Goal: Information Seeking & Learning: Learn about a topic

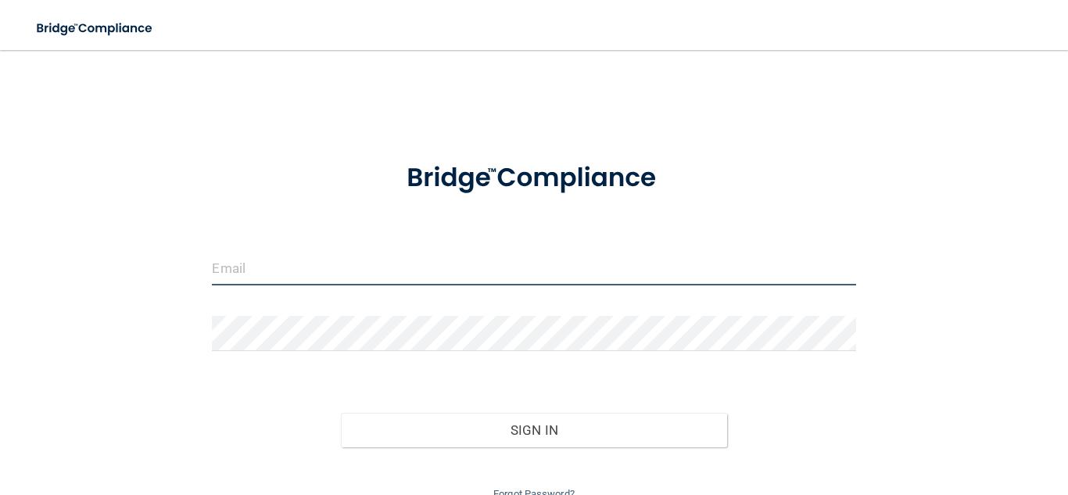
click at [313, 262] on input "email" at bounding box center [533, 267] width 643 height 35
type input "adrianarc74@hotmail.com"
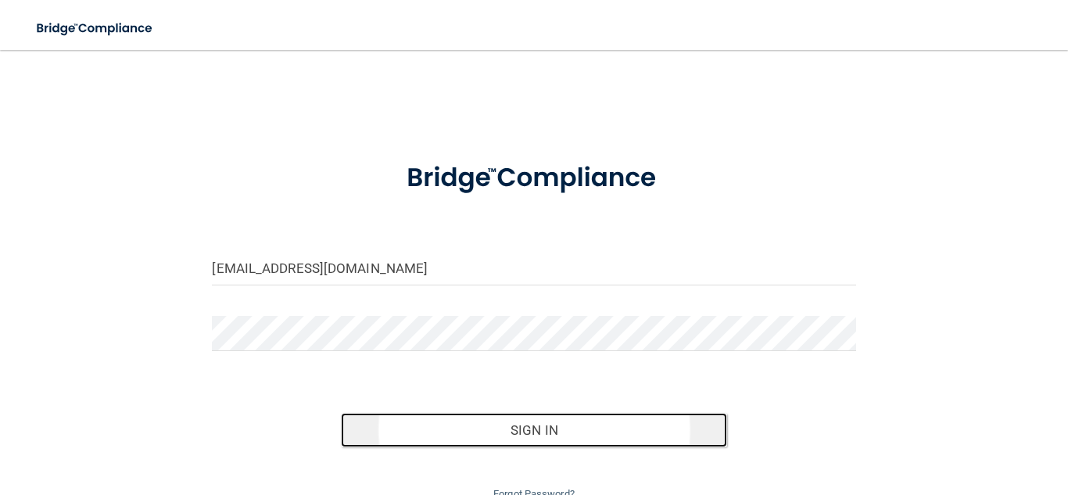
click at [563, 442] on button "Sign In" at bounding box center [534, 430] width 386 height 34
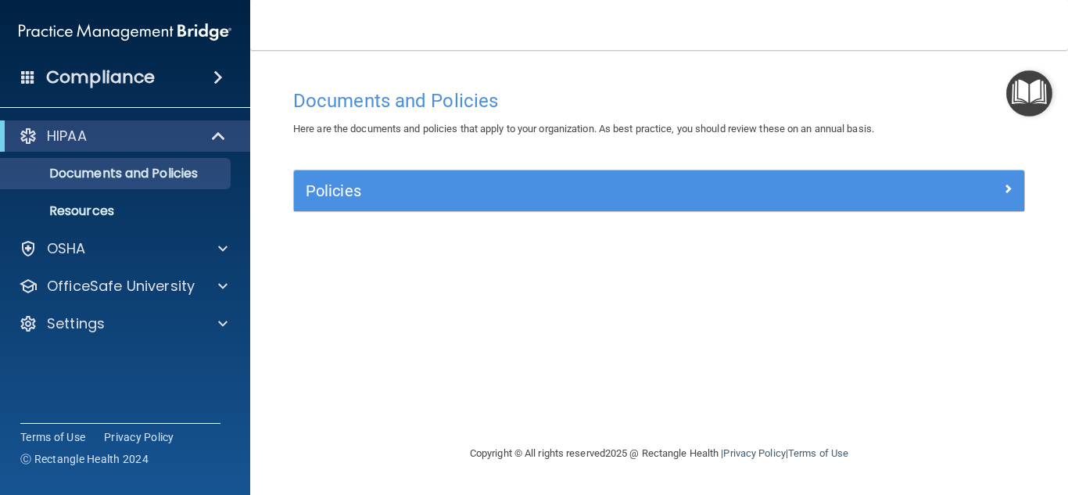
click at [1028, 106] on img "Open Resource Center" at bounding box center [1029, 93] width 46 height 46
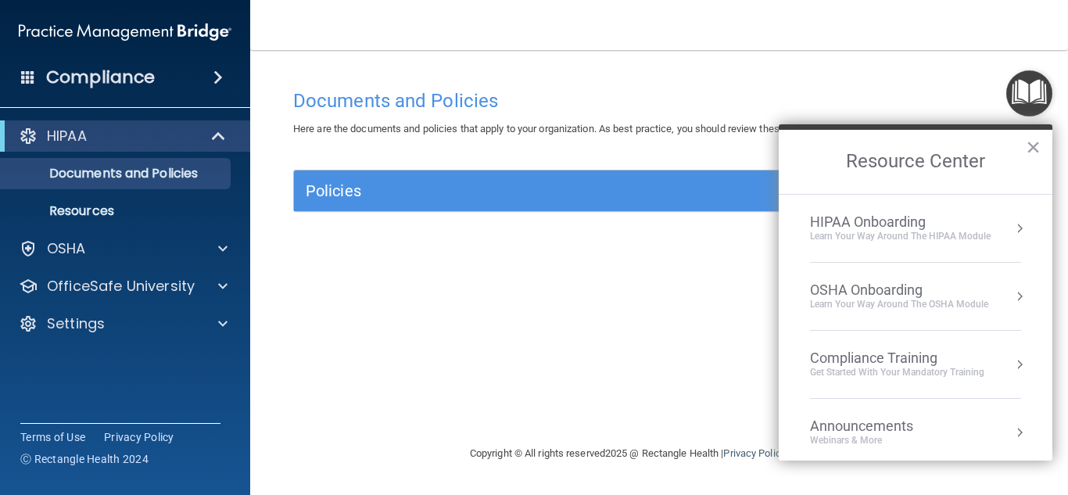
click at [889, 364] on div "Compliance Training" at bounding box center [897, 357] width 174 height 17
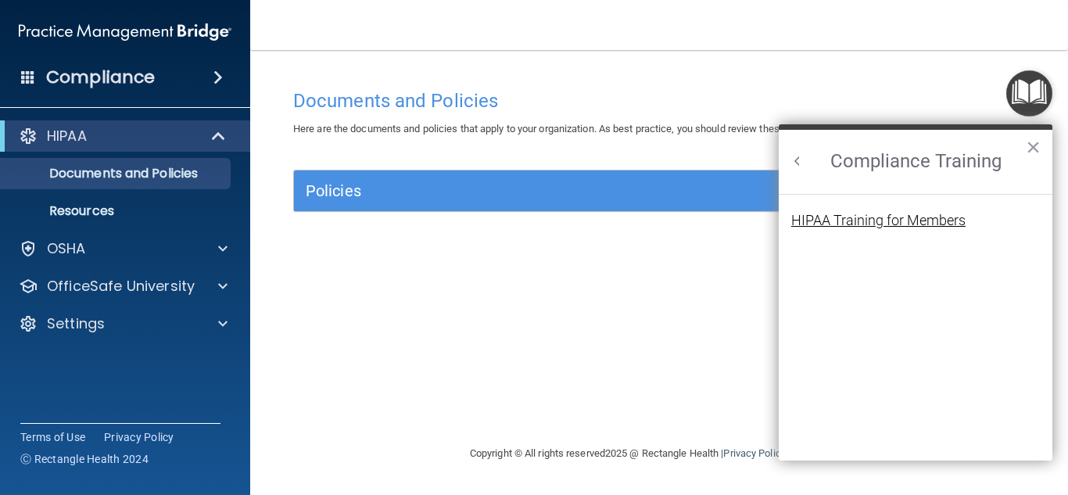
click at [869, 221] on div "HIPAA Training for Members" at bounding box center [878, 220] width 174 height 14
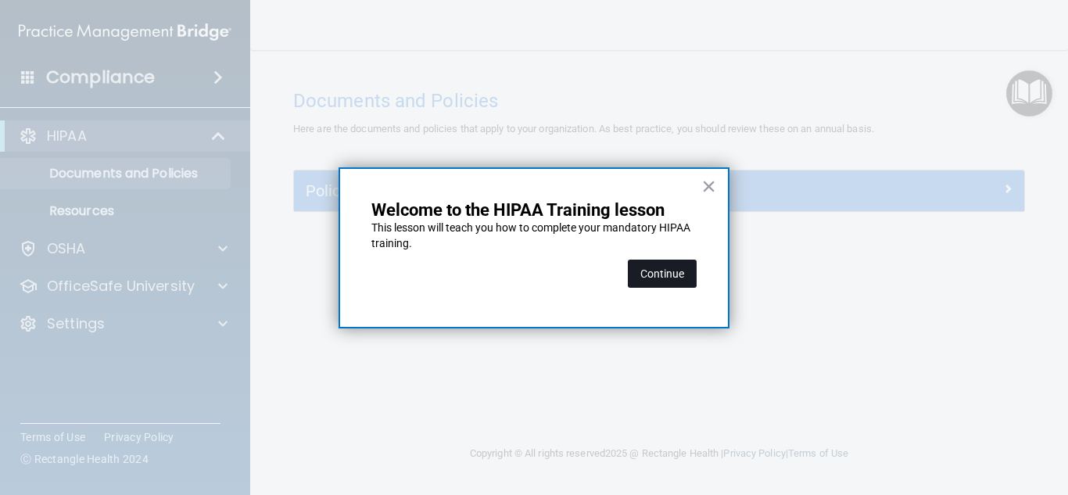
click at [665, 268] on button "Continue" at bounding box center [662, 274] width 69 height 28
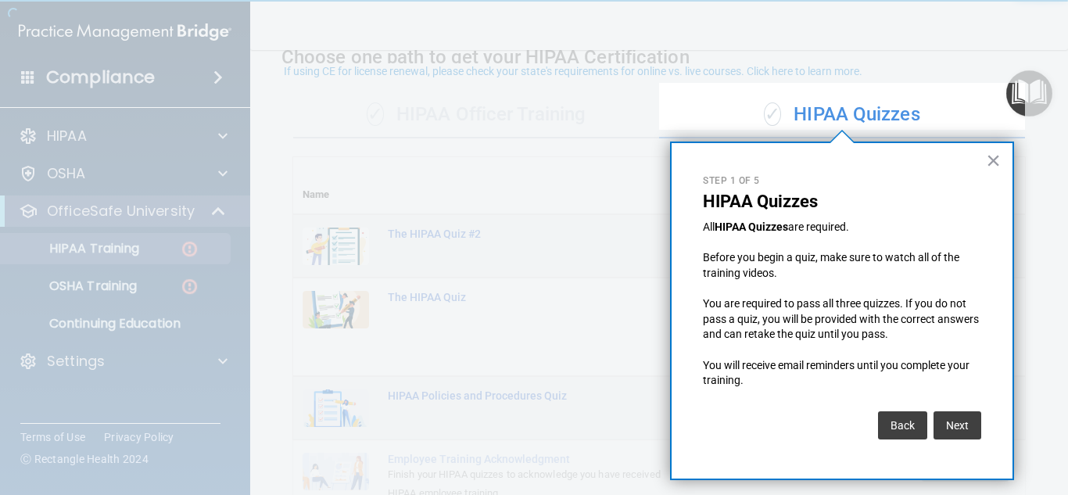
scroll to position [88, 0]
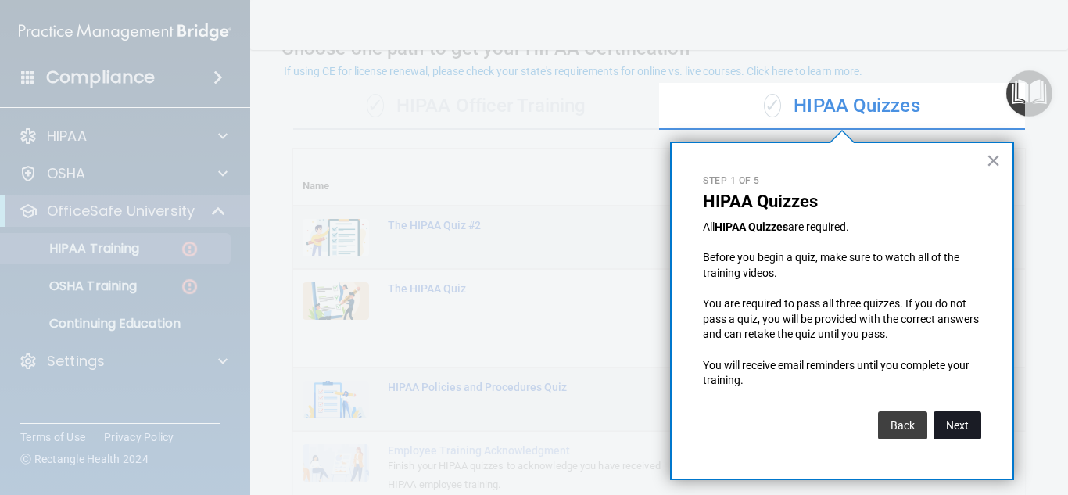
click at [956, 424] on button "Next" at bounding box center [957, 425] width 48 height 28
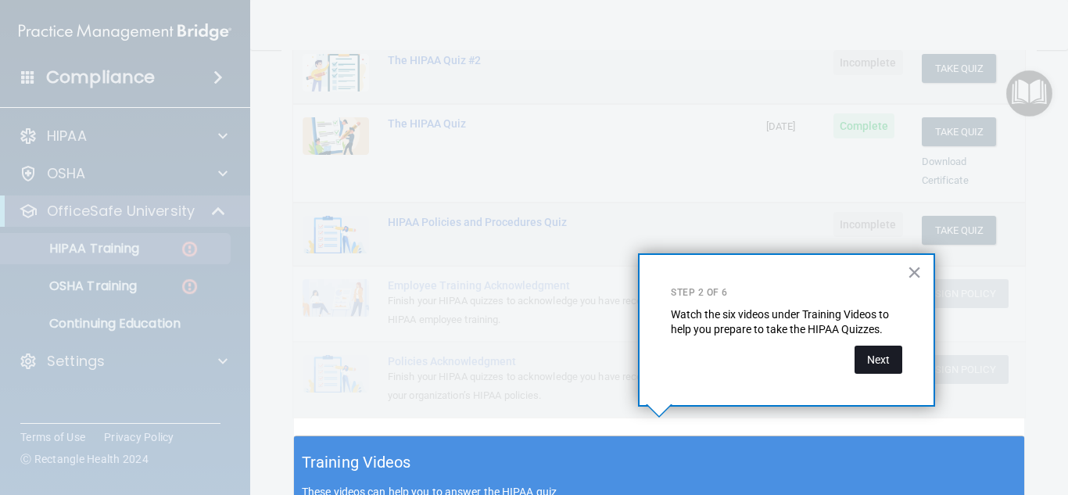
click at [880, 364] on button "Next" at bounding box center [878, 359] width 48 height 28
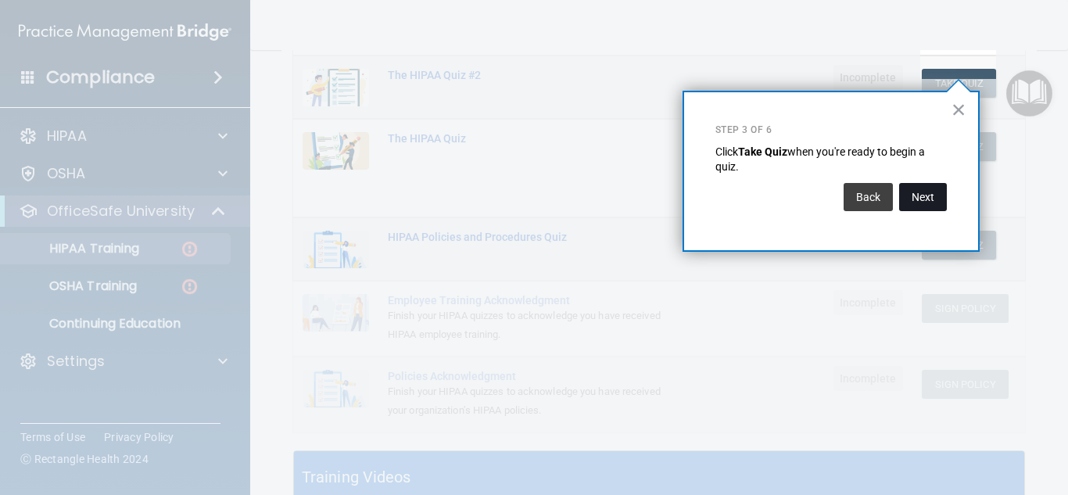
click at [924, 199] on button "Next" at bounding box center [923, 197] width 48 height 28
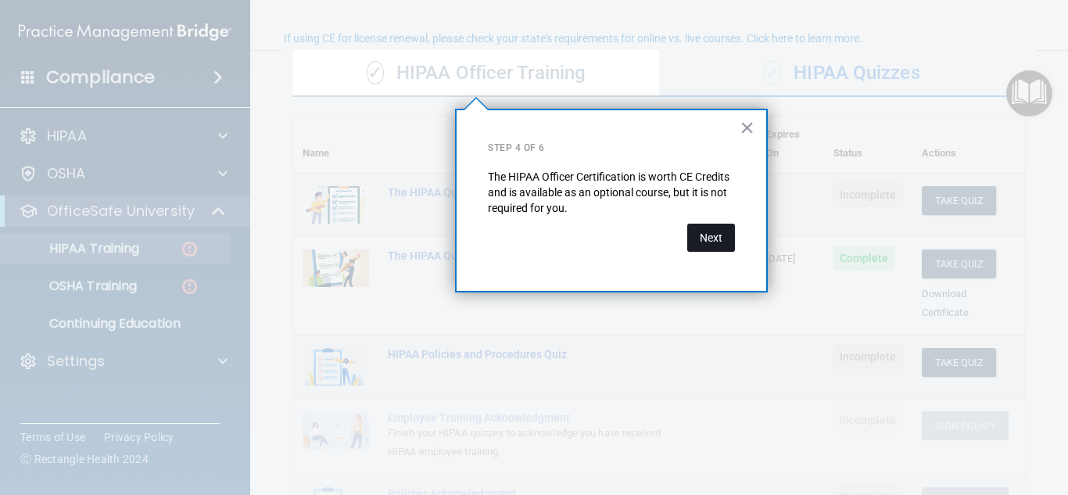
click at [714, 242] on button "Next" at bounding box center [711, 238] width 48 height 28
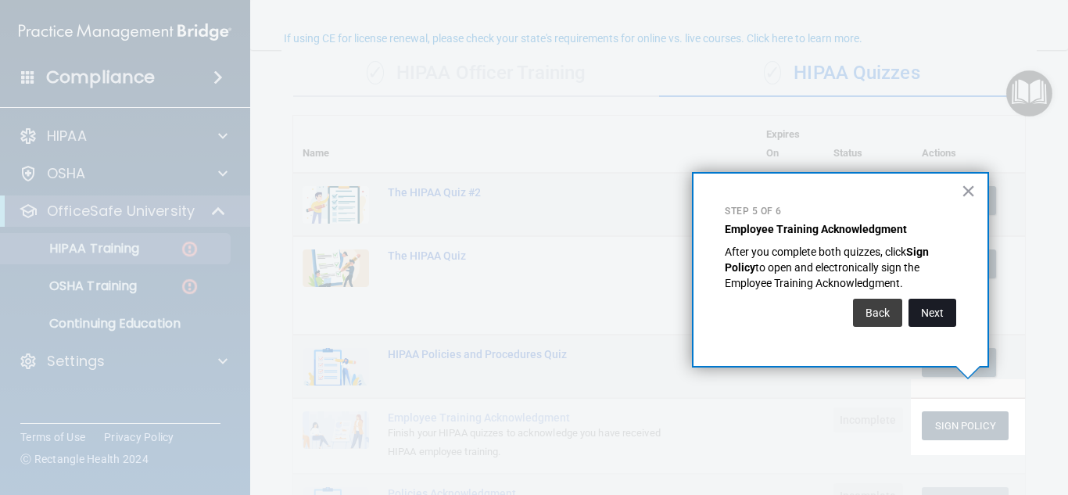
click at [916, 306] on button "Next" at bounding box center [932, 313] width 48 height 28
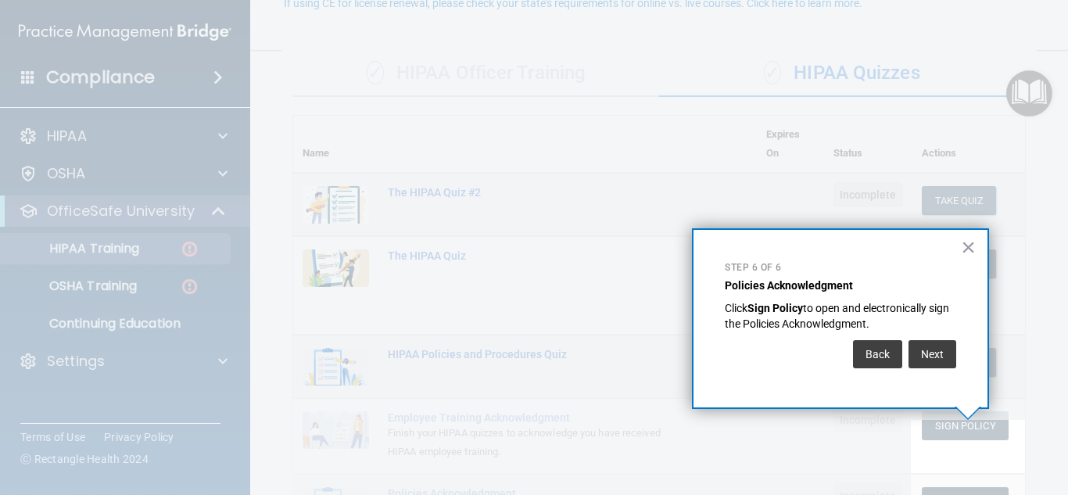
scroll to position [156, 0]
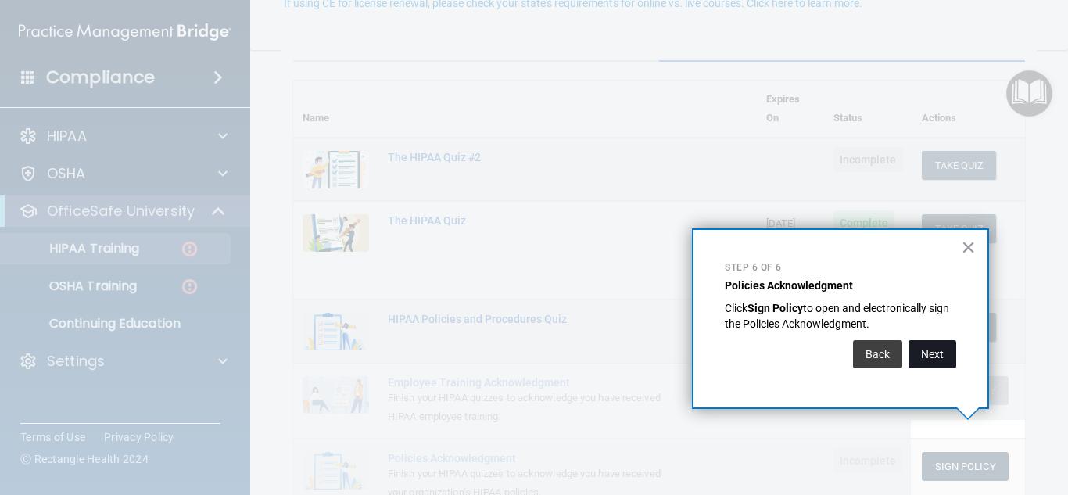
click at [938, 344] on button "Next" at bounding box center [932, 354] width 48 height 28
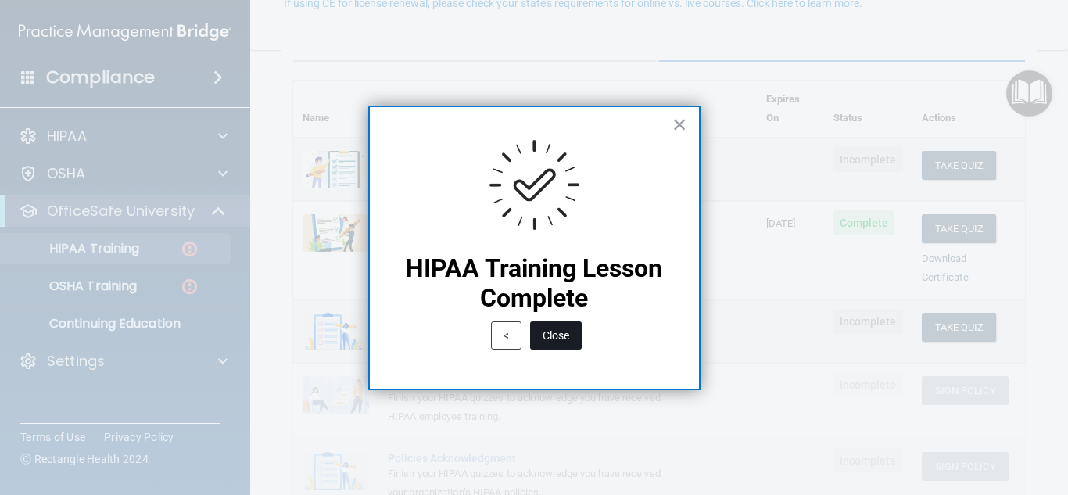
click at [556, 330] on button "Close" at bounding box center [556, 335] width 52 height 28
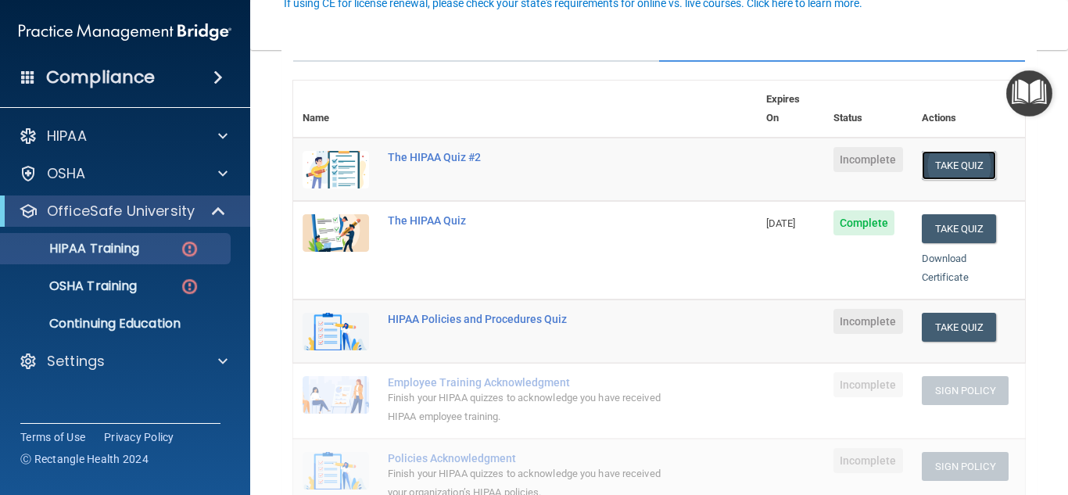
click at [960, 151] on button "Take Quiz" at bounding box center [959, 165] width 75 height 29
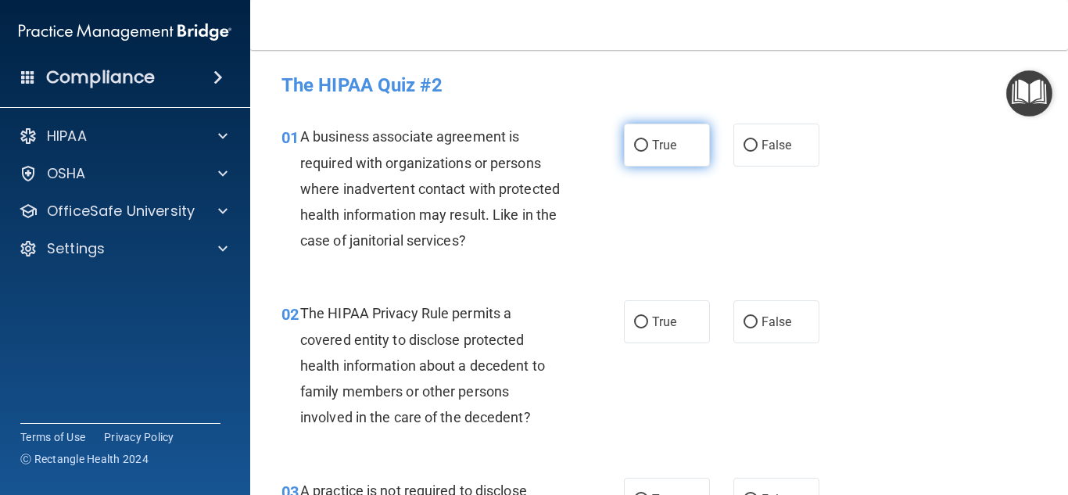
click at [647, 152] on label "True" at bounding box center [667, 144] width 86 height 43
click at [647, 152] on input "True" at bounding box center [641, 146] width 14 height 12
radio input "true"
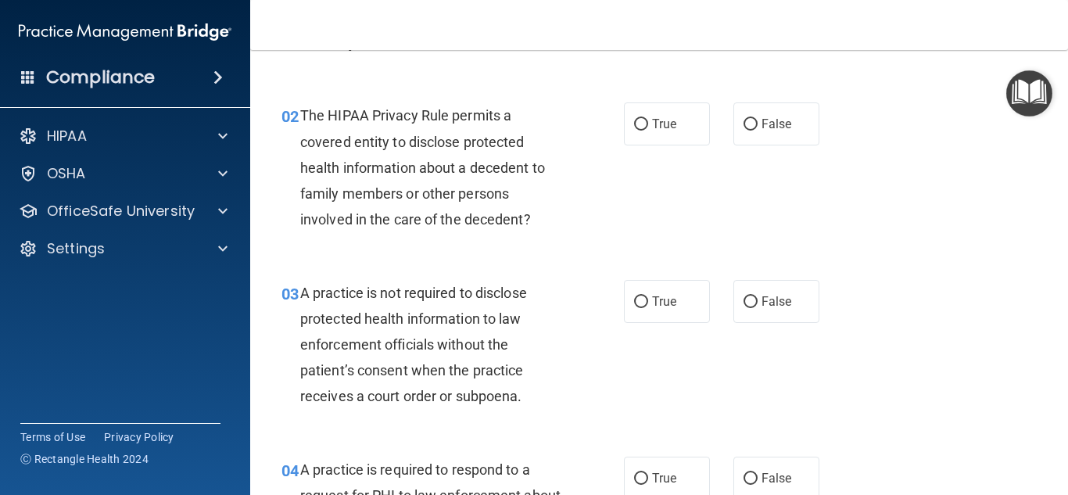
scroll to position [205, 0]
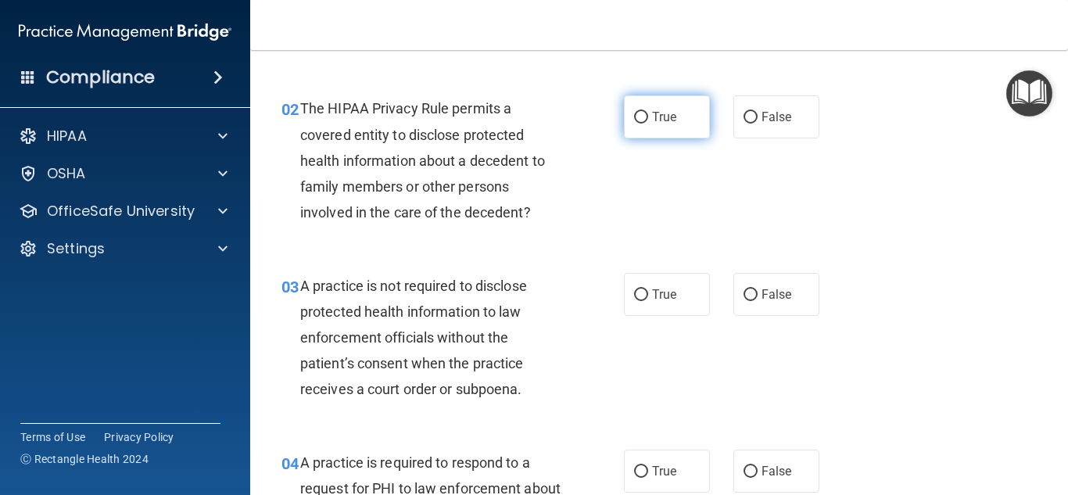
click at [664, 119] on span "True" at bounding box center [664, 116] width 24 height 15
click at [648, 119] on input "True" at bounding box center [641, 118] width 14 height 12
radio input "true"
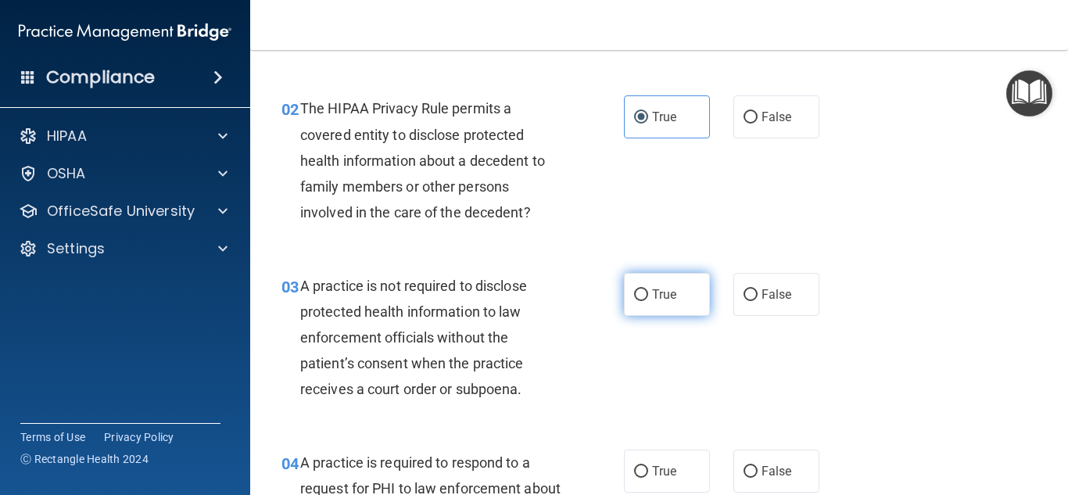
click at [664, 306] on label "True" at bounding box center [667, 294] width 86 height 43
click at [648, 301] on input "True" at bounding box center [641, 295] width 14 height 12
radio input "true"
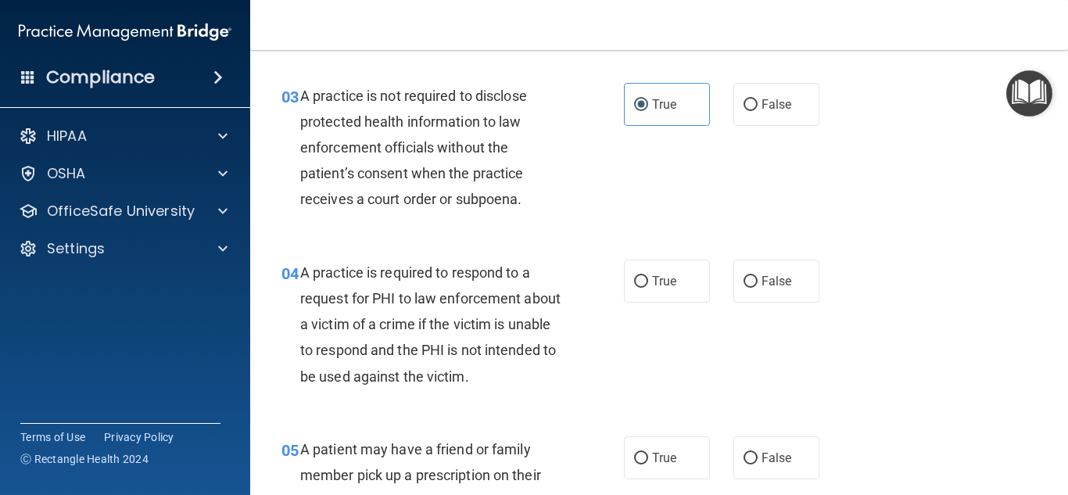
scroll to position [413, 0]
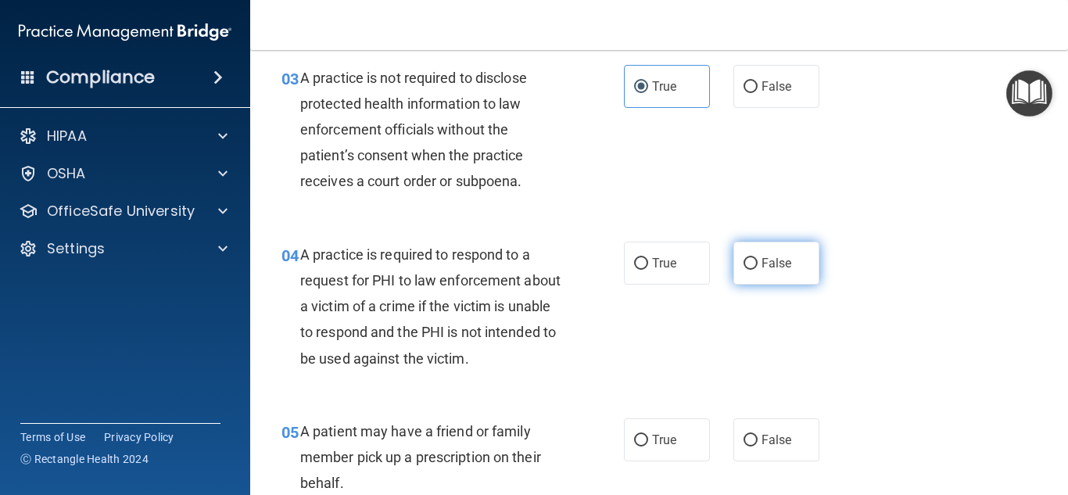
click at [795, 263] on label "False" at bounding box center [776, 263] width 86 height 43
click at [757, 263] on input "False" at bounding box center [750, 264] width 14 height 12
radio input "true"
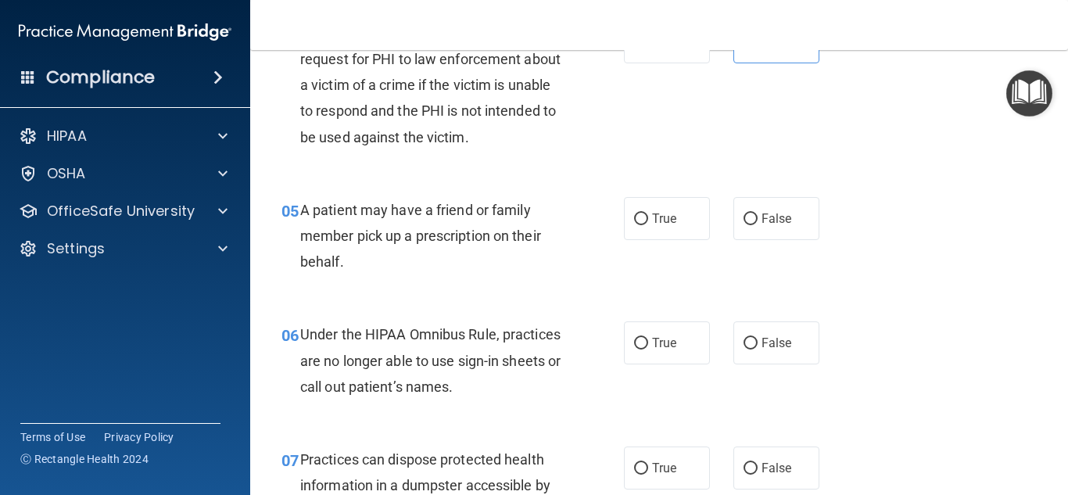
scroll to position [645, 0]
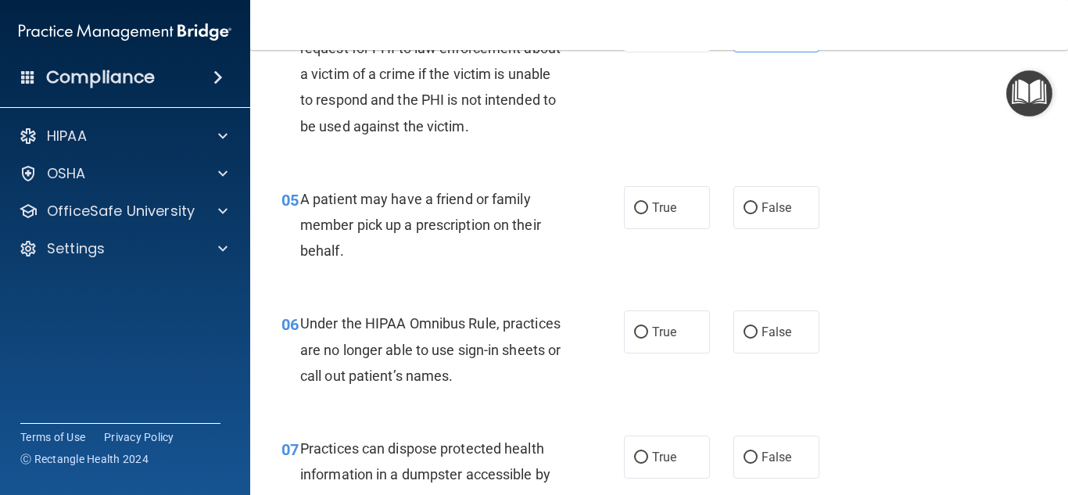
drag, startPoint x: 812, startPoint y: 205, endPoint x: 879, endPoint y: 227, distance: 70.2
click at [812, 208] on label "False" at bounding box center [776, 207] width 86 height 43
click at [757, 208] on input "False" at bounding box center [750, 208] width 14 height 12
radio input "true"
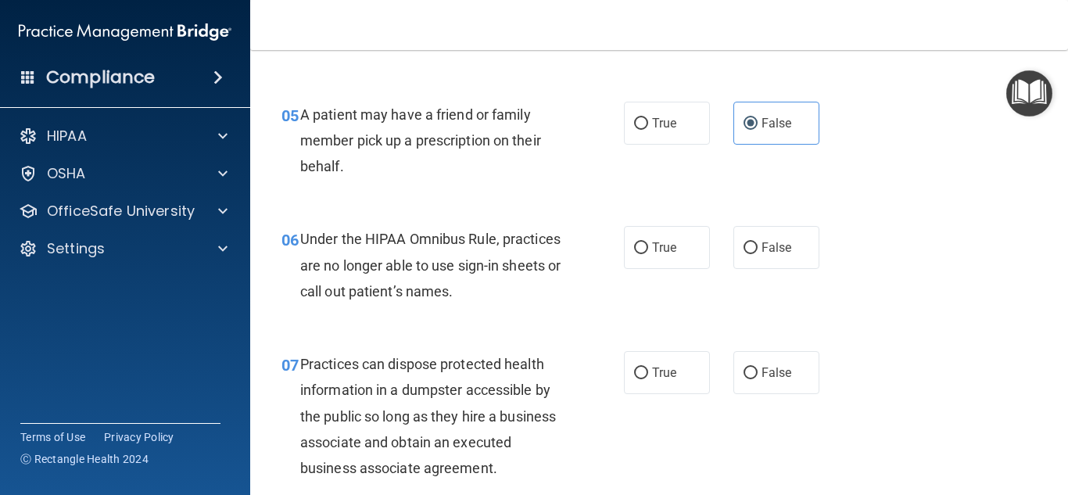
scroll to position [749, 0]
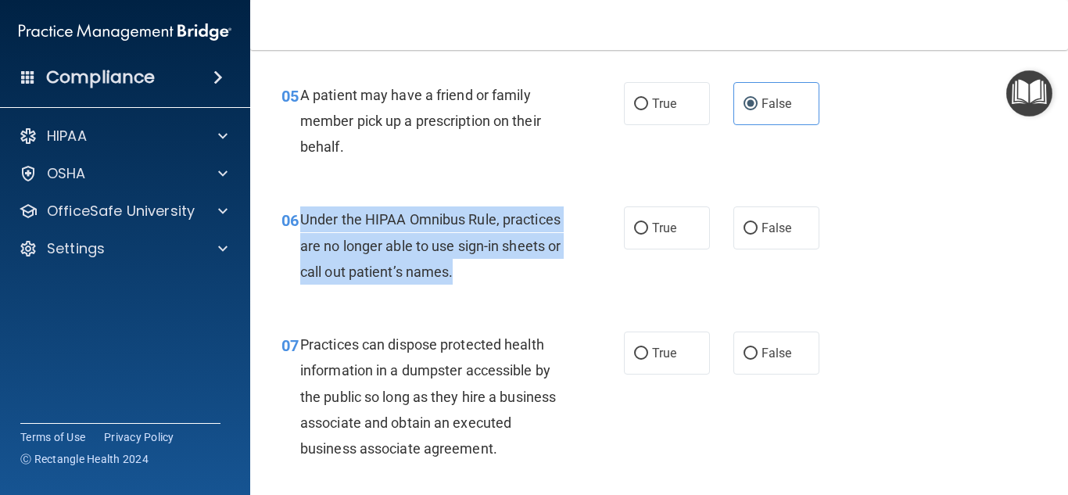
drag, startPoint x: 480, startPoint y: 272, endPoint x: 324, endPoint y: 234, distance: 160.8
click at [300, 209] on div "Under the HIPAA Omnibus Rule, practices are no longer able to use sign-in sheet…" at bounding box center [437, 245] width 274 height 78
copy span "Under the HIPAA Omnibus Rule, practices are no longer able to use sign-in sheet…"
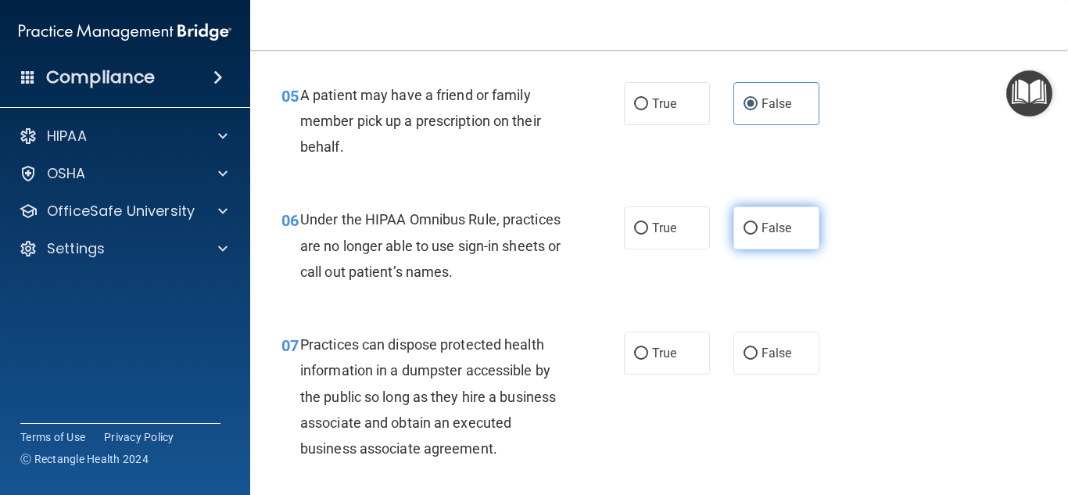
click at [789, 231] on span "False" at bounding box center [776, 227] width 30 height 15
click at [757, 231] on input "False" at bounding box center [750, 229] width 14 height 12
radio input "true"
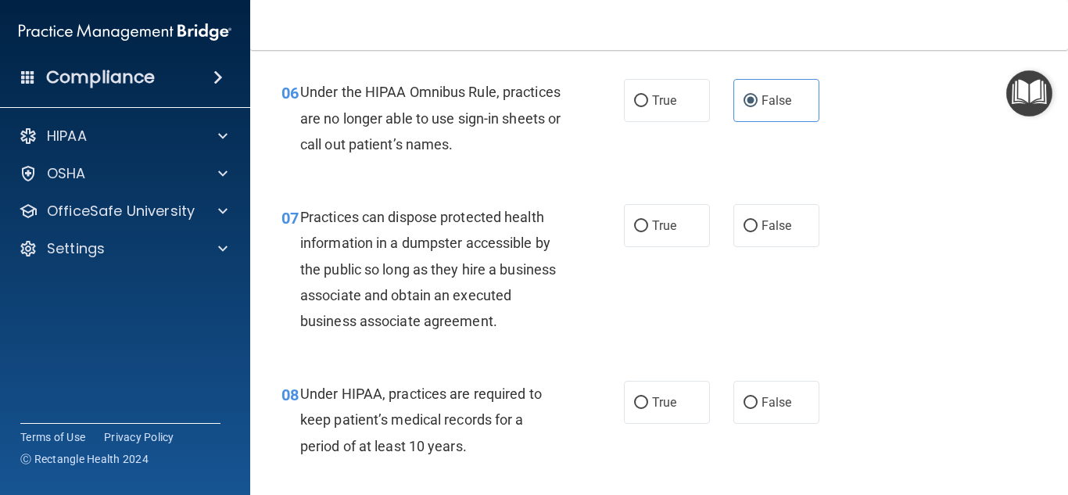
scroll to position [899, 0]
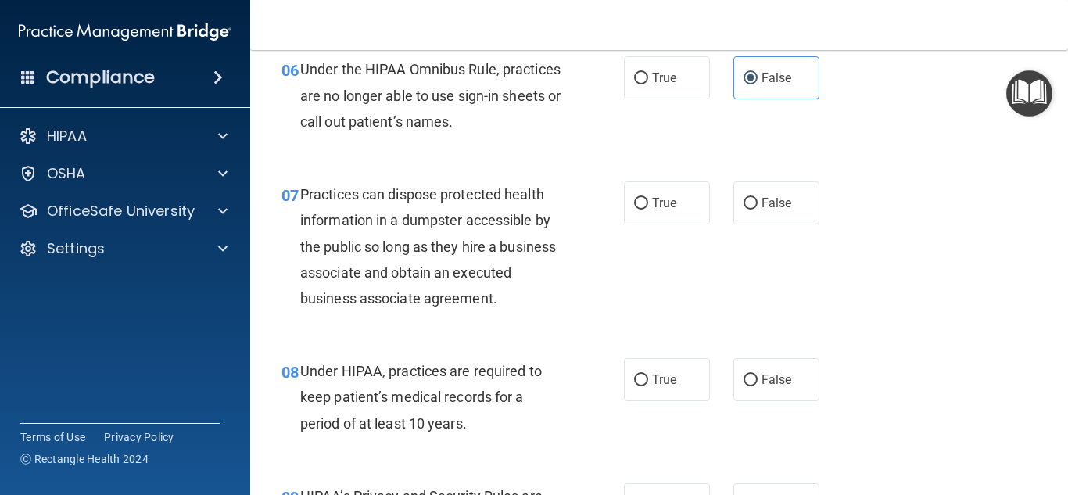
drag, startPoint x: 786, startPoint y: 212, endPoint x: 913, endPoint y: 228, distance: 128.5
click at [785, 212] on label "False" at bounding box center [776, 202] width 86 height 43
click at [757, 209] on input "False" at bounding box center [750, 204] width 14 height 12
radio input "true"
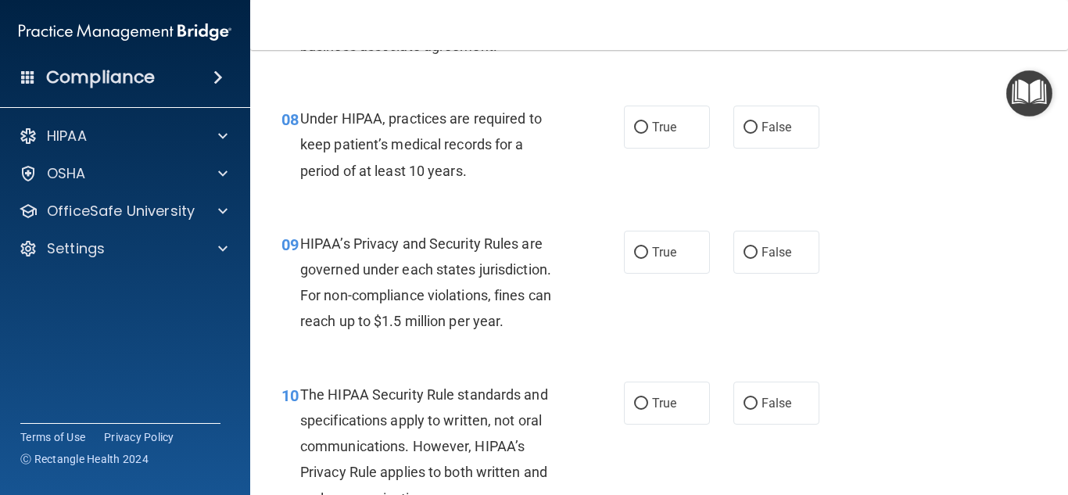
scroll to position [1161, 0]
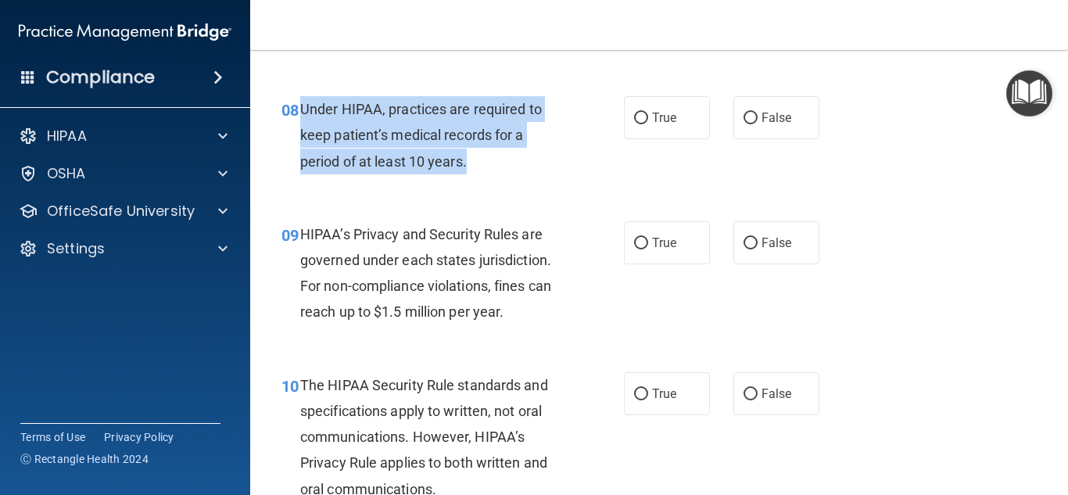
drag, startPoint x: 489, startPoint y: 165, endPoint x: 301, endPoint y: 107, distance: 197.1
click at [301, 107] on div "Under HIPAA, practices are required to keep patient’s medical records for a per…" at bounding box center [437, 135] width 274 height 78
copy span "Under HIPAA, practices are required to keep patient’s medical records for a per…"
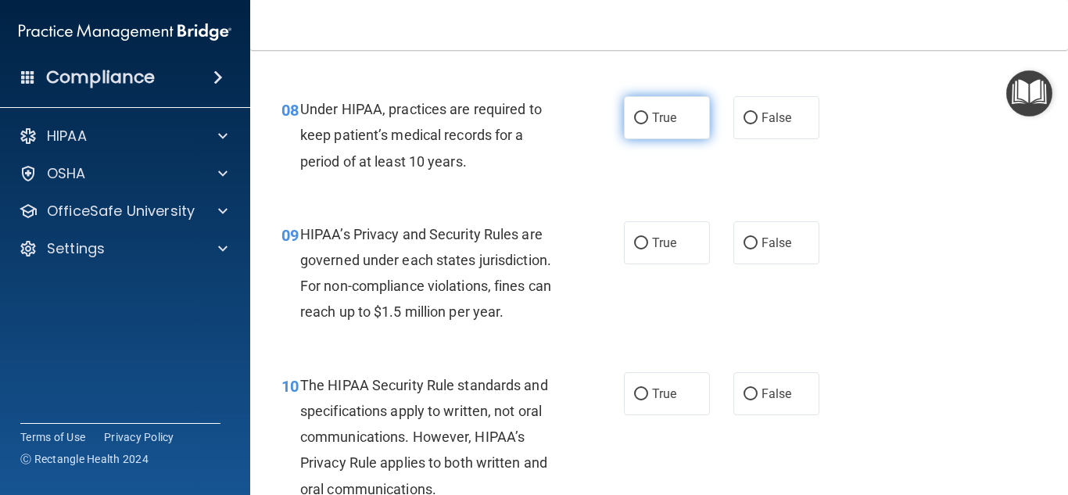
click at [660, 124] on span "True" at bounding box center [664, 117] width 24 height 15
click at [648, 124] on input "True" at bounding box center [641, 119] width 14 height 12
radio input "true"
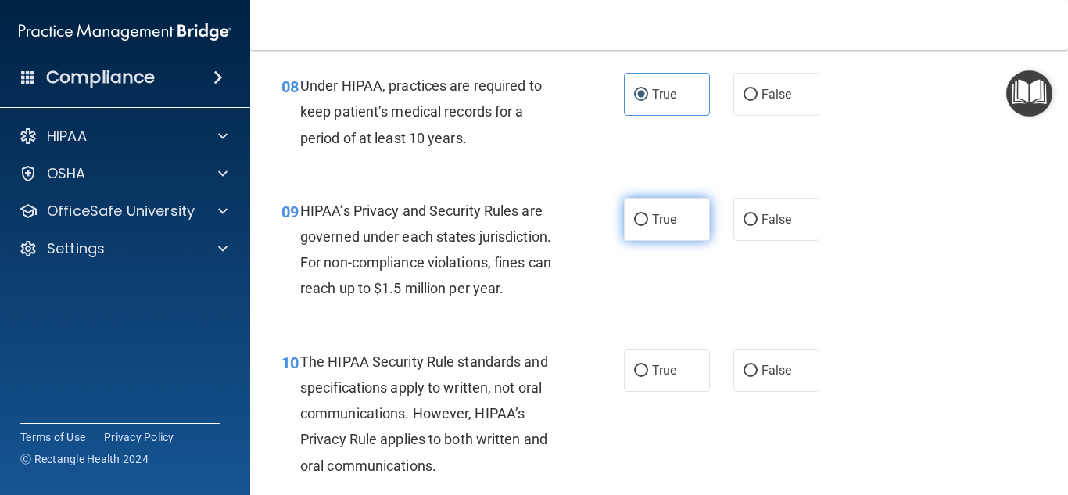
scroll to position [1185, 0]
click at [641, 217] on input "True" at bounding box center [641, 219] width 14 height 12
radio input "true"
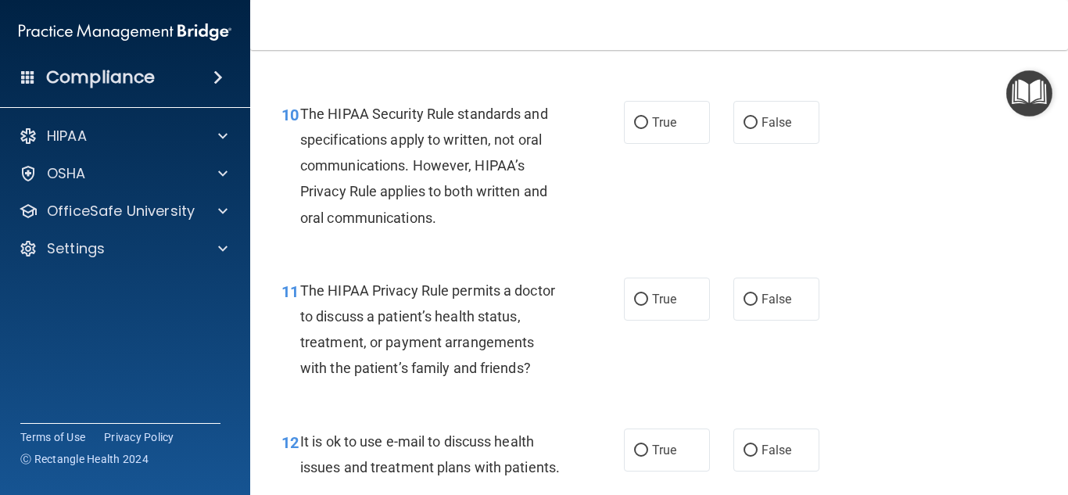
scroll to position [1440, 0]
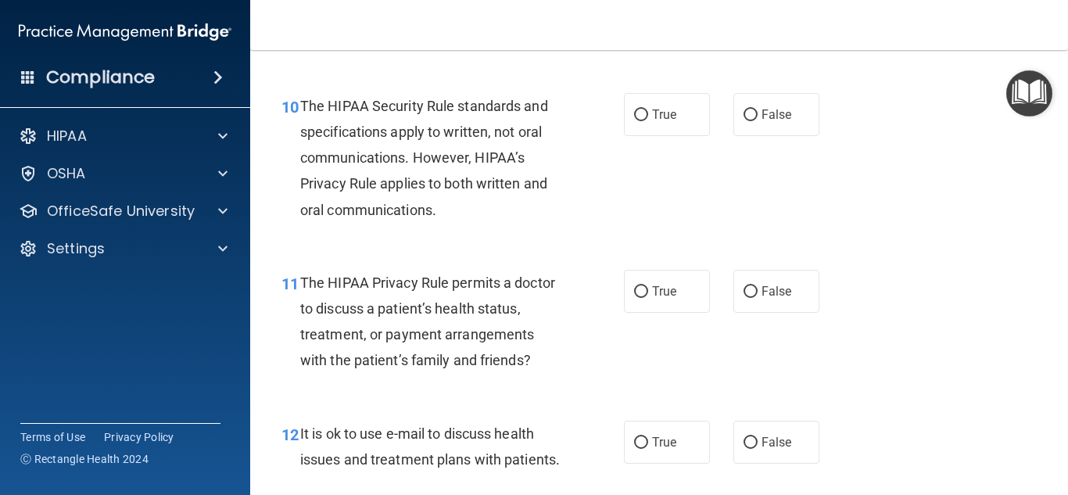
click at [789, 116] on span "False" at bounding box center [776, 114] width 30 height 15
click at [757, 116] on input "False" at bounding box center [750, 115] width 14 height 12
radio input "true"
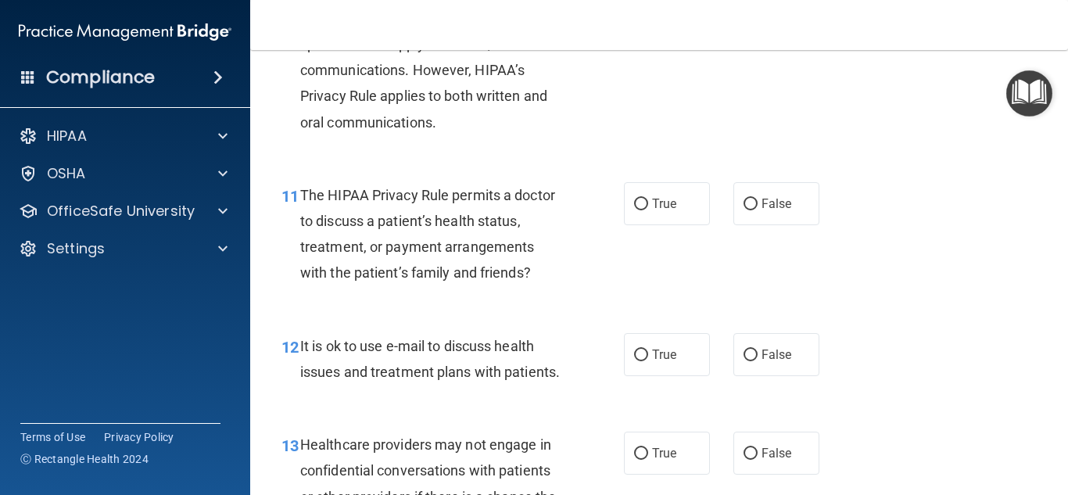
scroll to position [1530, 0]
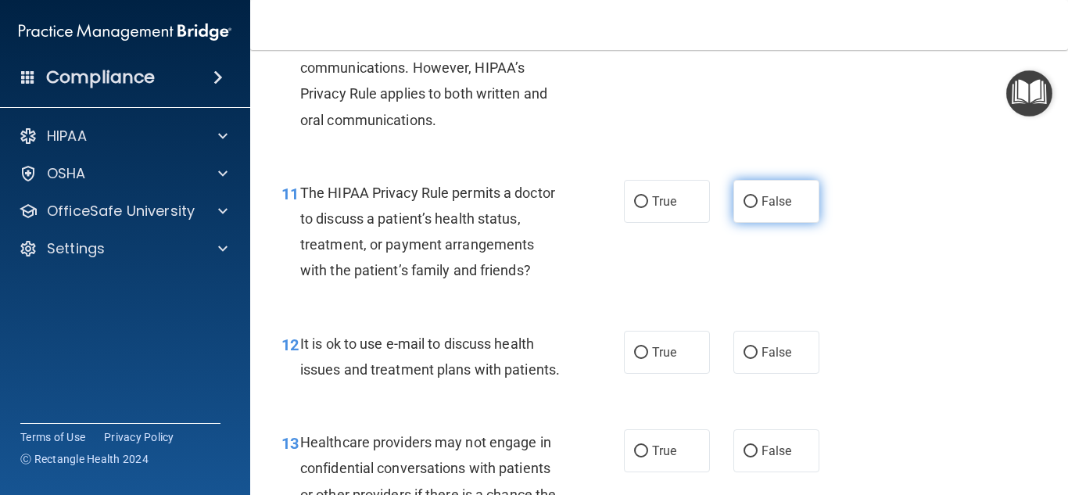
click at [776, 194] on span "False" at bounding box center [776, 201] width 30 height 15
click at [757, 196] on input "False" at bounding box center [750, 202] width 14 height 12
radio input "true"
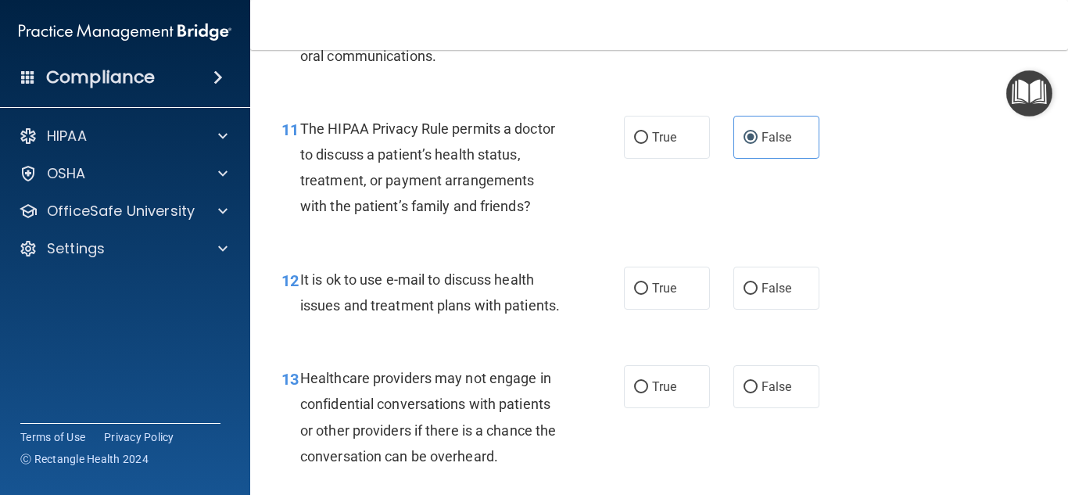
scroll to position [1632, 0]
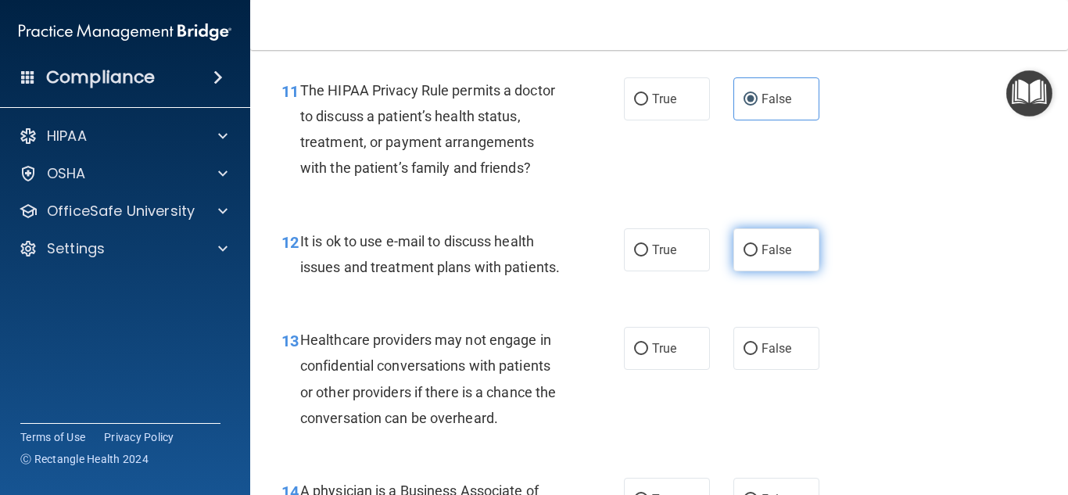
click at [770, 268] on label "False" at bounding box center [776, 249] width 86 height 43
click at [757, 256] on input "False" at bounding box center [750, 251] width 14 height 12
radio input "true"
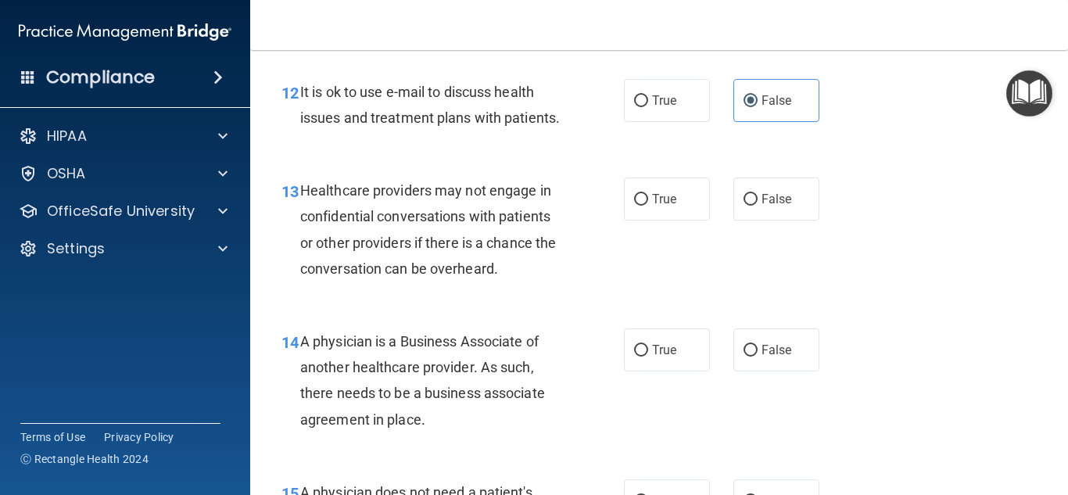
scroll to position [1802, 0]
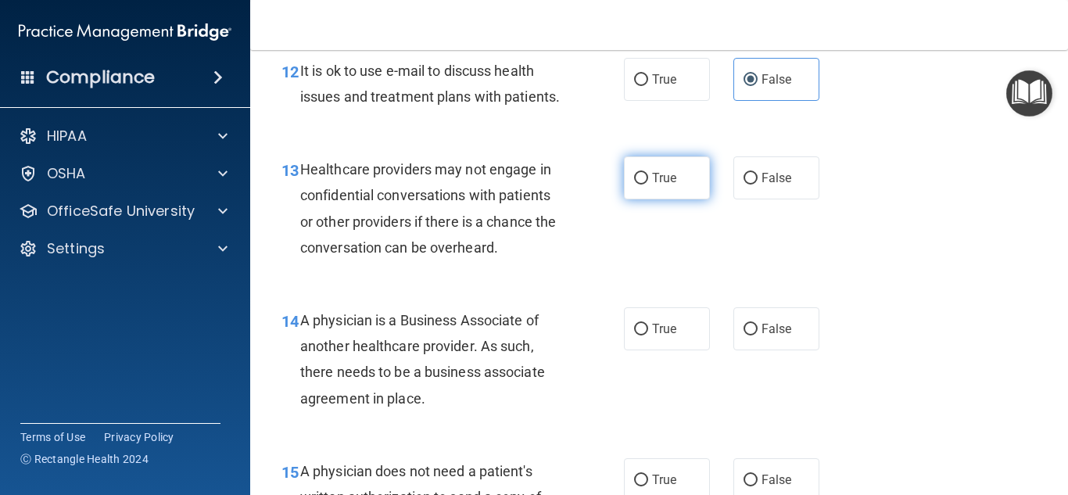
click at [656, 175] on span "True" at bounding box center [664, 177] width 24 height 15
click at [648, 175] on input "True" at bounding box center [641, 179] width 14 height 12
radio input "true"
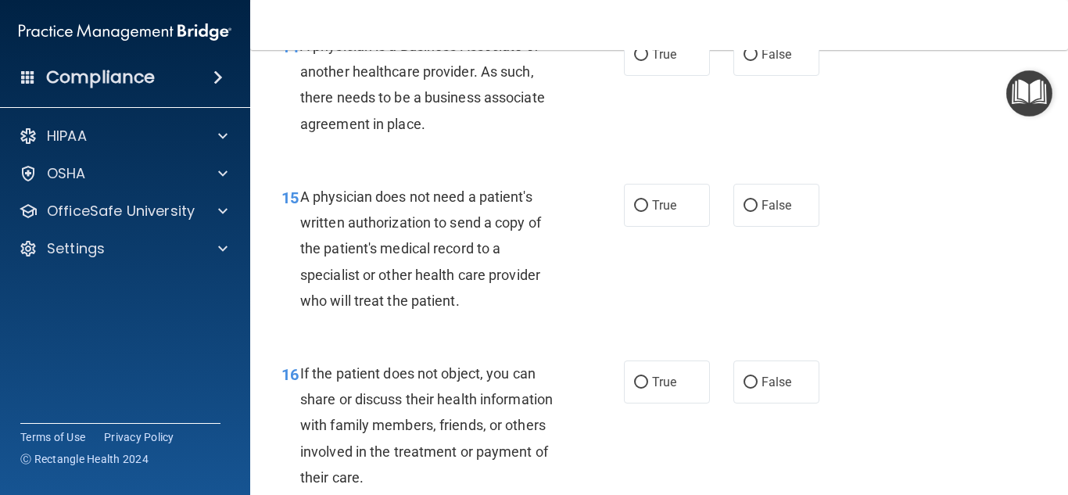
scroll to position [2099, 0]
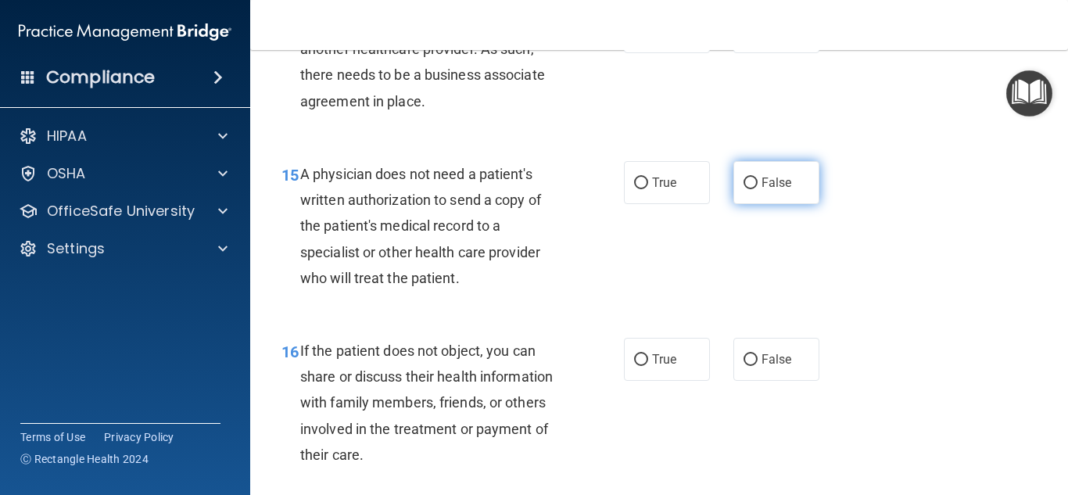
click at [812, 183] on label "False" at bounding box center [776, 182] width 86 height 43
click at [757, 183] on input "False" at bounding box center [750, 183] width 14 height 12
radio input "true"
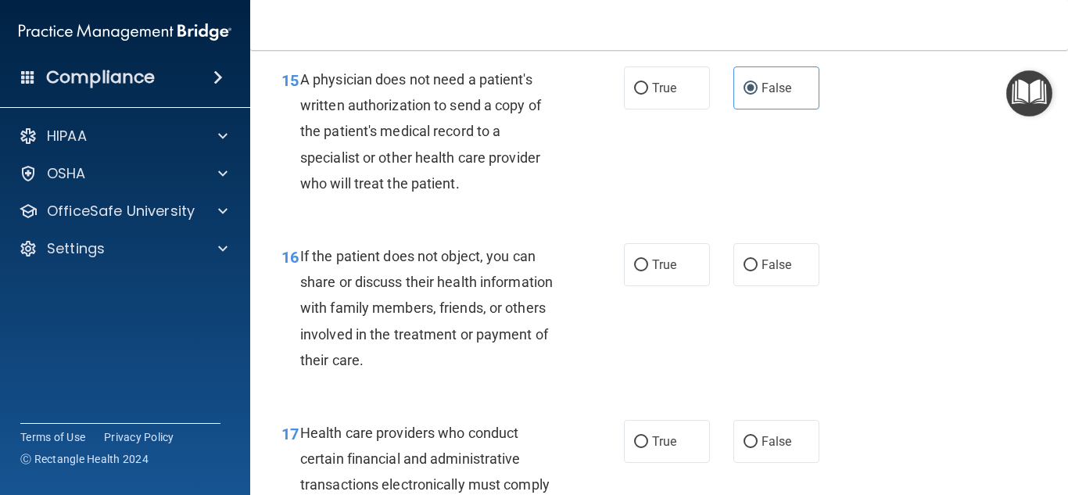
scroll to position [2196, 0]
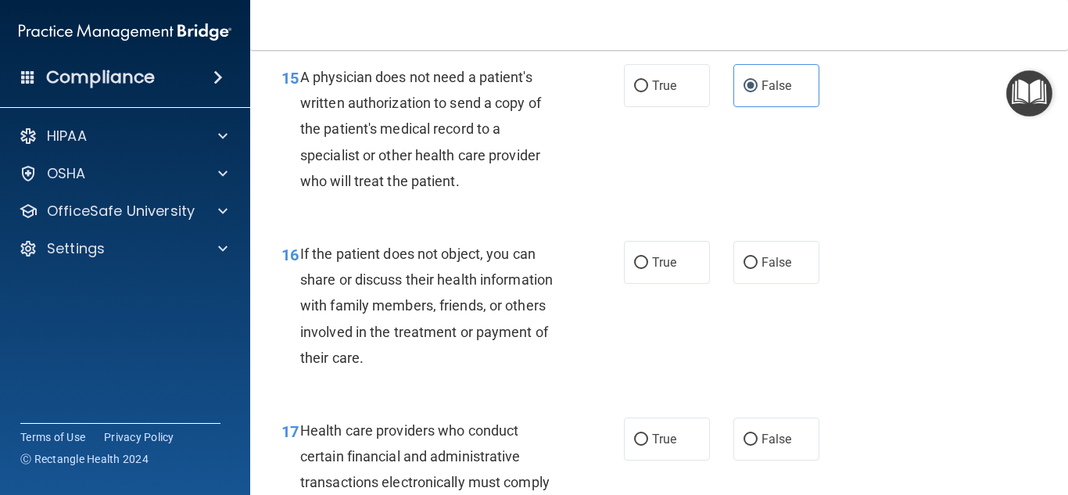
click at [797, 267] on label "False" at bounding box center [776, 262] width 86 height 43
click at [757, 267] on input "False" at bounding box center [750, 263] width 14 height 12
radio input "true"
click at [690, 263] on label "True" at bounding box center [667, 262] width 86 height 43
click at [648, 263] on input "True" at bounding box center [641, 263] width 14 height 12
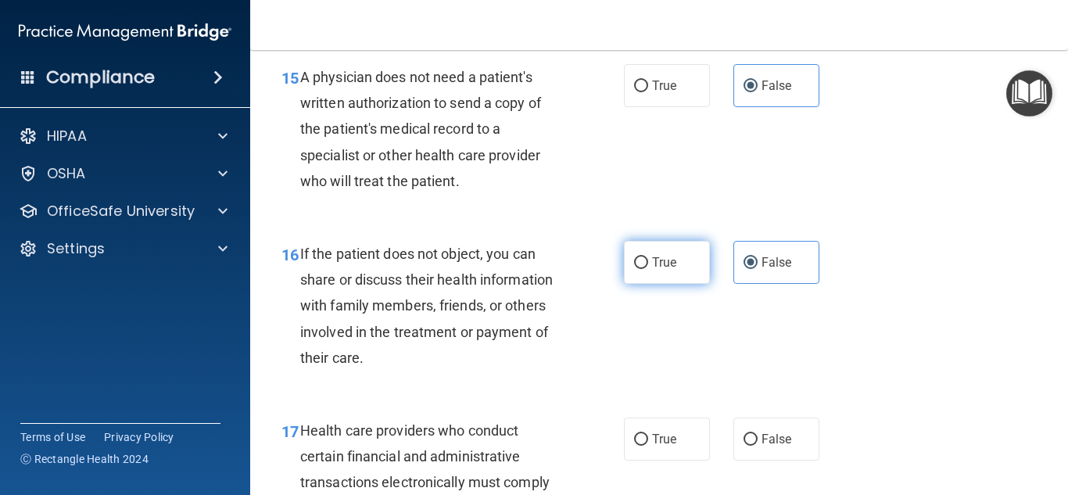
radio input "true"
radio input "false"
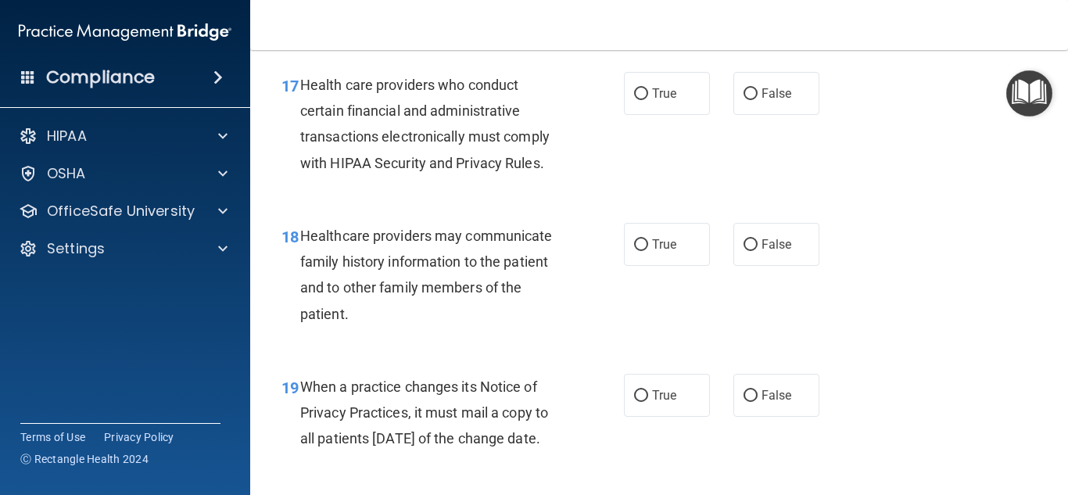
scroll to position [2543, 0]
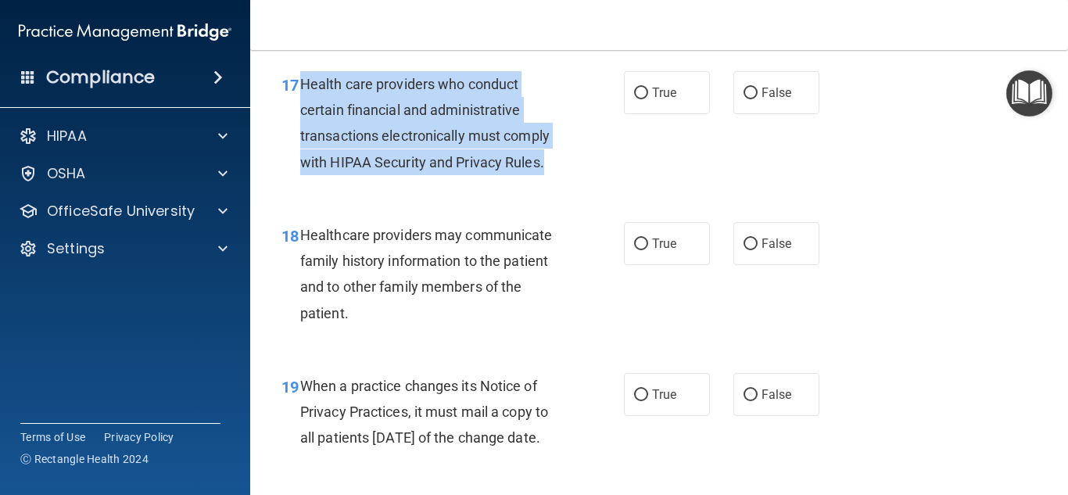
drag, startPoint x: 549, startPoint y: 170, endPoint x: 310, endPoint y: 101, distance: 248.9
click at [304, 91] on div "Health care providers who conduct certain financial and administrative transact…" at bounding box center [437, 123] width 274 height 104
copy span "Health care providers who conduct certain financial and administrative transact…"
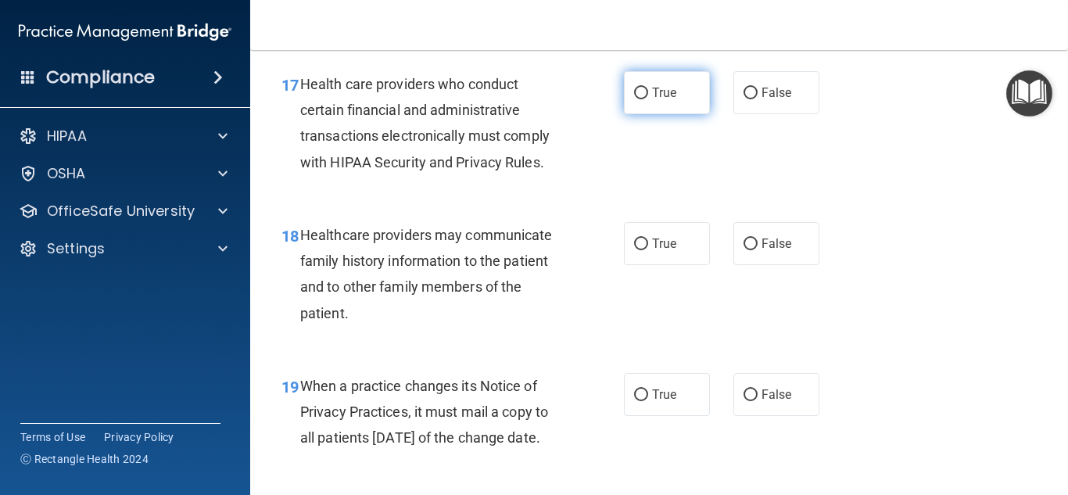
click at [661, 113] on label "True" at bounding box center [667, 92] width 86 height 43
click at [648, 99] on input "True" at bounding box center [641, 94] width 14 height 12
radio input "true"
click at [789, 252] on label "False" at bounding box center [776, 243] width 86 height 43
click at [757, 250] on input "False" at bounding box center [750, 244] width 14 height 12
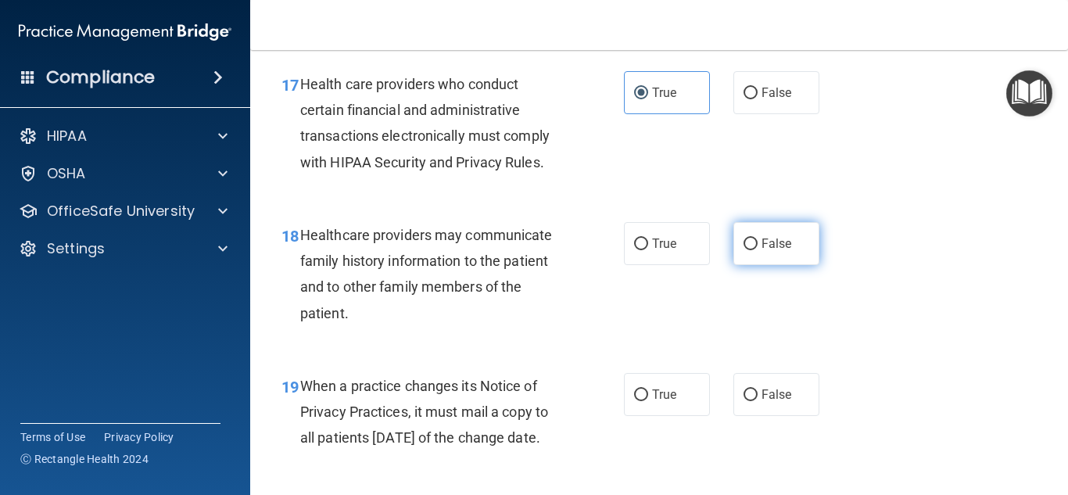
radio input "true"
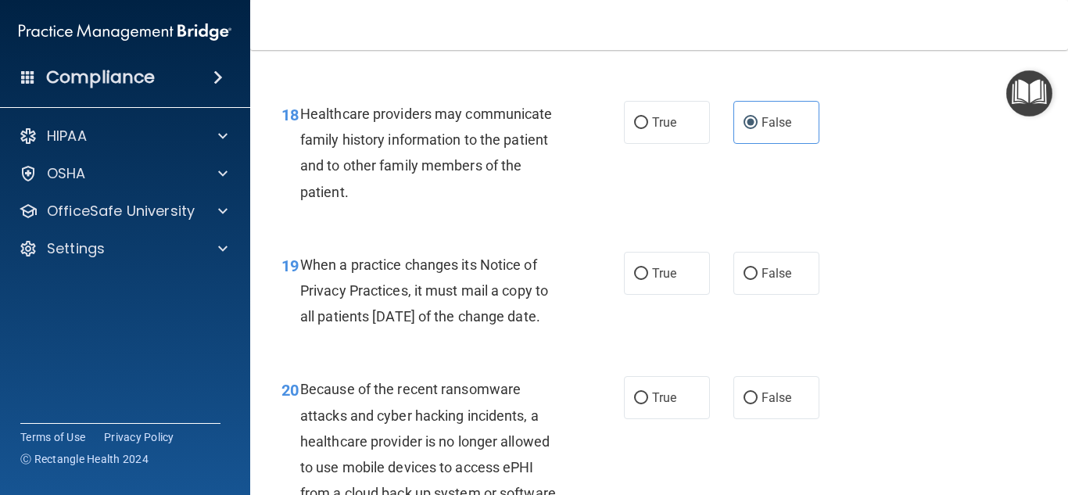
scroll to position [2669, 0]
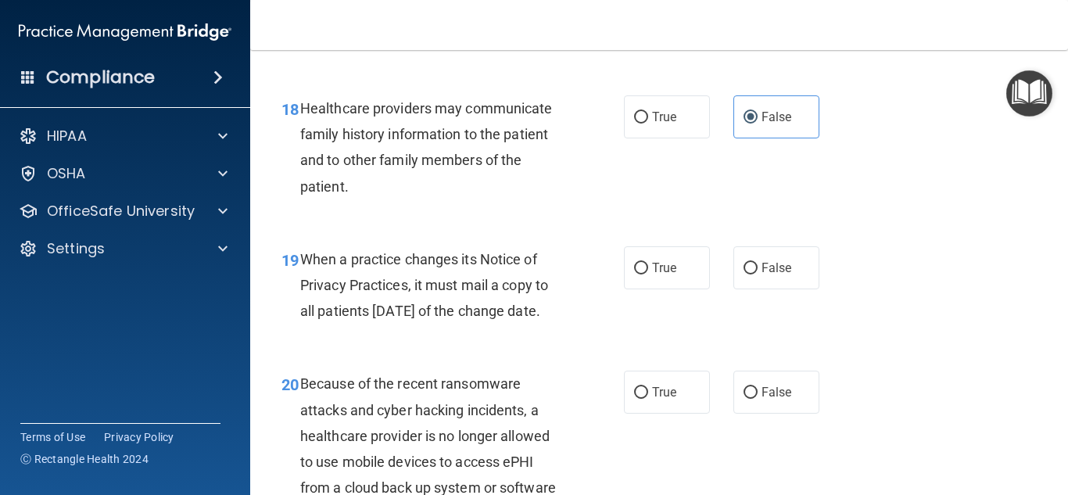
drag, startPoint x: 332, startPoint y: 341, endPoint x: 302, endPoint y: 267, distance: 79.5
click at [302, 267] on div "When a practice changes its Notice of Privacy Practices, it must mail a copy to…" at bounding box center [437, 285] width 274 height 78
copy span "When a practice changes its Notice of Privacy Practices, it must mail a copy to…"
click at [665, 269] on span "True" at bounding box center [664, 267] width 24 height 15
click at [648, 269] on input "True" at bounding box center [641, 269] width 14 height 12
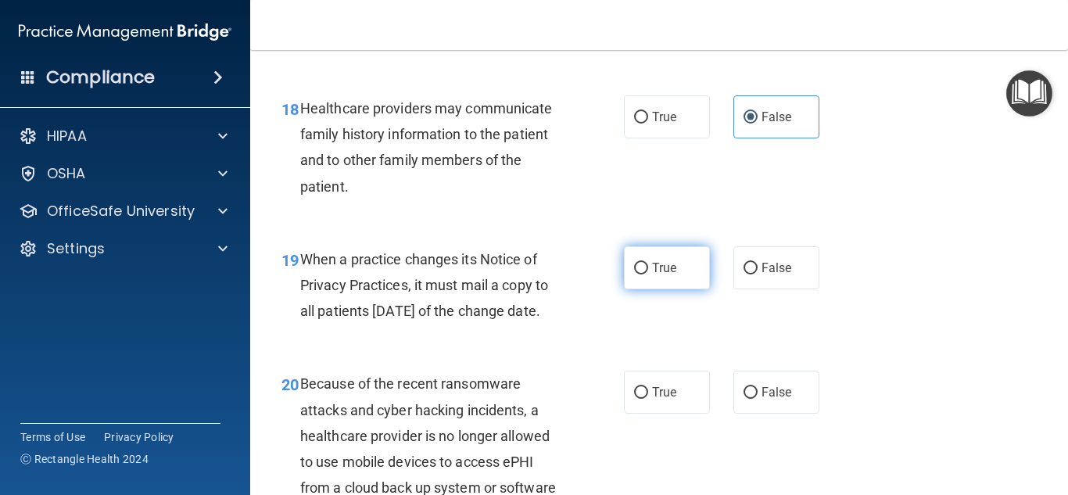
radio input "true"
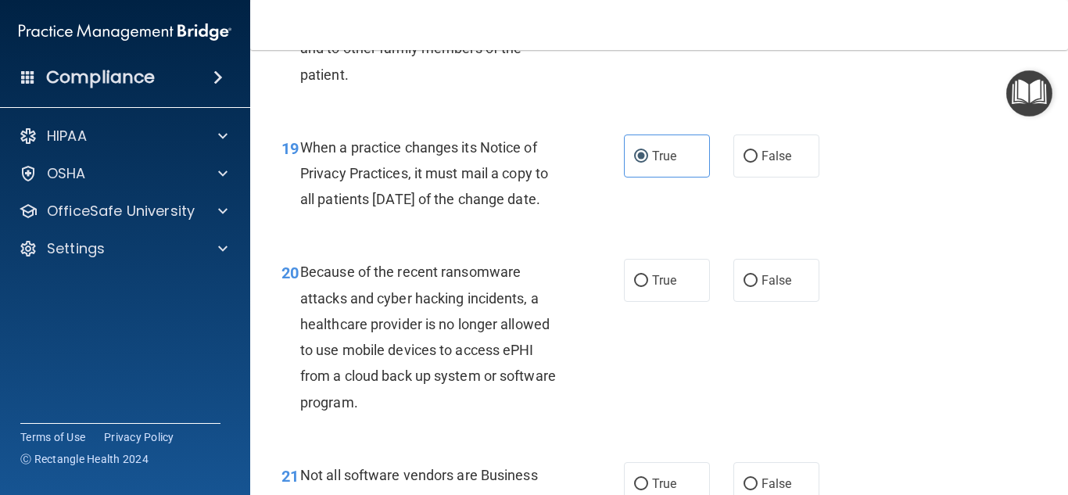
scroll to position [2801, 0]
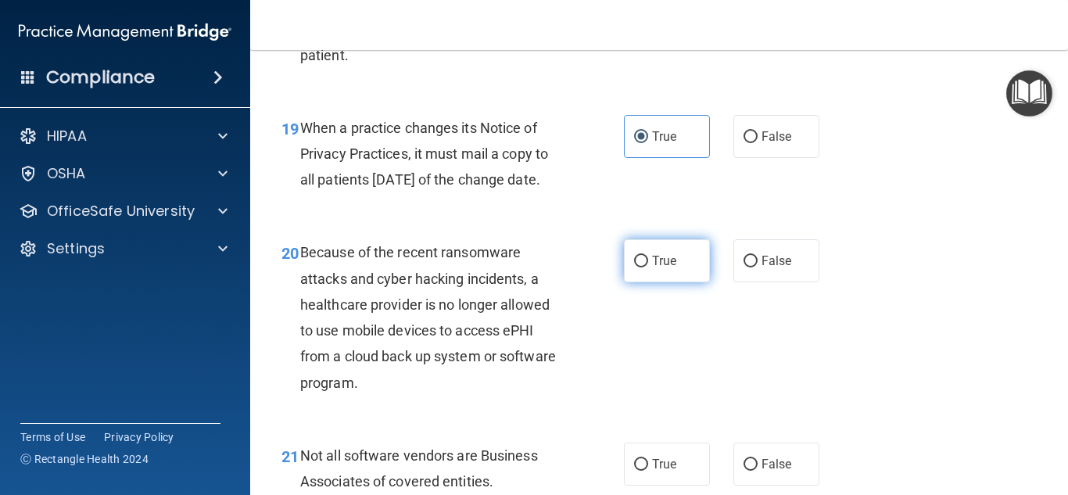
click at [668, 282] on label "True" at bounding box center [667, 260] width 86 height 43
click at [648, 267] on input "True" at bounding box center [641, 262] width 14 height 12
radio input "true"
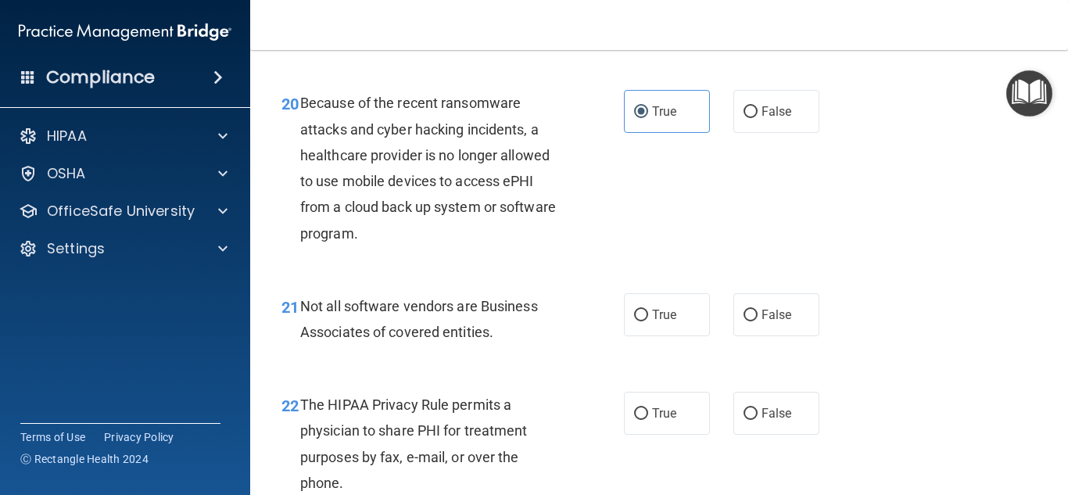
scroll to position [2951, 0]
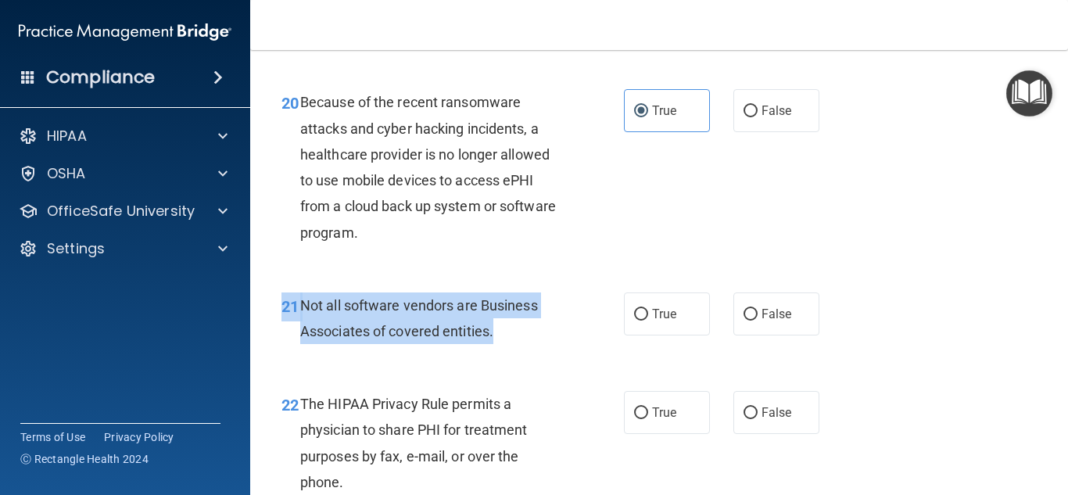
drag, startPoint x: 506, startPoint y: 354, endPoint x: 350, endPoint y: 360, distance: 156.5
click at [301, 318] on div "Not all software vendors are Business Associates of covered entities." at bounding box center [437, 318] width 274 height 52
copy span "Not all software vendors are Business Associates of covered entities."
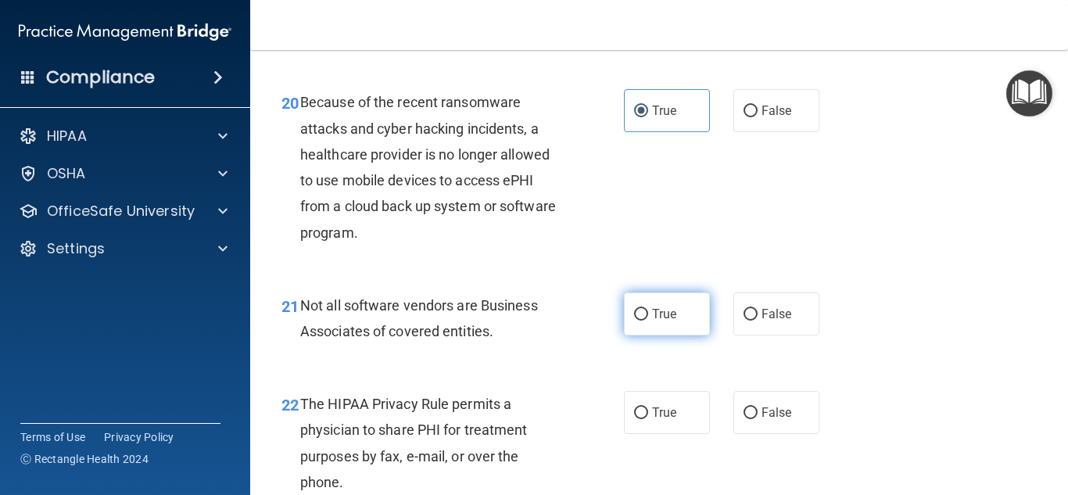
click at [648, 335] on label "True" at bounding box center [667, 313] width 86 height 43
click at [648, 320] on input "True" at bounding box center [641, 315] width 14 height 12
radio input "true"
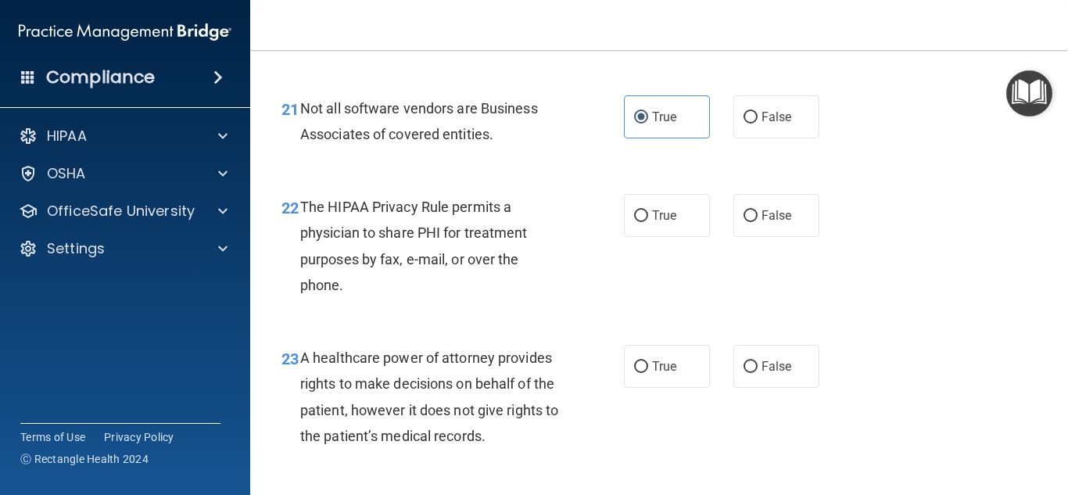
scroll to position [3159, 0]
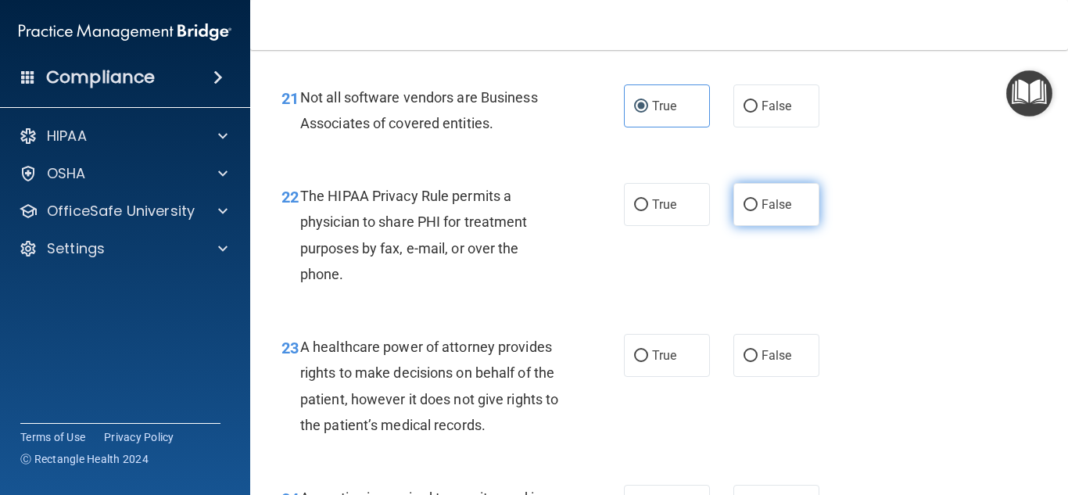
click at [775, 212] on span "False" at bounding box center [776, 204] width 30 height 15
click at [757, 211] on input "False" at bounding box center [750, 205] width 14 height 12
radio input "true"
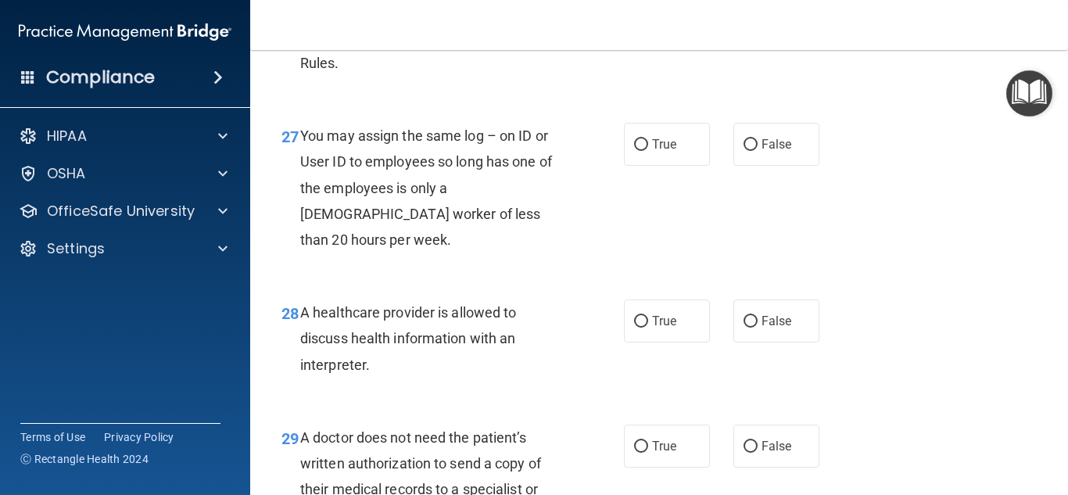
scroll to position [4234, 0]
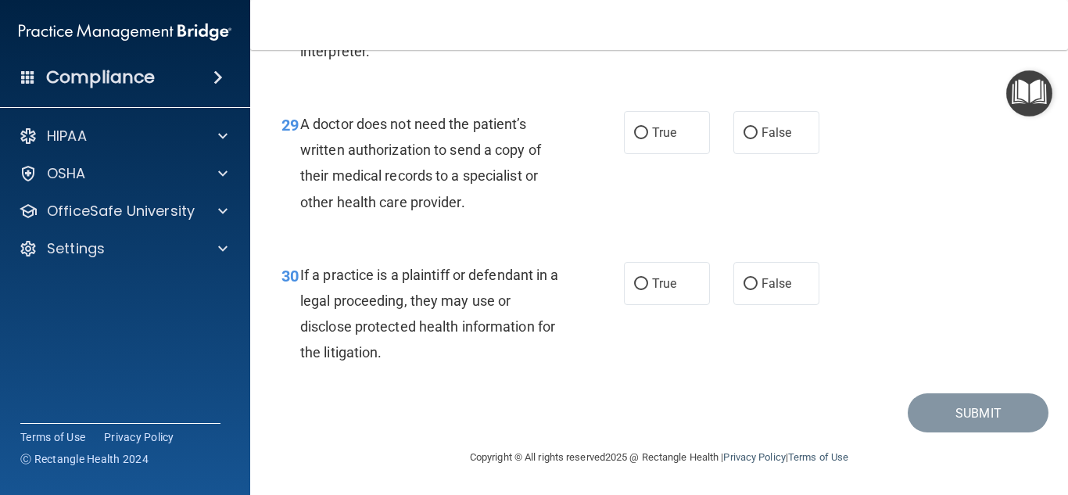
click at [665, 305] on div "30 If a practice is a plaintiff or defendant in a legal proceeding, they may us…" at bounding box center [659, 317] width 779 height 151
click at [658, 288] on span "True" at bounding box center [664, 283] width 24 height 15
click at [648, 288] on input "True" at bounding box center [641, 284] width 14 height 12
radio input "true"
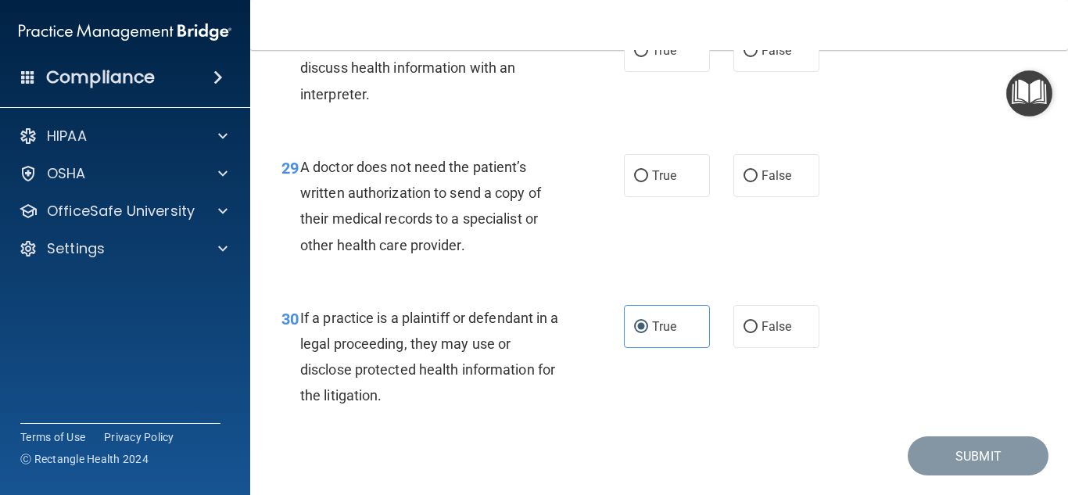
scroll to position [4190, 0]
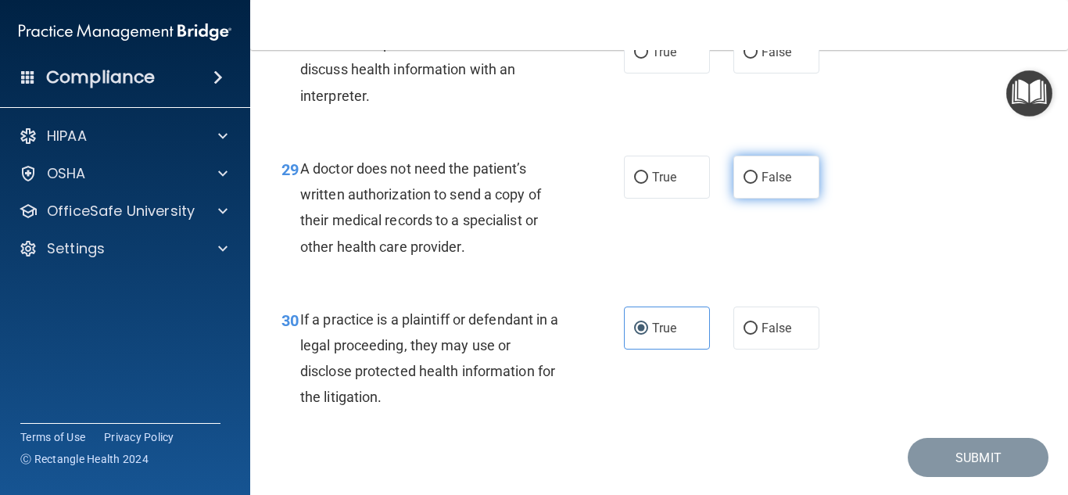
click at [771, 178] on span "False" at bounding box center [776, 177] width 30 height 15
click at [757, 178] on input "False" at bounding box center [750, 178] width 14 height 12
radio input "true"
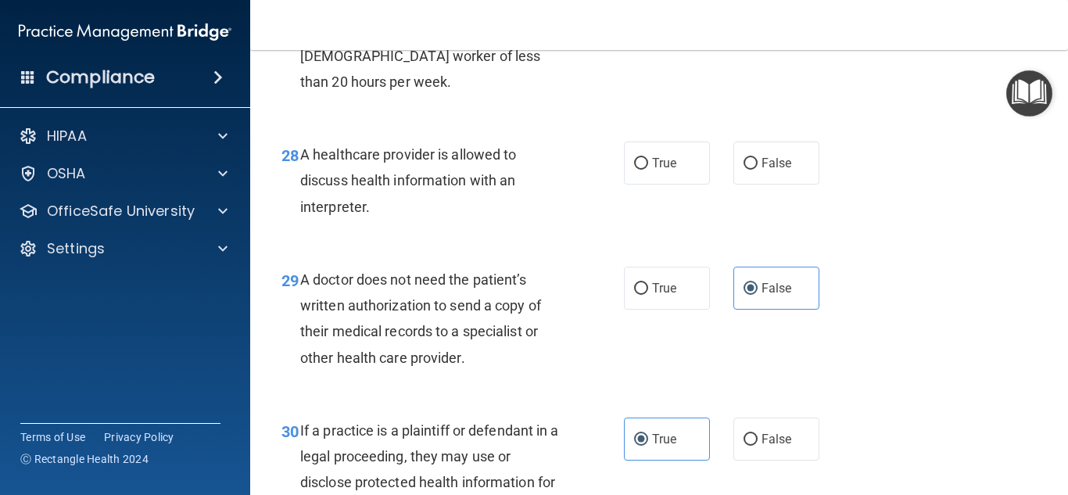
scroll to position [4067, 0]
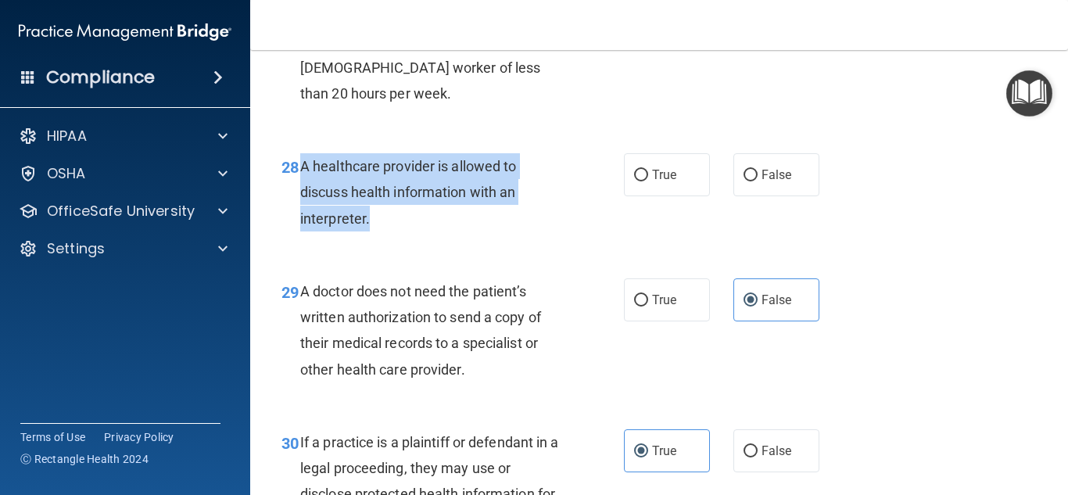
drag, startPoint x: 356, startPoint y: 230, endPoint x: 304, endPoint y: 173, distance: 76.9
click at [304, 173] on div "A healthcare provider is allowed to discuss health information with an interpre…" at bounding box center [437, 192] width 274 height 78
copy span "A healthcare provider is allowed to discuss health information with an interpre…"
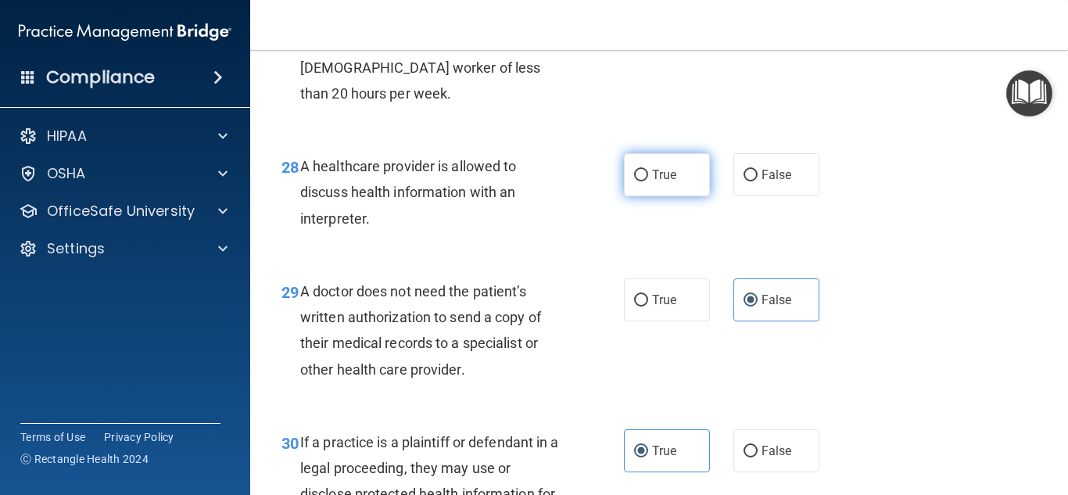
click at [669, 170] on span "True" at bounding box center [664, 174] width 24 height 15
click at [648, 170] on input "True" at bounding box center [641, 176] width 14 height 12
radio input "true"
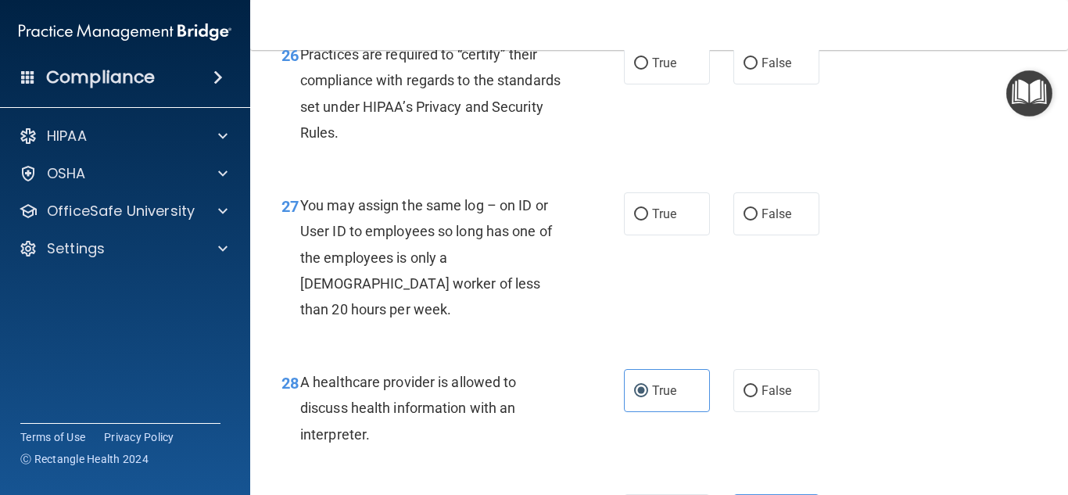
scroll to position [3838, 0]
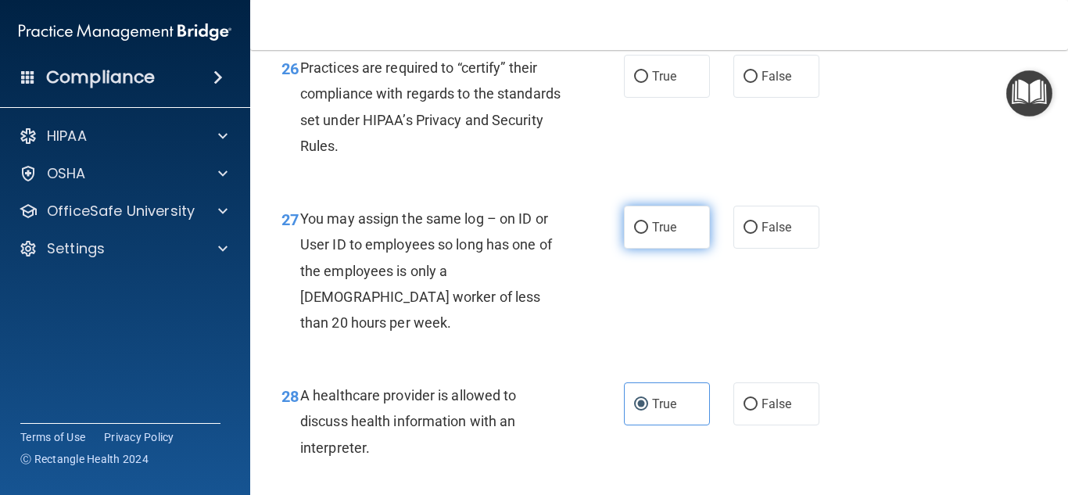
click at [680, 249] on label "True" at bounding box center [667, 227] width 86 height 43
click at [648, 234] on input "True" at bounding box center [641, 228] width 14 height 12
radio input "true"
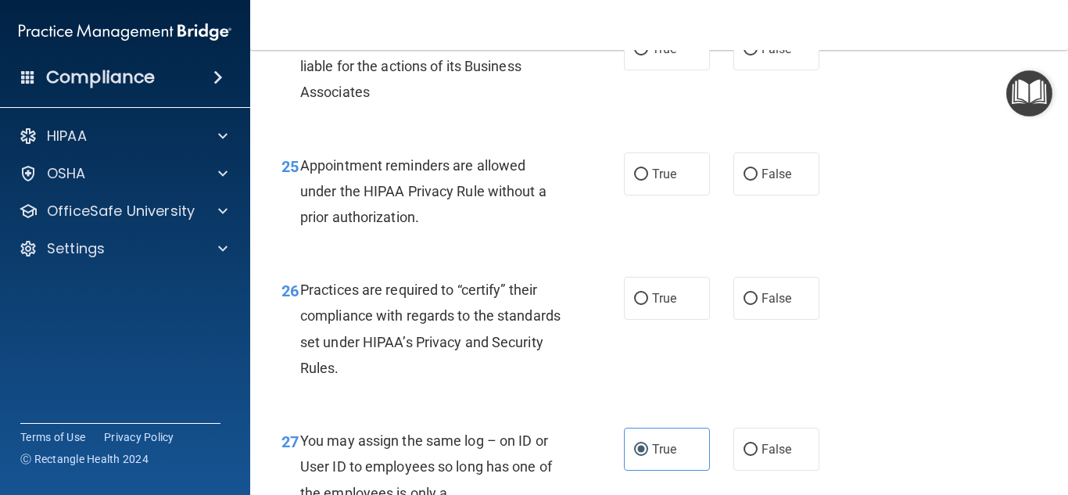
scroll to position [3597, 0]
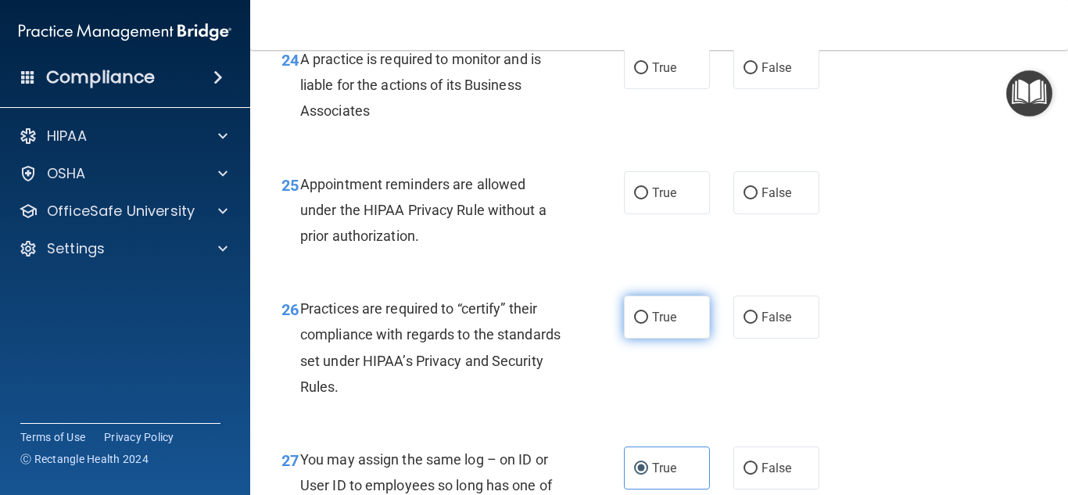
click at [668, 324] on span "True" at bounding box center [664, 317] width 24 height 15
click at [648, 324] on input "True" at bounding box center [641, 318] width 14 height 12
radio input "true"
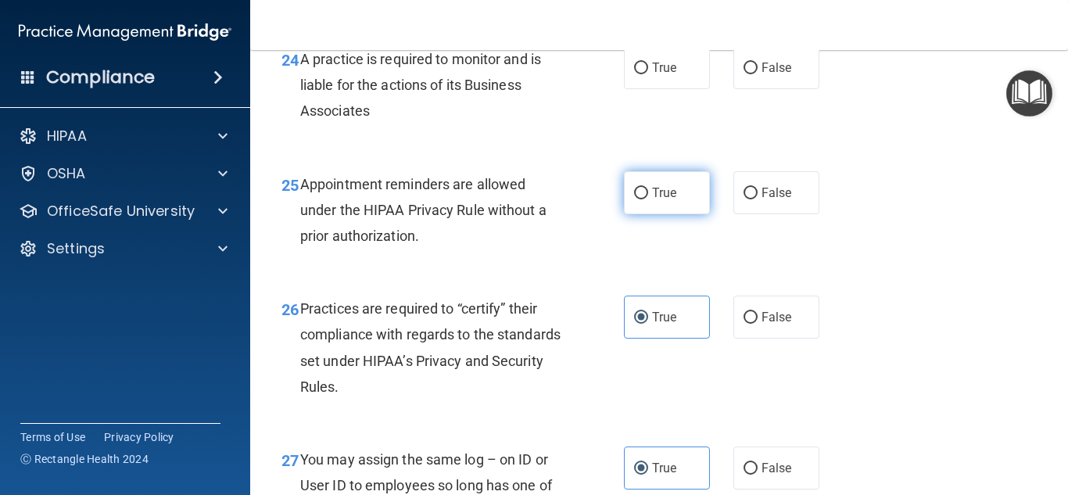
click at [664, 214] on label "True" at bounding box center [667, 192] width 86 height 43
click at [648, 199] on input "True" at bounding box center [641, 194] width 14 height 12
radio input "true"
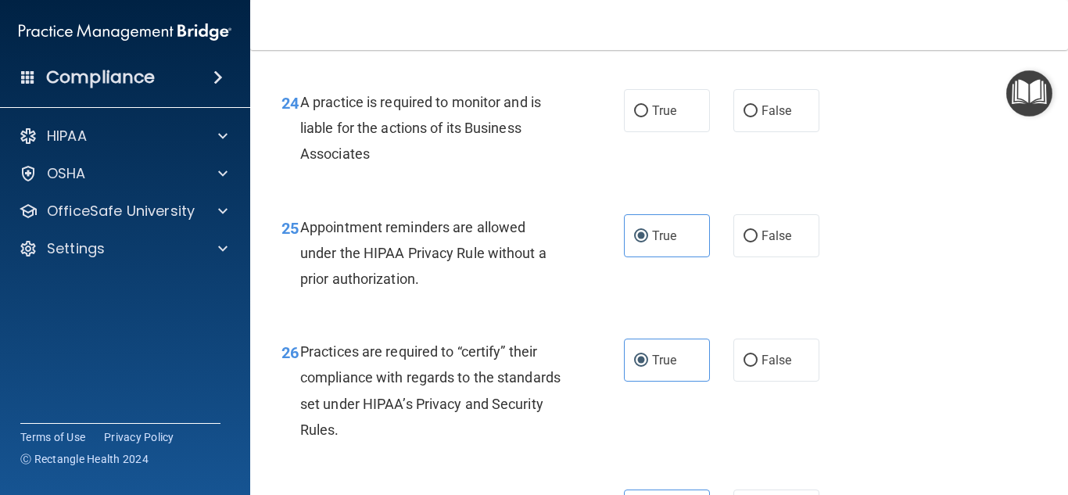
scroll to position [3545, 0]
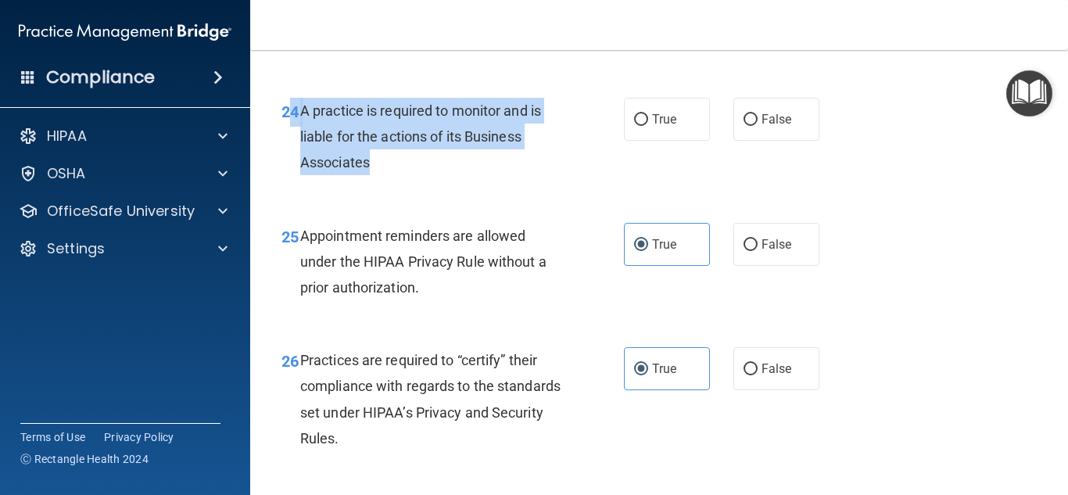
drag, startPoint x: 390, startPoint y: 192, endPoint x: 292, endPoint y: 141, distance: 111.2
click at [292, 141] on div "24 A practice is required to monitor and is liable for the actions of its Busin…" at bounding box center [452, 141] width 389 height 86
click at [370, 184] on div "24 A practice is required to monitor and is liable for the actions of its Busin…" at bounding box center [452, 141] width 389 height 86
drag, startPoint x: 372, startPoint y: 196, endPoint x: 328, endPoint y: 145, distance: 67.7
click at [303, 140] on div "A practice is required to monitor and is liable for the actions of its Business…" at bounding box center [437, 137] width 274 height 78
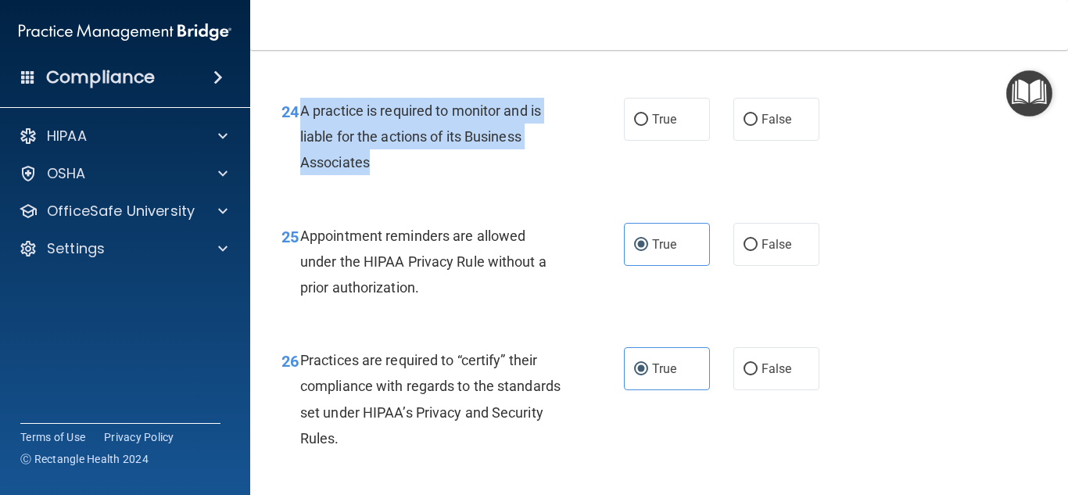
copy span "A practice is required to monitor and is liable for the actions of its Business…"
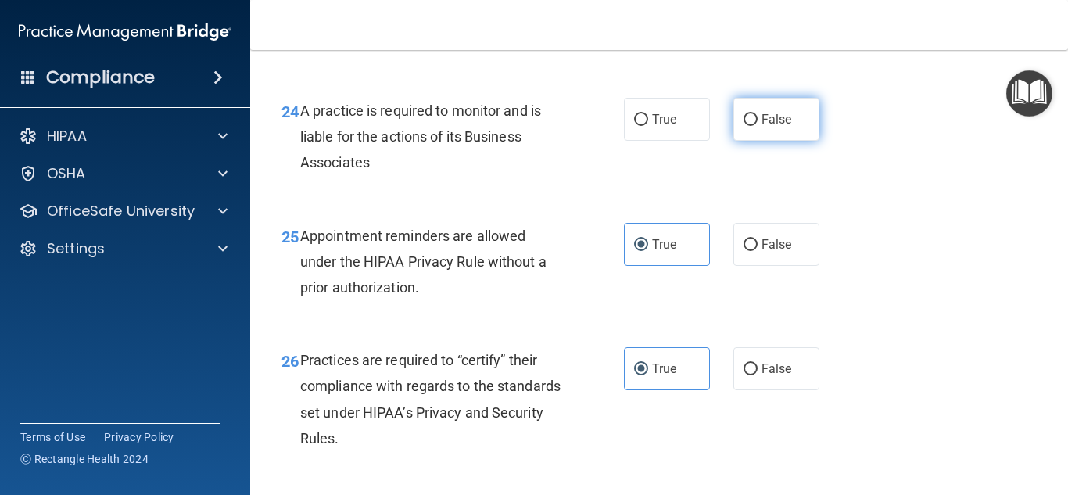
click at [771, 127] on span "False" at bounding box center [776, 119] width 30 height 15
click at [757, 126] on input "False" at bounding box center [750, 120] width 14 height 12
radio input "true"
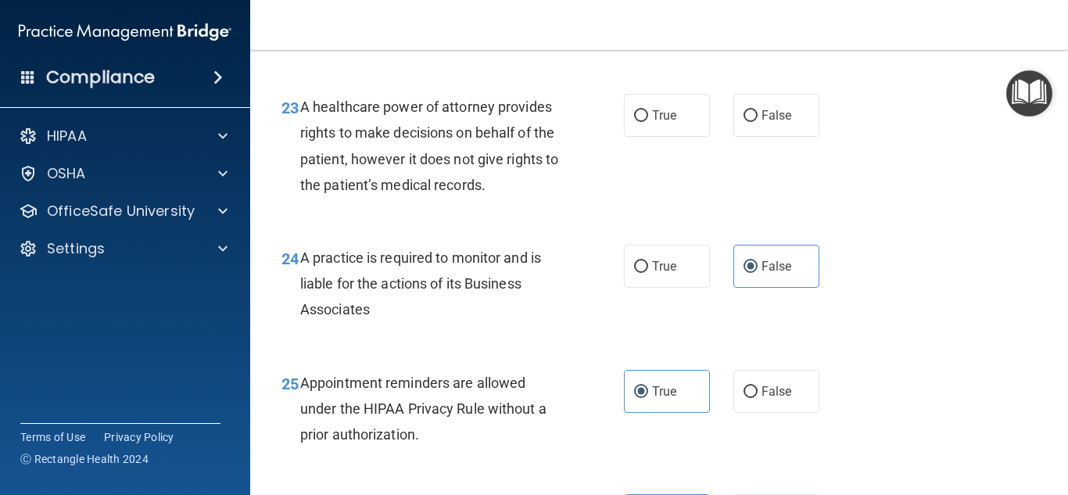
scroll to position [3398, 0]
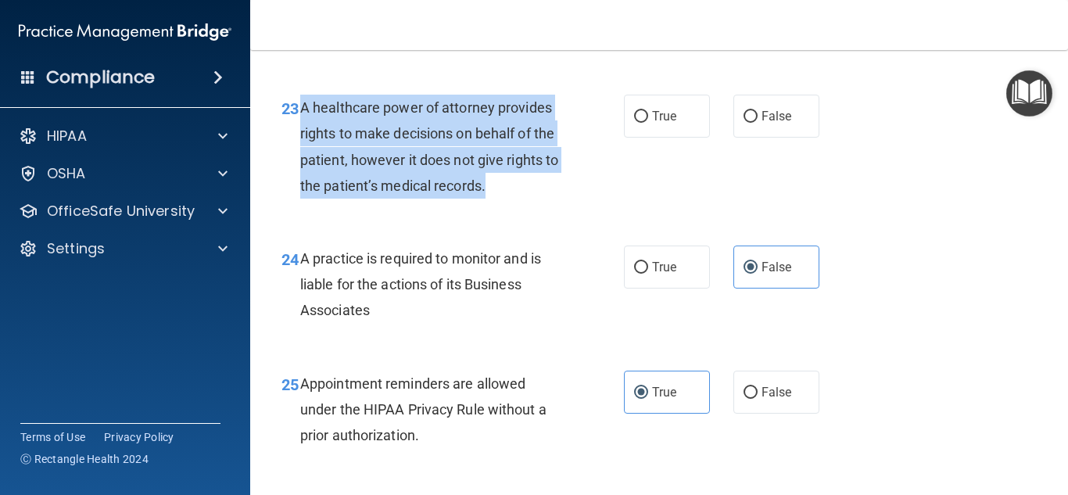
drag, startPoint x: 508, startPoint y: 207, endPoint x: 369, endPoint y: 174, distance: 143.1
click at [305, 136] on div "A healthcare power of attorney provides rights to make decisions on behalf of t…" at bounding box center [437, 147] width 274 height 104
drag, startPoint x: 369, startPoint y: 174, endPoint x: 299, endPoint y: 135, distance: 79.4
click at [299, 139] on div "23 A healthcare power of attorney provides rights to make decisions on behalf o…" at bounding box center [452, 151] width 389 height 112
drag, startPoint x: 299, startPoint y: 134, endPoint x: 493, endPoint y: 217, distance: 210.5
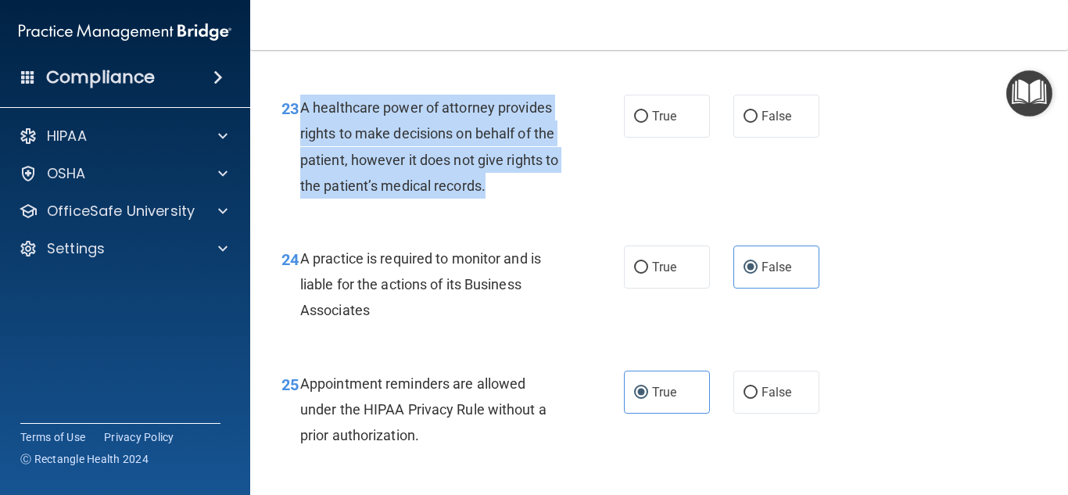
click at [493, 199] on div "A healthcare power of attorney provides rights to make decisions on behalf of t…" at bounding box center [437, 147] width 274 height 104
copy span "A healthcare power of attorney provides rights to make decisions on behalf of t…"
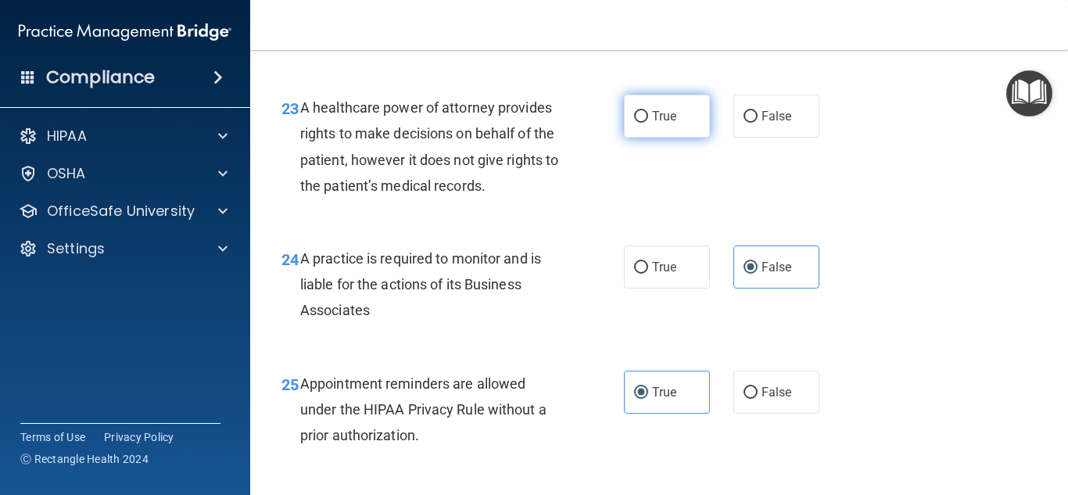
drag, startPoint x: 682, startPoint y: 143, endPoint x: 672, endPoint y: 136, distance: 12.4
click at [681, 138] on label "True" at bounding box center [667, 116] width 86 height 43
click at [648, 123] on input "True" at bounding box center [641, 117] width 14 height 12
radio input "true"
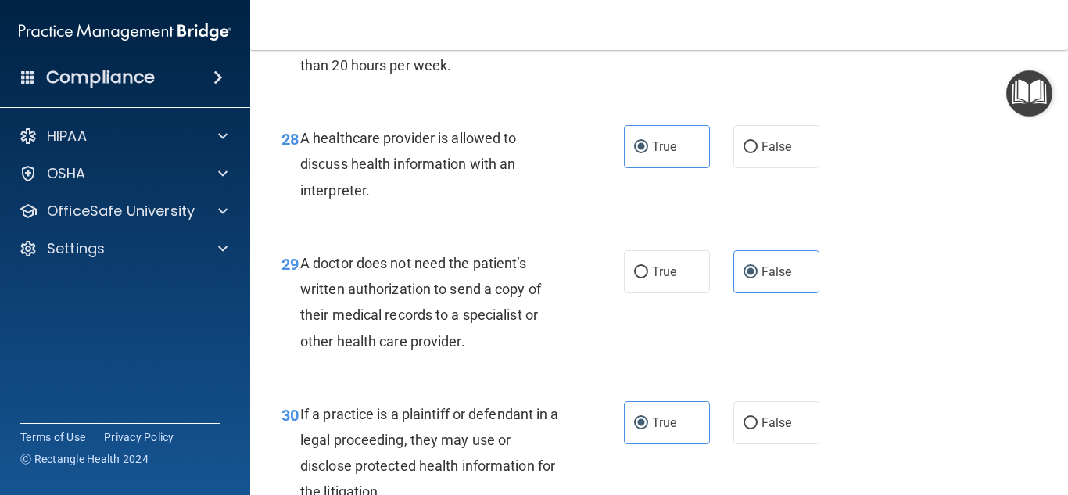
scroll to position [4234, 0]
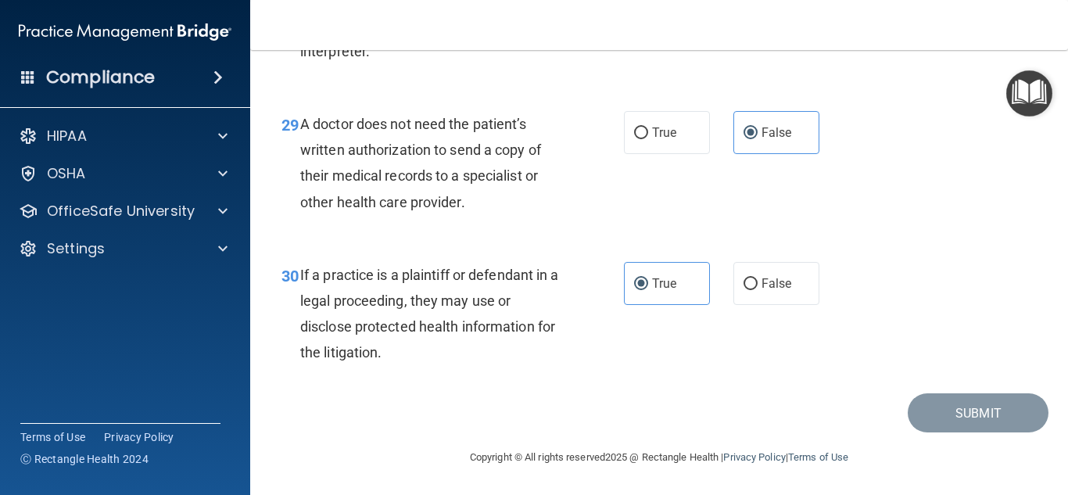
click at [965, 274] on div "30 If a practice is a plaintiff or defendant in a legal proceeding, they may us…" at bounding box center [659, 317] width 779 height 151
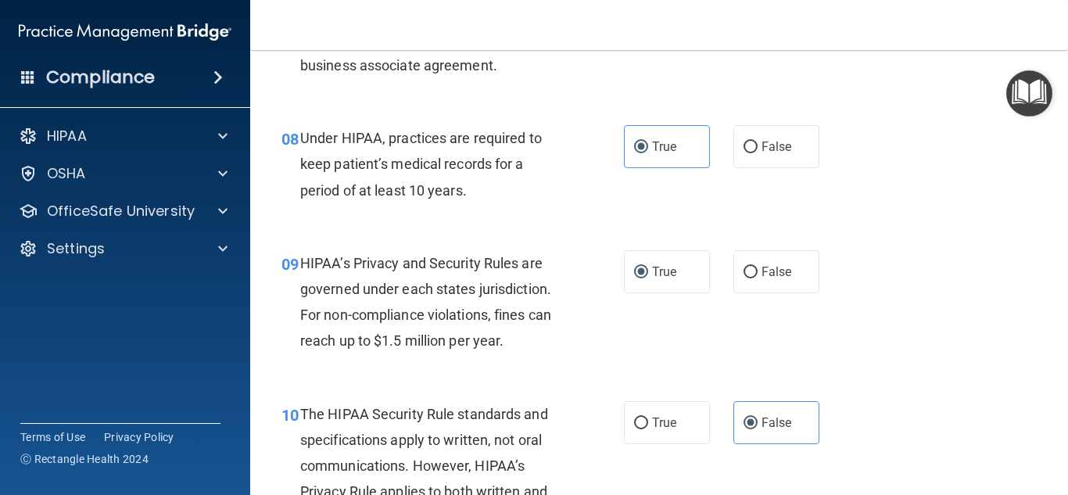
scroll to position [1154, 0]
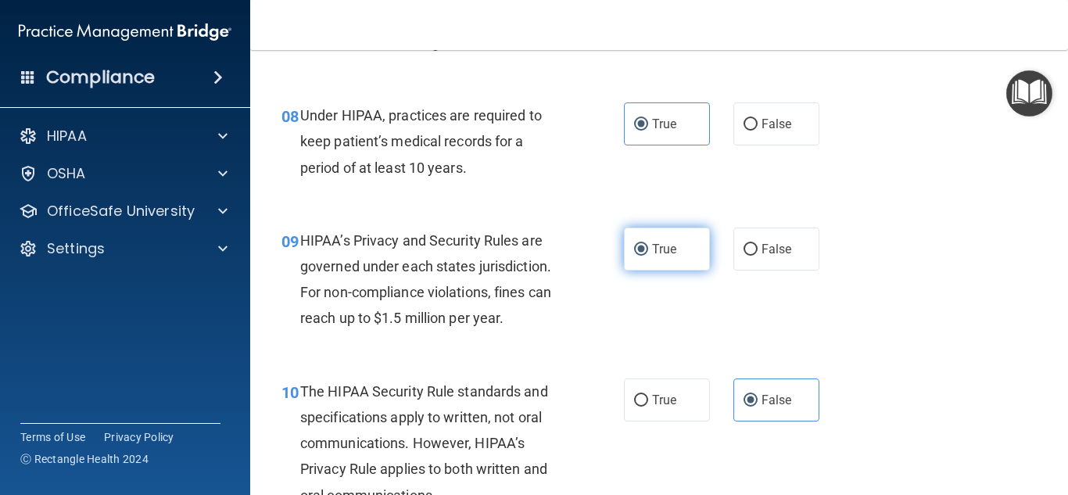
click at [651, 257] on label "True" at bounding box center [667, 248] width 86 height 43
click at [648, 256] on input "True" at bounding box center [641, 250] width 14 height 12
click at [966, 270] on div "09 HIPAA’s Privacy and Security Rules are governed under each states jurisdicti…" at bounding box center [659, 283] width 779 height 151
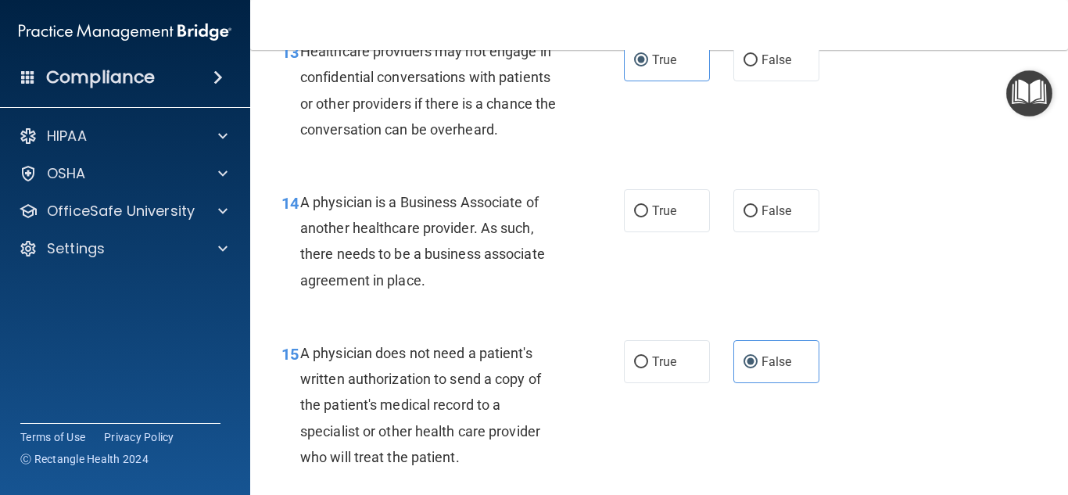
scroll to position [1940, 0]
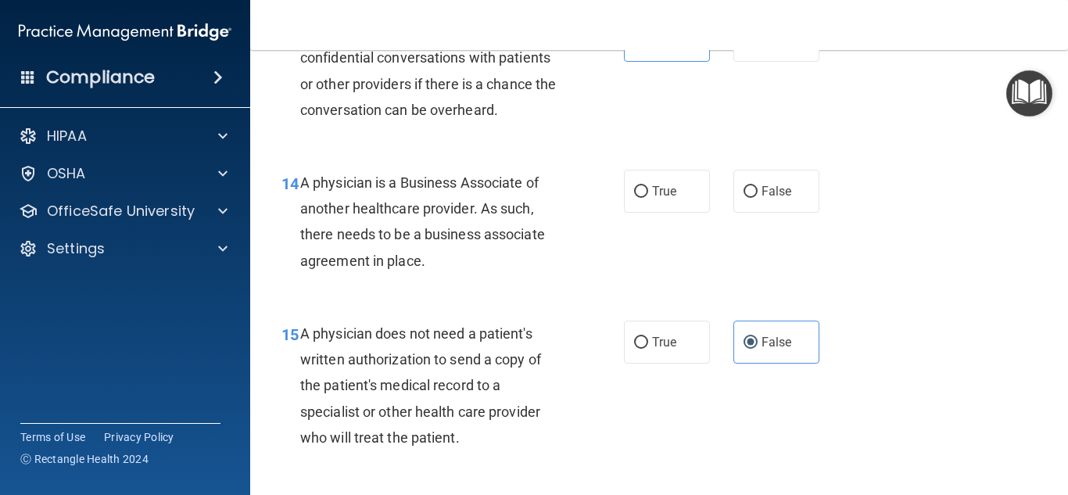
drag, startPoint x: 425, startPoint y: 270, endPoint x: 341, endPoint y: 197, distance: 111.9
click at [306, 191] on div "A physician is a Business Associate of another healthcare provider. As such, th…" at bounding box center [437, 222] width 274 height 104
click at [289, 251] on div "14 A physician is a Business Associate of another healthcare provider. As such,…" at bounding box center [452, 226] width 389 height 112
click at [472, 274] on div "14 A physician is a Business Associate of another healthcare provider. As such,…" at bounding box center [452, 226] width 389 height 112
click at [473, 274] on div "14 A physician is a Business Associate of another healthcare provider. As such,…" at bounding box center [452, 226] width 389 height 112
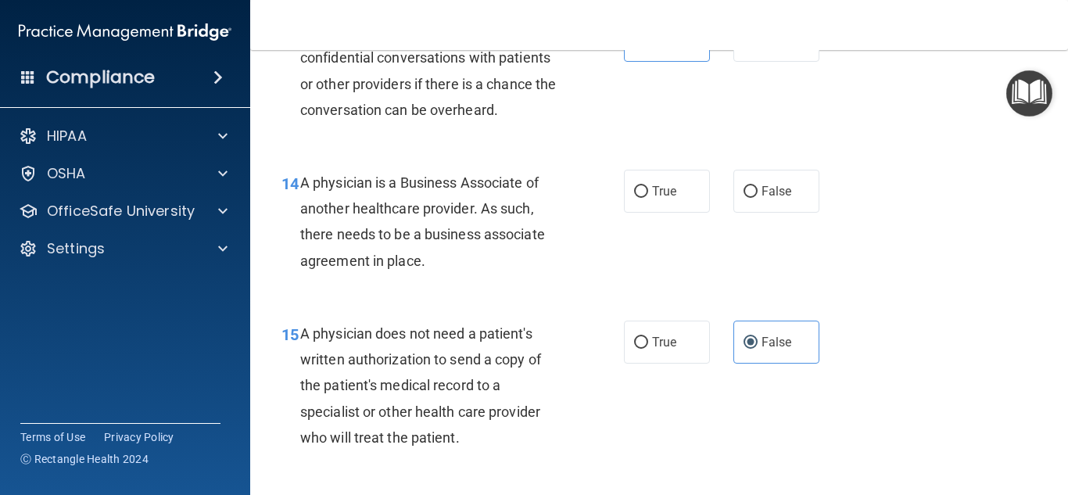
drag, startPoint x: 302, startPoint y: 183, endPoint x: 427, endPoint y: 263, distance: 148.1
click at [427, 263] on div "A physician is a Business Associate of another healthcare provider. As such, th…" at bounding box center [437, 222] width 274 height 104
copy span "A physician is a Business Associate of another healthcare provider. As such, th…"
click at [637, 191] on input "True" at bounding box center [641, 192] width 14 height 12
radio input "true"
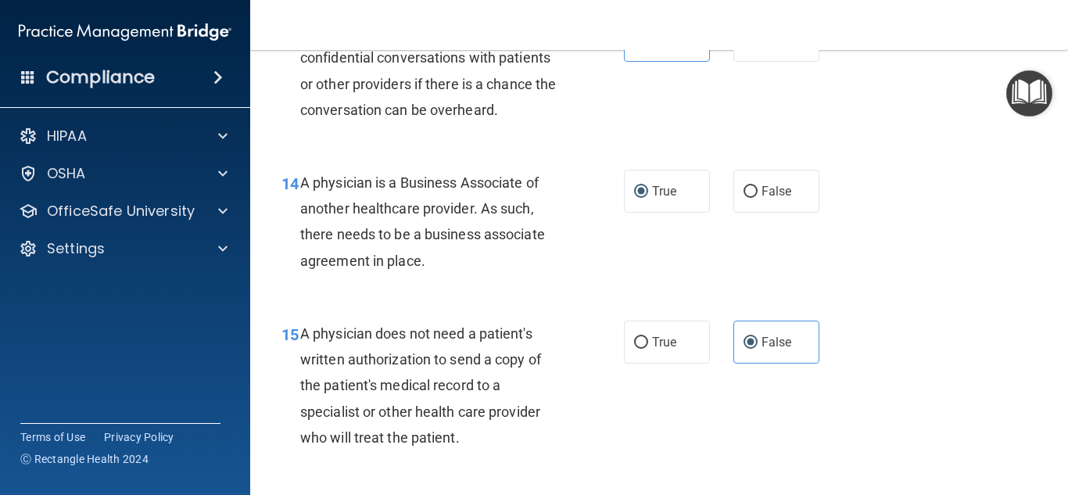
click at [929, 295] on div "14 A physician is a Business Associate of another healthcare provider. As such,…" at bounding box center [659, 225] width 779 height 151
click at [682, 195] on label "True" at bounding box center [667, 191] width 86 height 43
click at [648, 195] on input "True" at bounding box center [641, 192] width 14 height 12
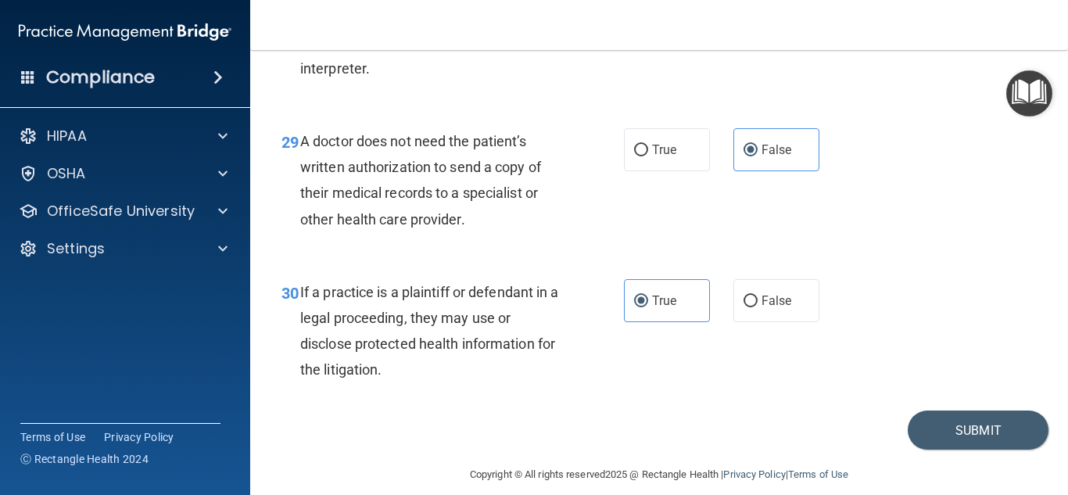
scroll to position [4234, 0]
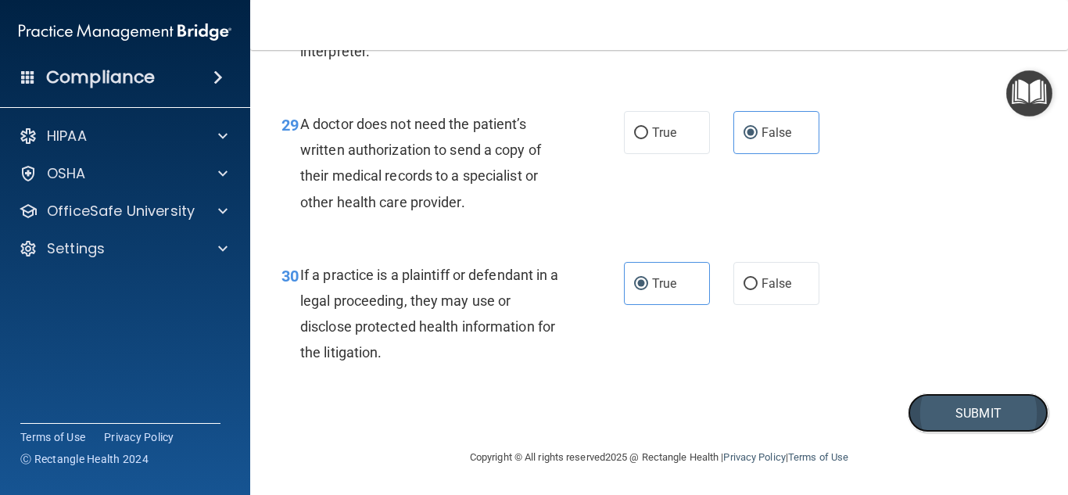
click at [980, 406] on button "Submit" at bounding box center [977, 413] width 141 height 40
click at [977, 415] on button "Submit" at bounding box center [977, 413] width 141 height 40
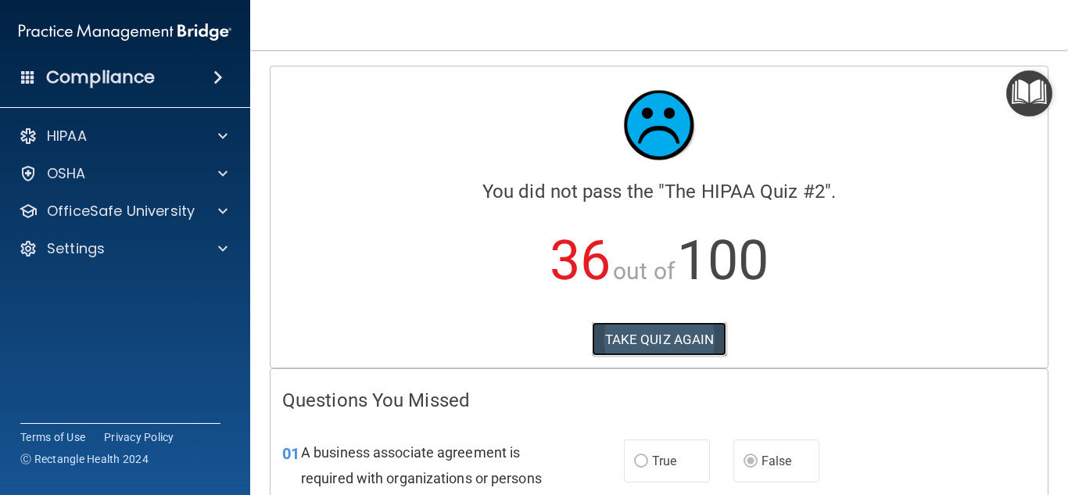
click at [659, 341] on button "TAKE QUIZ AGAIN" at bounding box center [659, 339] width 135 height 34
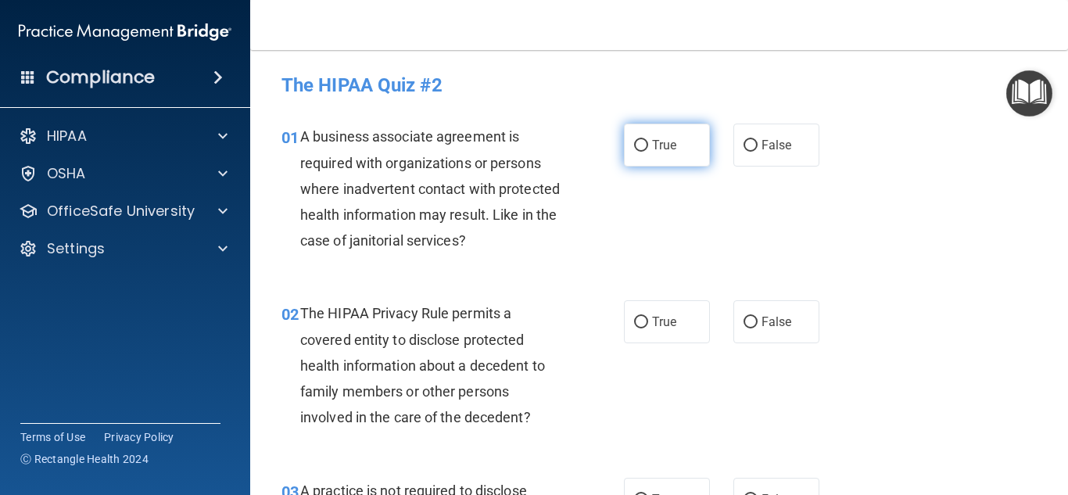
click at [652, 155] on label "True" at bounding box center [667, 144] width 86 height 43
click at [648, 152] on input "True" at bounding box center [641, 146] width 14 height 12
radio input "true"
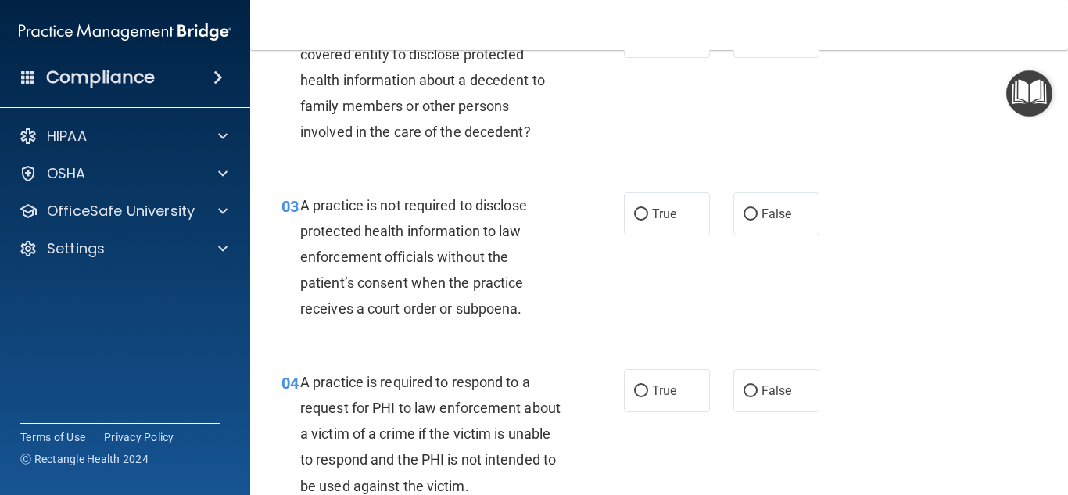
scroll to position [262, 0]
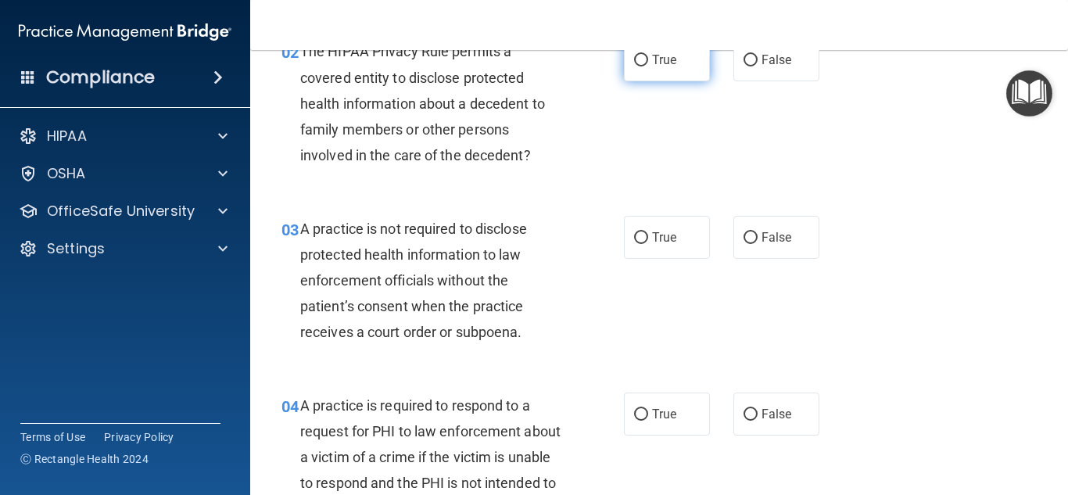
click at [671, 81] on label "True" at bounding box center [667, 59] width 86 height 43
click at [648, 66] on input "True" at bounding box center [641, 61] width 14 height 12
radio input "true"
drag, startPoint x: 696, startPoint y: 247, endPoint x: 872, endPoint y: 263, distance: 175.9
click at [696, 247] on label "True" at bounding box center [667, 237] width 86 height 43
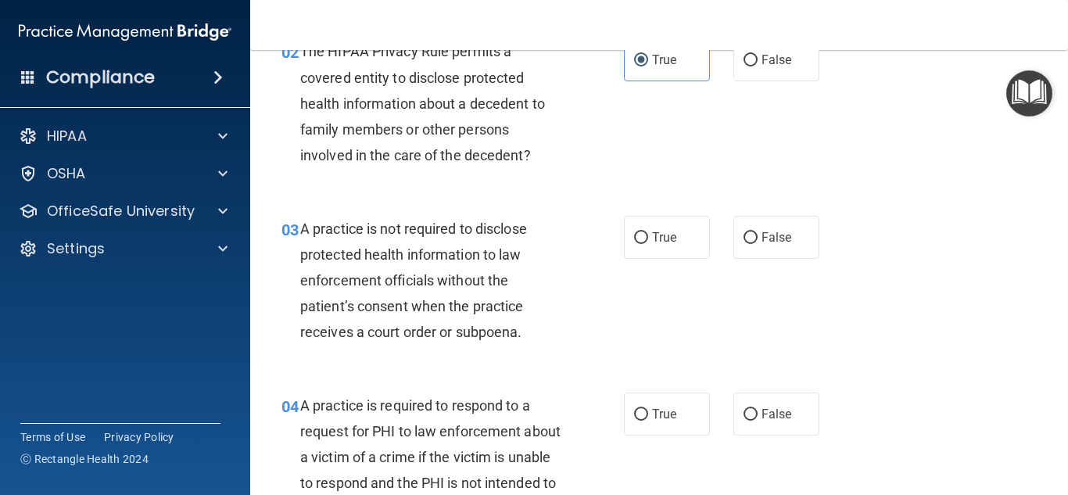
click at [648, 244] on input "True" at bounding box center [641, 238] width 14 height 12
radio input "true"
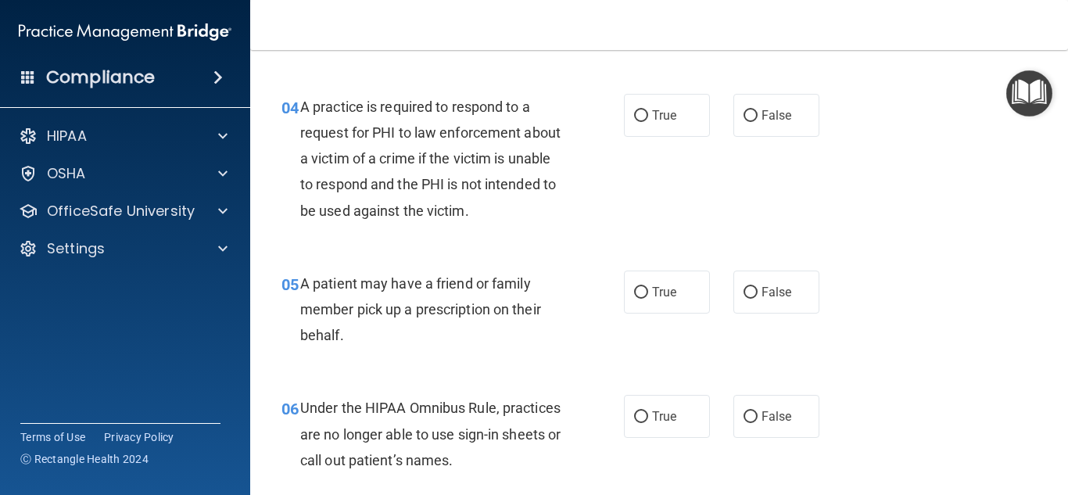
scroll to position [565, 0]
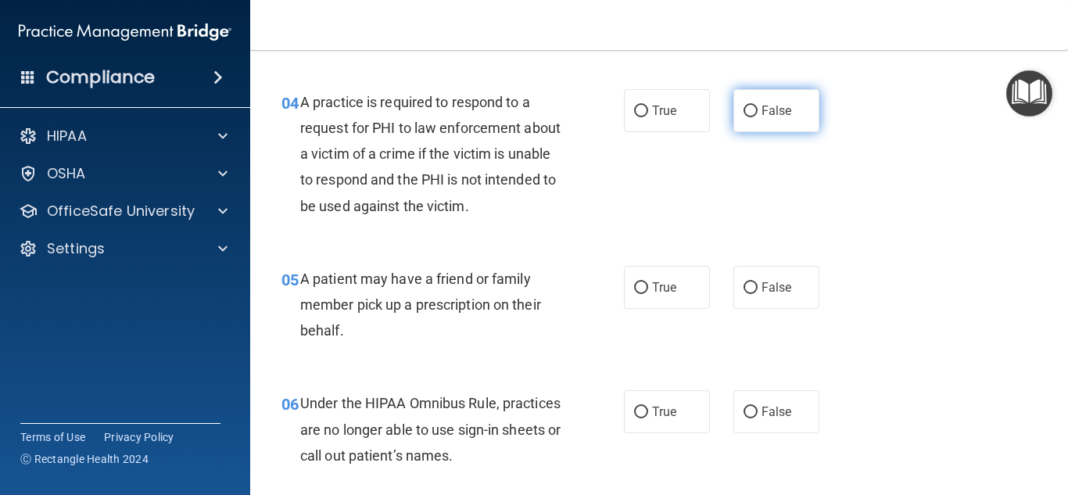
click at [748, 109] on input "False" at bounding box center [750, 112] width 14 height 12
radio input "true"
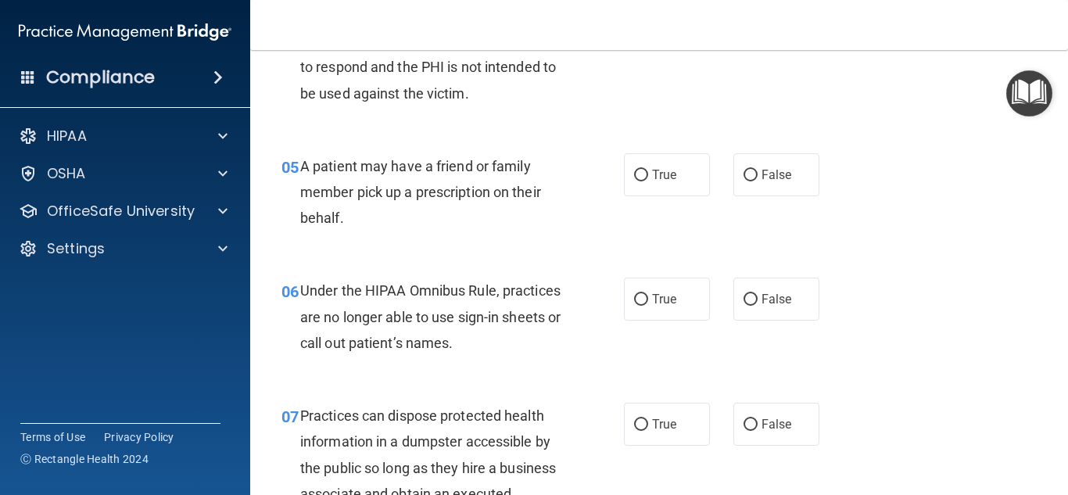
scroll to position [699, 0]
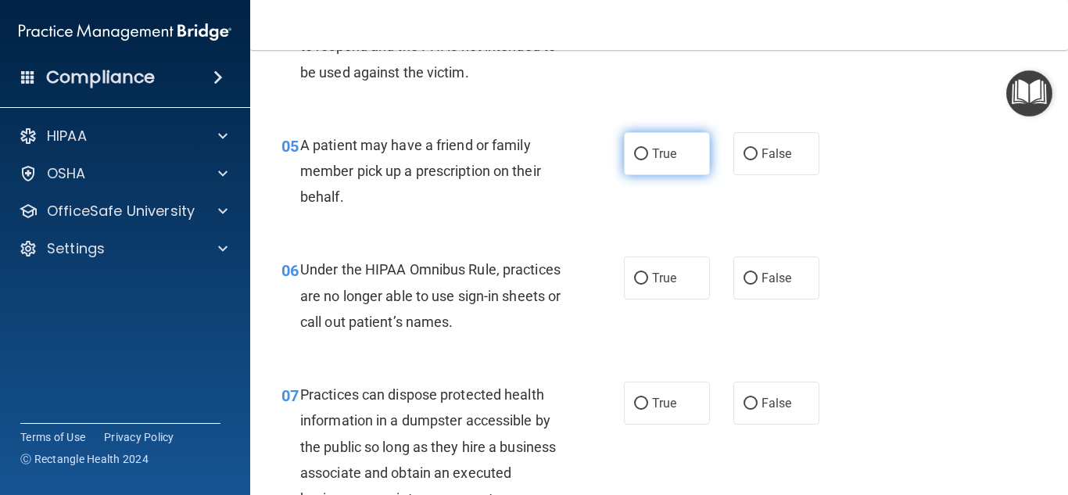
click at [630, 152] on label "True" at bounding box center [667, 153] width 86 height 43
click at [634, 152] on input "True" at bounding box center [641, 155] width 14 height 12
radio input "true"
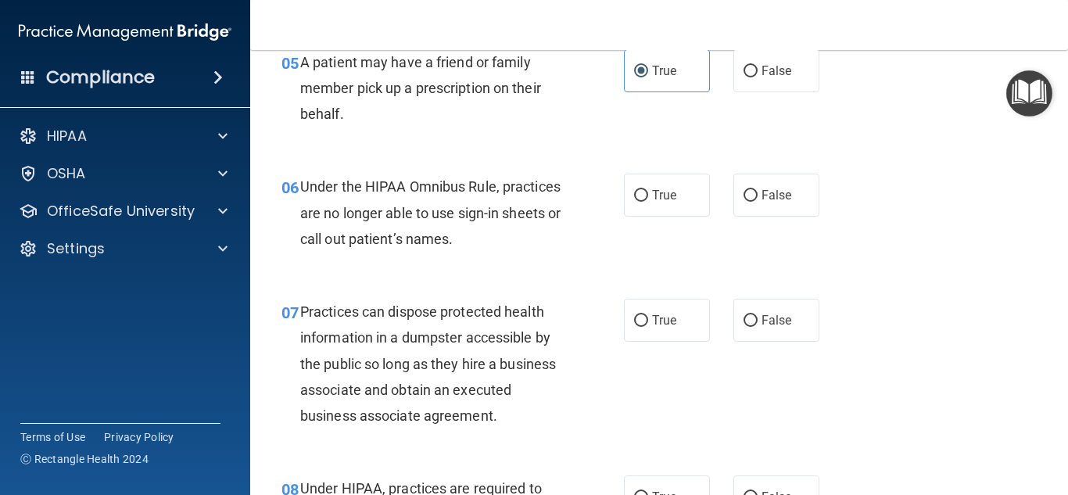
scroll to position [804, 0]
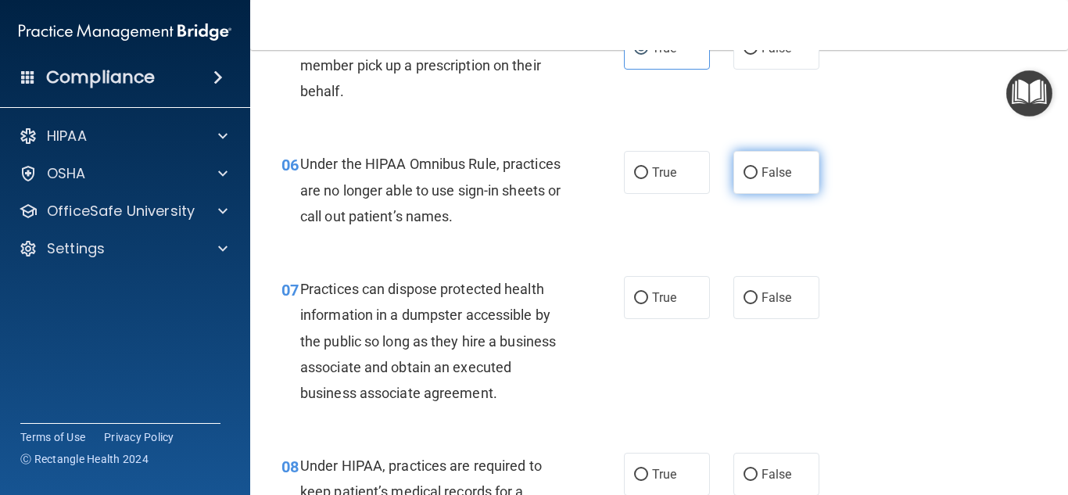
click at [784, 180] on label "False" at bounding box center [776, 172] width 86 height 43
click at [757, 179] on input "False" at bounding box center [750, 173] width 14 height 12
radio input "true"
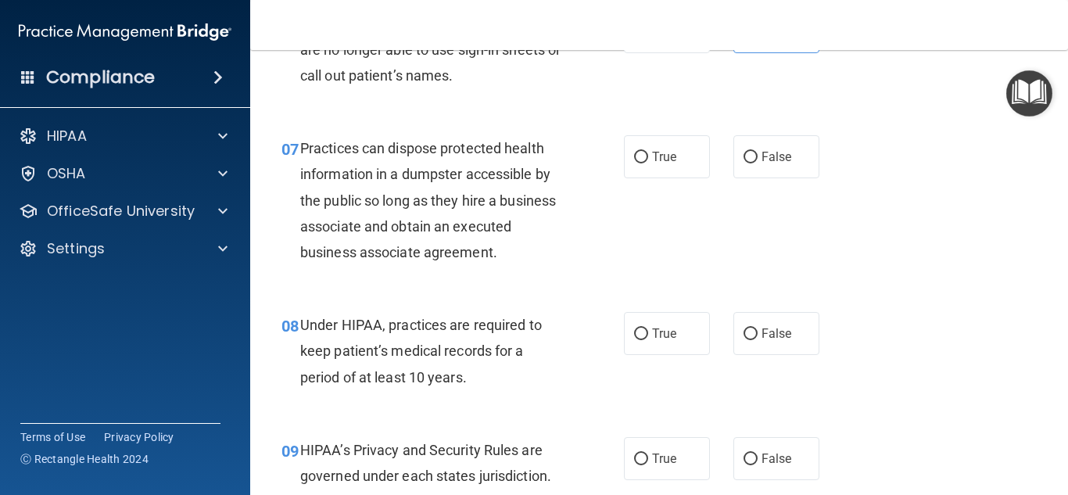
scroll to position [950, 0]
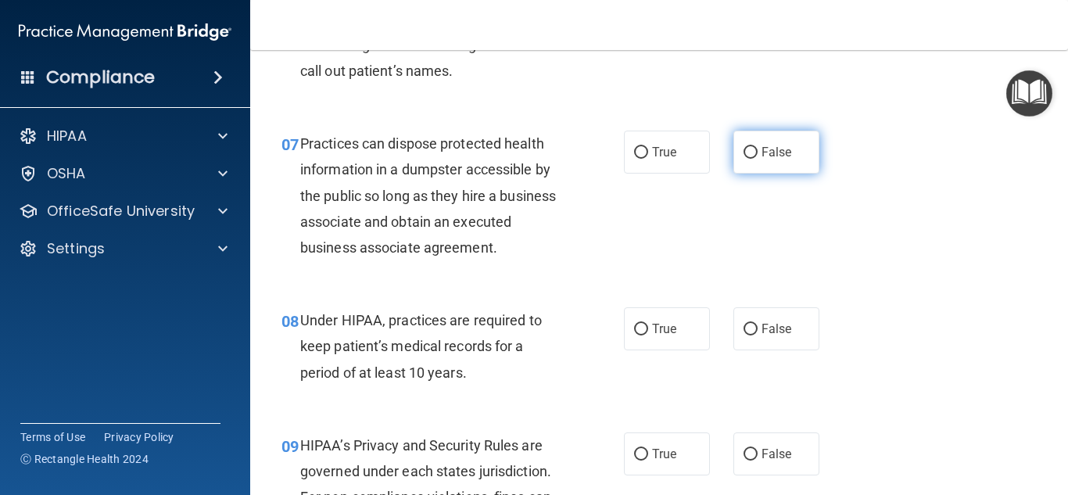
click at [764, 167] on label "False" at bounding box center [776, 152] width 86 height 43
click at [757, 159] on input "False" at bounding box center [750, 153] width 14 height 12
radio input "true"
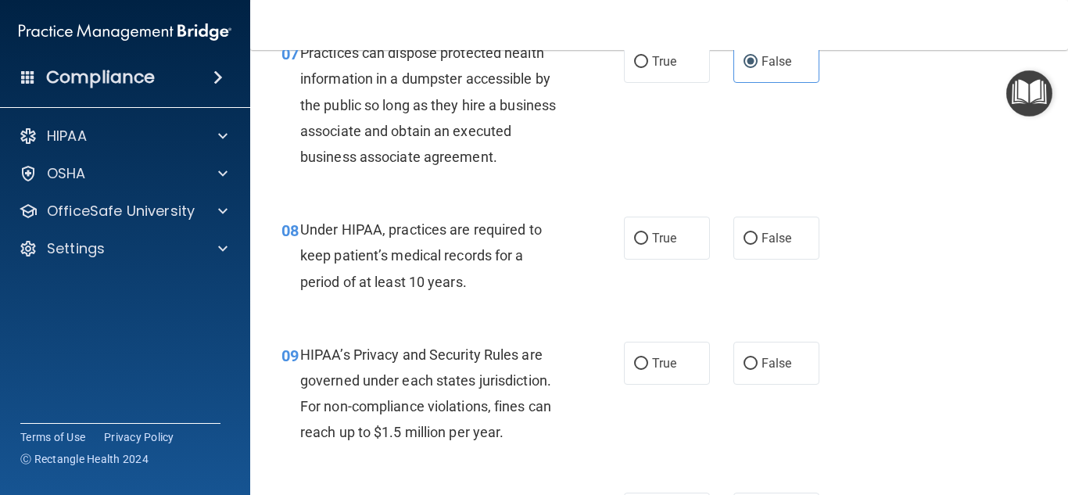
scroll to position [1042, 0]
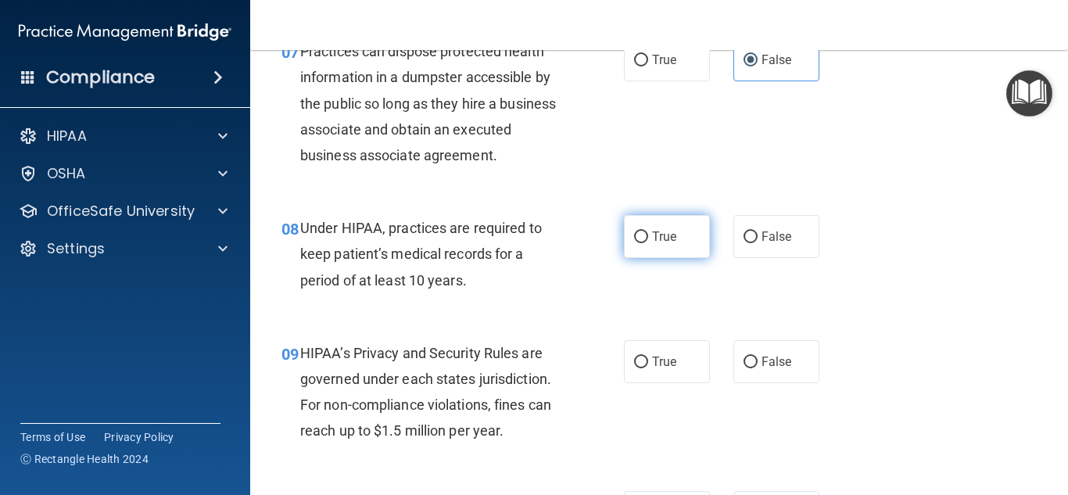
click at [669, 245] on label "True" at bounding box center [667, 236] width 86 height 43
click at [648, 243] on input "True" at bounding box center [641, 237] width 14 height 12
radio input "true"
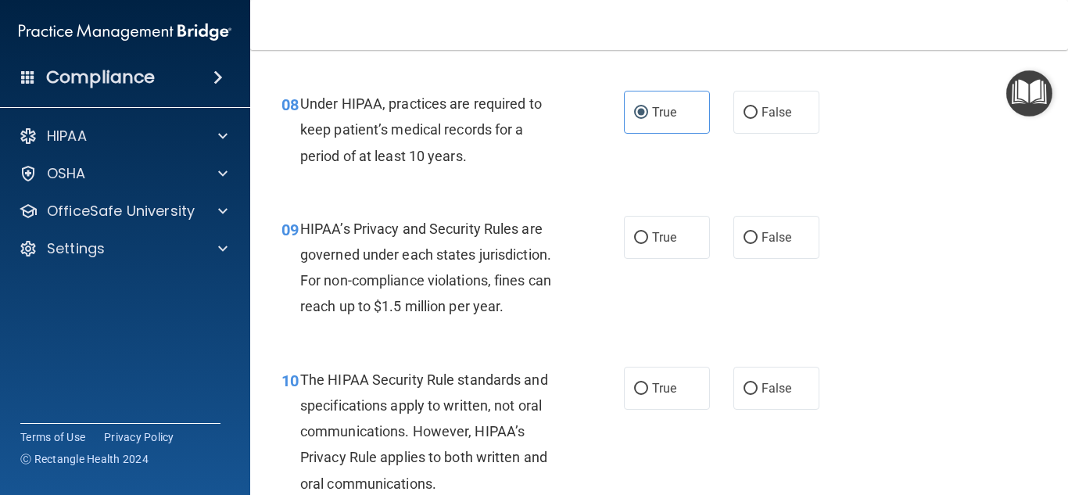
scroll to position [1186, 0]
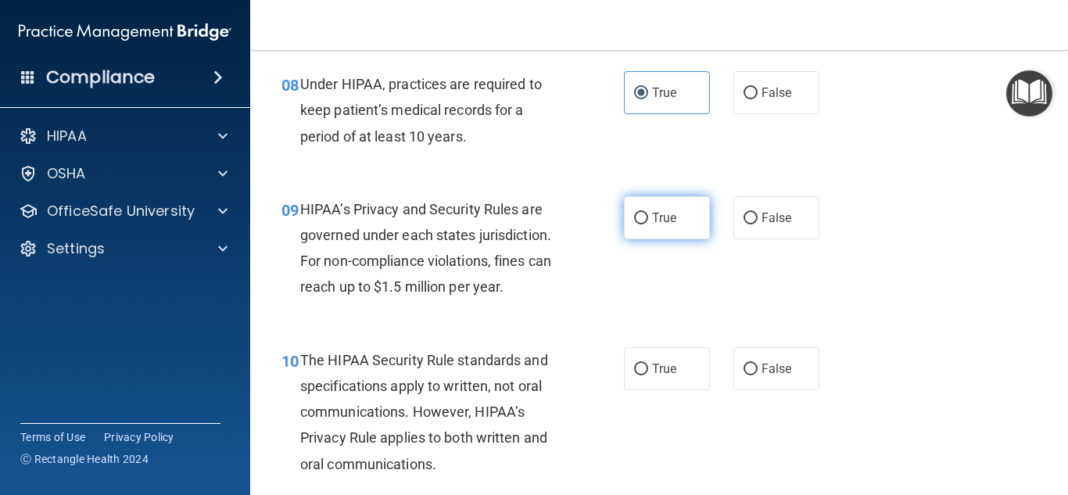
click at [640, 226] on label "True" at bounding box center [667, 217] width 86 height 43
click at [640, 224] on input "True" at bounding box center [641, 219] width 14 height 12
radio input "true"
click at [967, 329] on div "10 The HIPAA Security Rule standards and specifications apply to written, not o…" at bounding box center [659, 416] width 779 height 177
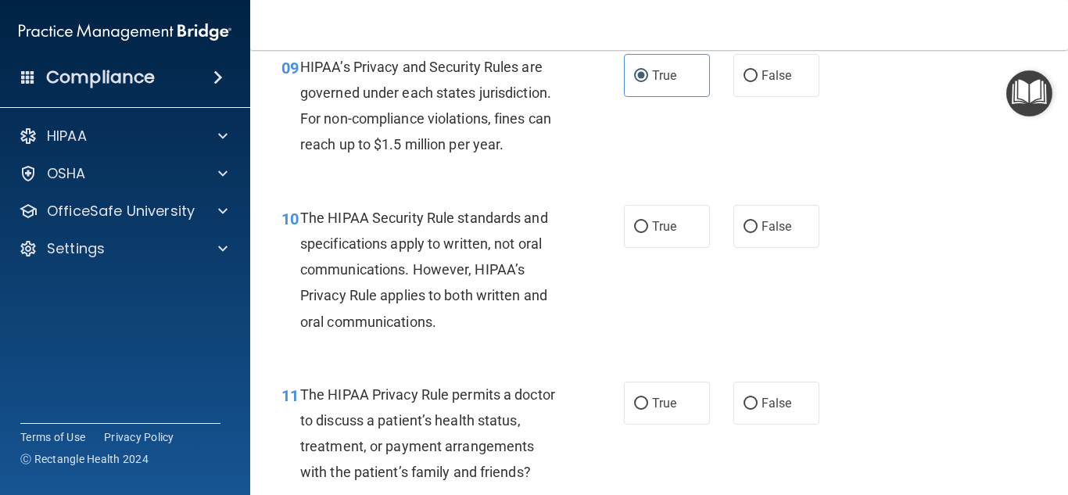
scroll to position [1330, 0]
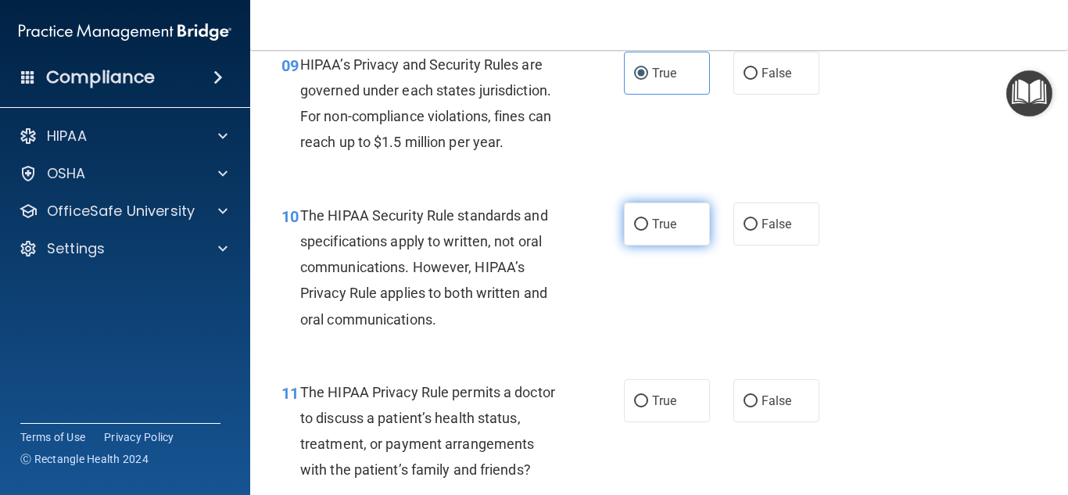
click at [670, 234] on label "True" at bounding box center [667, 223] width 86 height 43
click at [648, 231] on input "True" at bounding box center [641, 225] width 14 height 12
radio input "true"
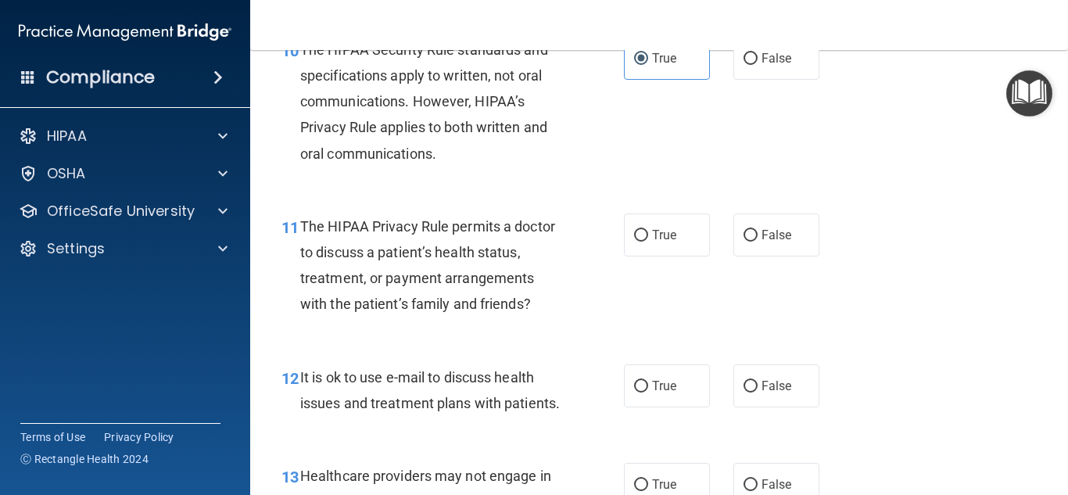
scroll to position [1501, 0]
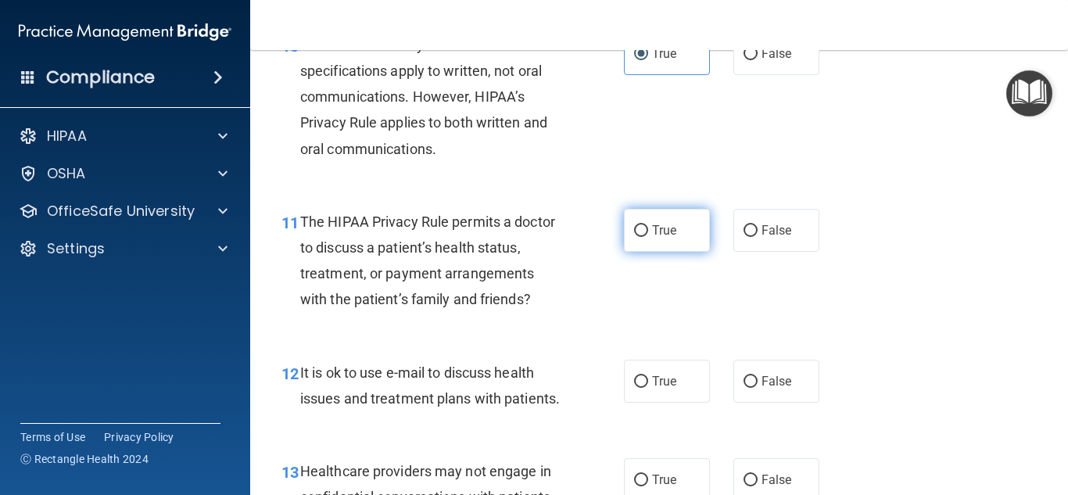
click at [668, 232] on span "True" at bounding box center [664, 230] width 24 height 15
click at [648, 232] on input "True" at bounding box center [641, 231] width 14 height 12
radio input "true"
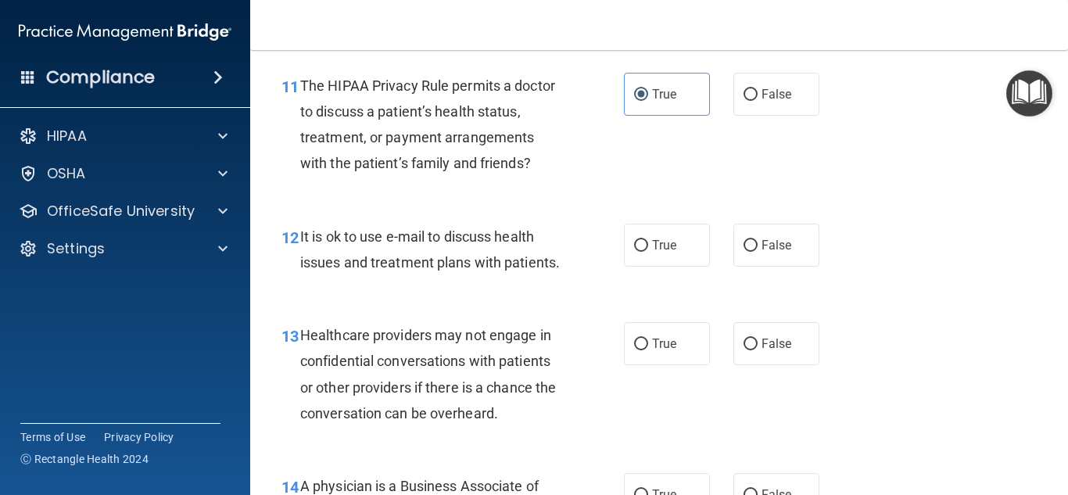
scroll to position [1653, 0]
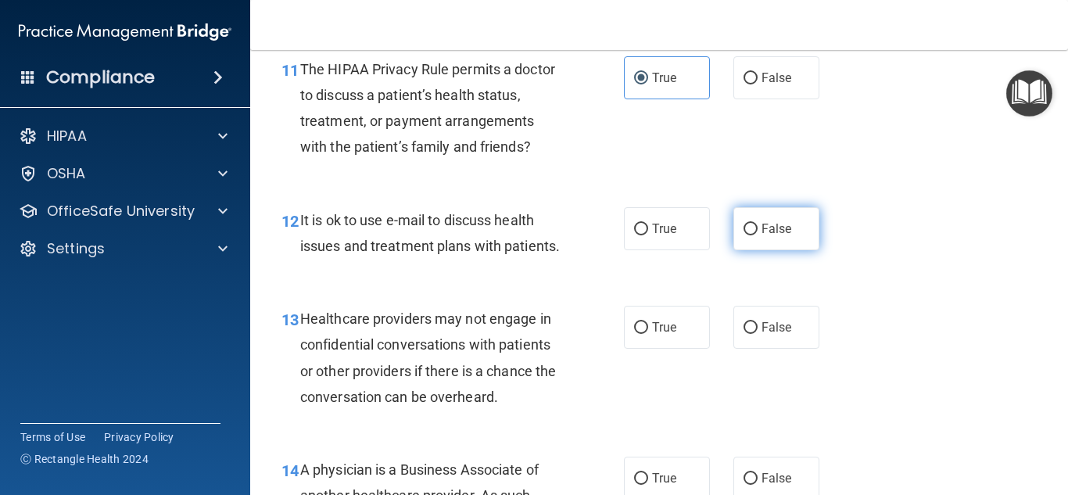
click at [777, 238] on label "False" at bounding box center [776, 228] width 86 height 43
click at [757, 235] on input "False" at bounding box center [750, 230] width 14 height 12
radio input "true"
click at [987, 322] on div "13 Healthcare providers may not engage in confidential conversations with patie…" at bounding box center [659, 361] width 779 height 151
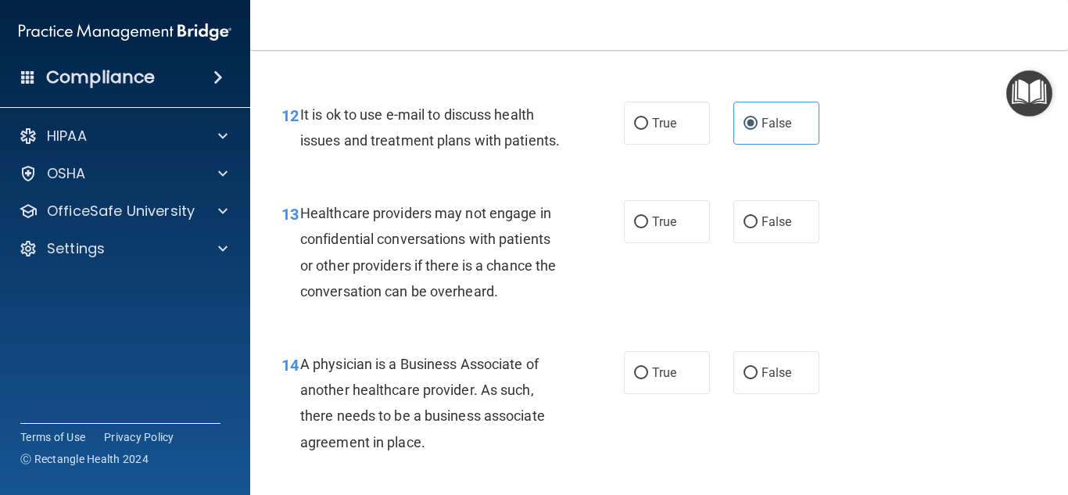
scroll to position [1781, 0]
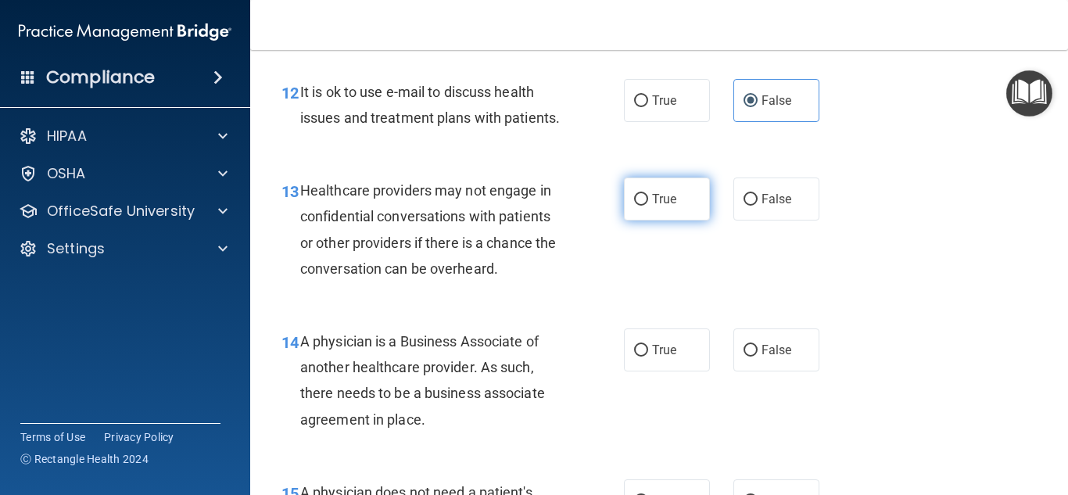
click at [664, 201] on span "True" at bounding box center [664, 199] width 24 height 15
click at [648, 201] on input "True" at bounding box center [641, 200] width 14 height 12
radio input "true"
click at [958, 360] on div "14 A physician is a Business Associate of another healthcare provider. As such,…" at bounding box center [659, 384] width 779 height 151
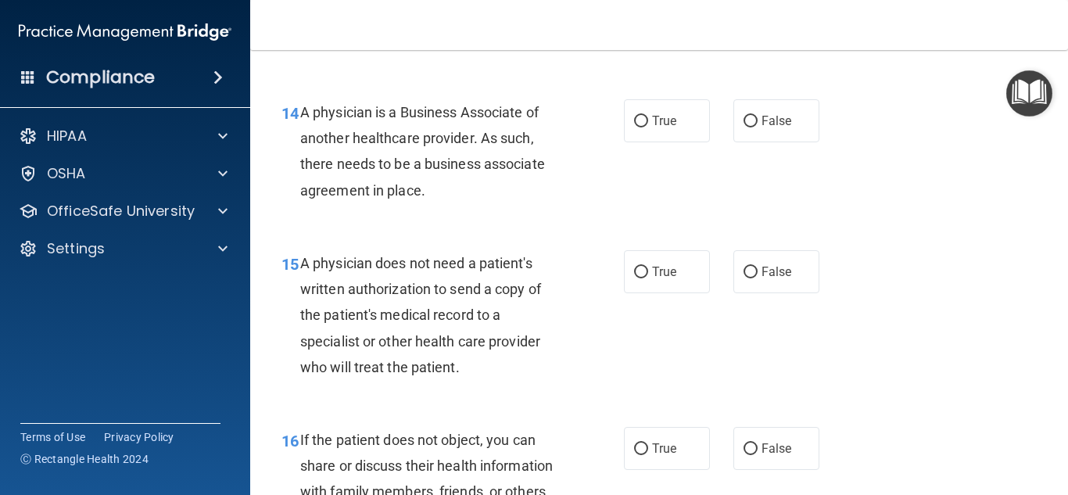
scroll to position [2018, 0]
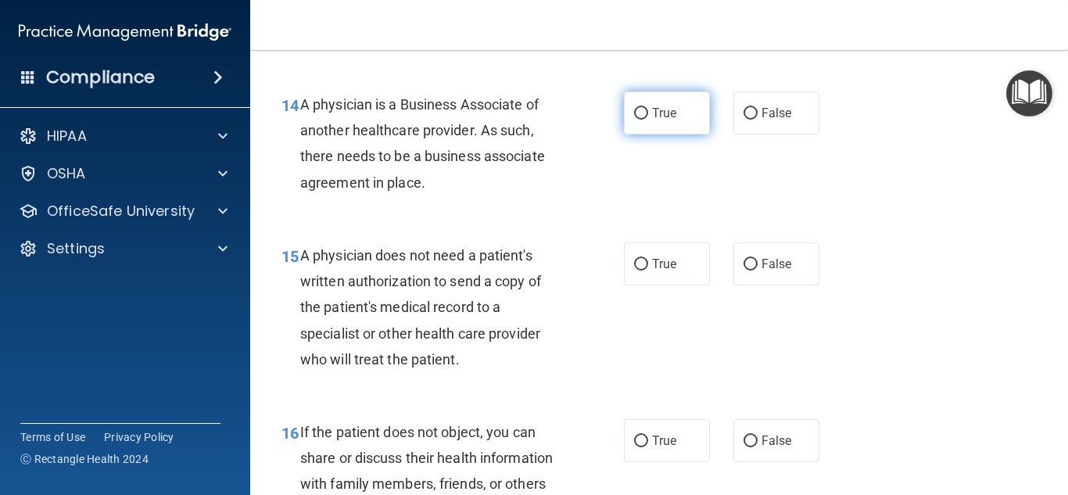
click at [664, 107] on span "True" at bounding box center [664, 113] width 24 height 15
click at [648, 108] on input "True" at bounding box center [641, 114] width 14 height 12
radio input "true"
click at [1004, 289] on div "15 A physician does not need a patient's written authorization to send a copy o…" at bounding box center [659, 311] width 779 height 177
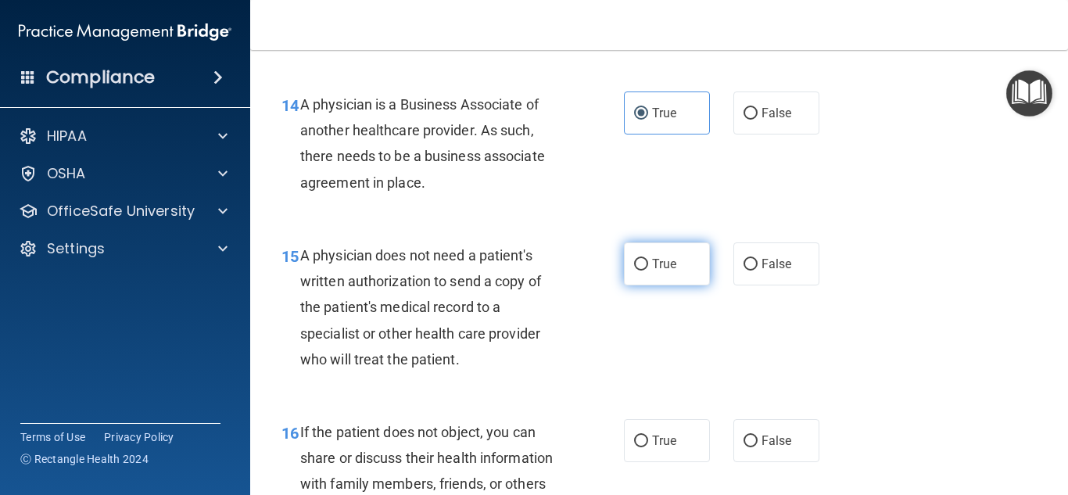
click at [636, 272] on label "True" at bounding box center [667, 263] width 86 height 43
click at [636, 270] on input "True" at bounding box center [641, 265] width 14 height 12
radio input "true"
click at [958, 344] on div "15 A physician does not need a patient's written authorization to send a copy o…" at bounding box center [659, 311] width 779 height 177
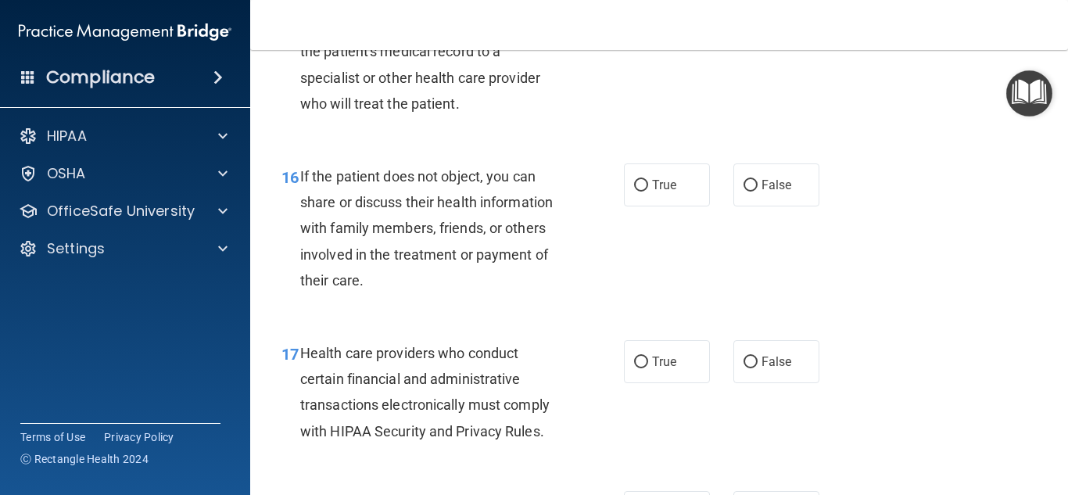
scroll to position [2296, 0]
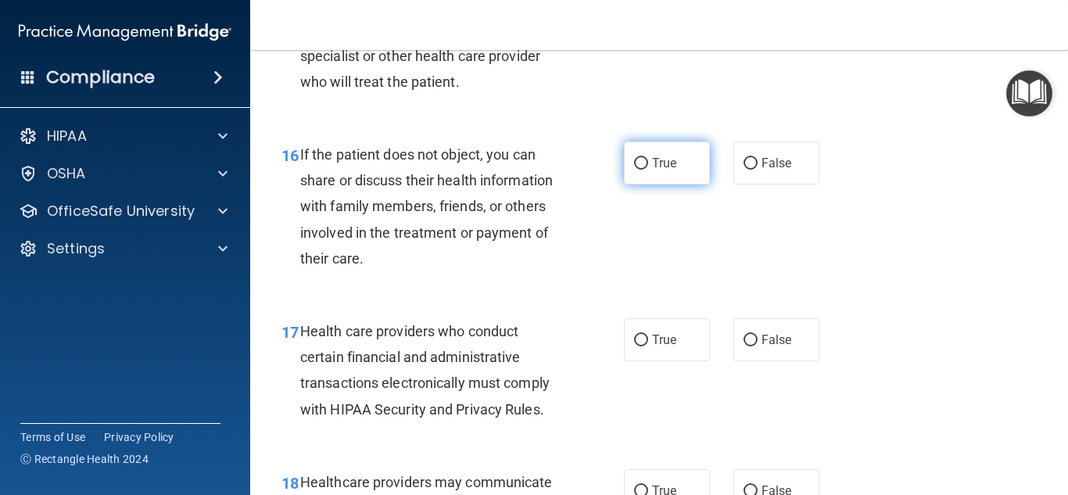
click at [670, 165] on span "True" at bounding box center [664, 163] width 24 height 15
click at [648, 165] on input "True" at bounding box center [641, 164] width 14 height 12
radio input "true"
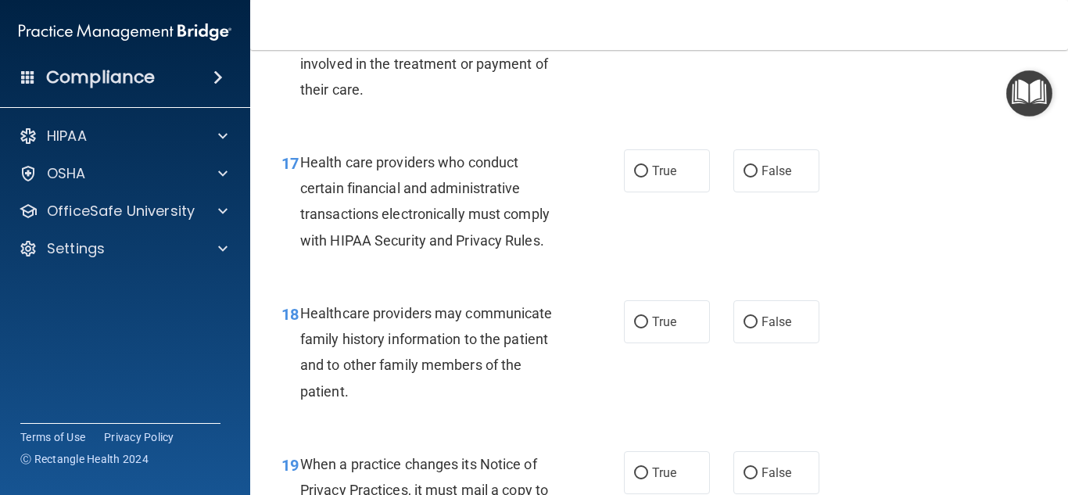
scroll to position [2488, 0]
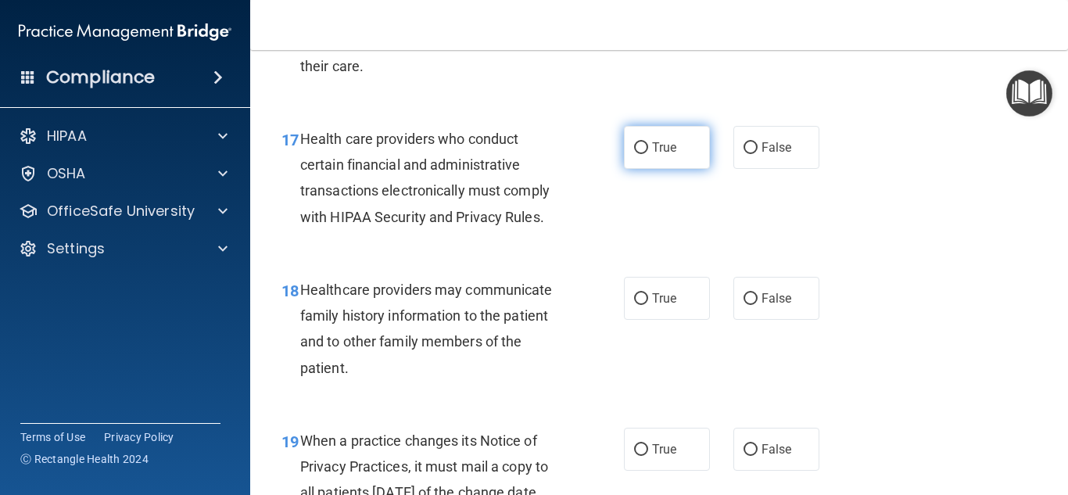
click at [685, 149] on label "True" at bounding box center [667, 147] width 86 height 43
click at [648, 149] on input "True" at bounding box center [641, 148] width 14 height 12
radio input "true"
click at [646, 302] on input "True" at bounding box center [641, 299] width 14 height 12
radio input "true"
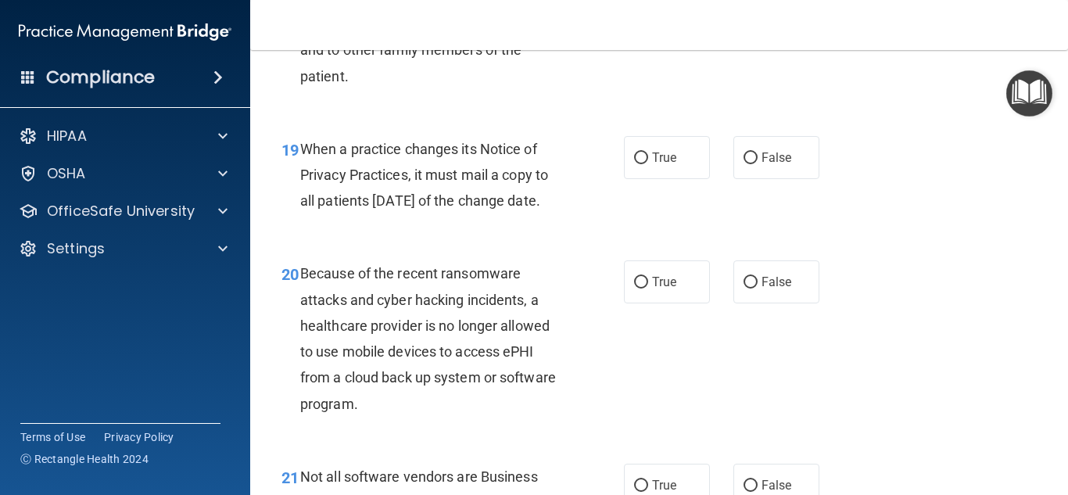
scroll to position [2792, 0]
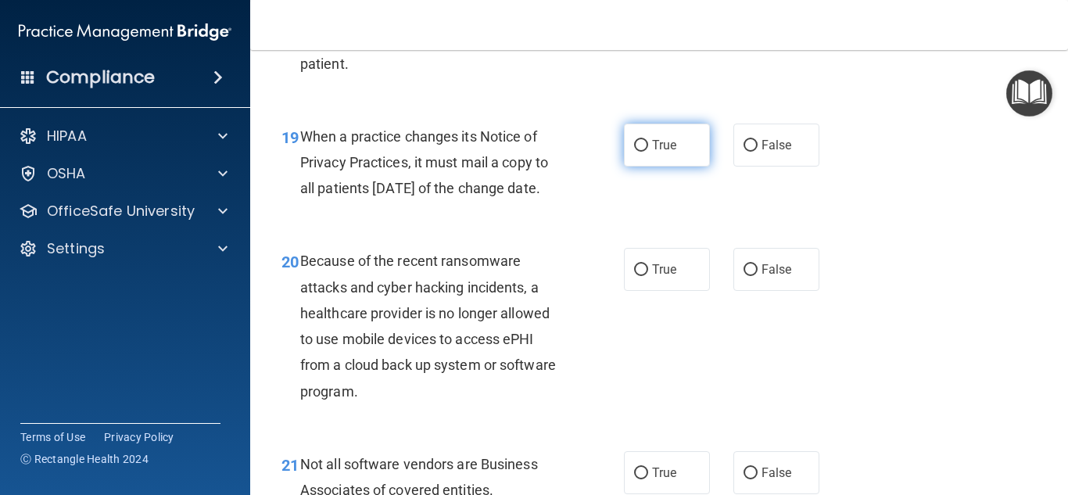
click at [668, 147] on span "True" at bounding box center [664, 145] width 24 height 15
click at [648, 147] on input "True" at bounding box center [641, 146] width 14 height 12
radio input "true"
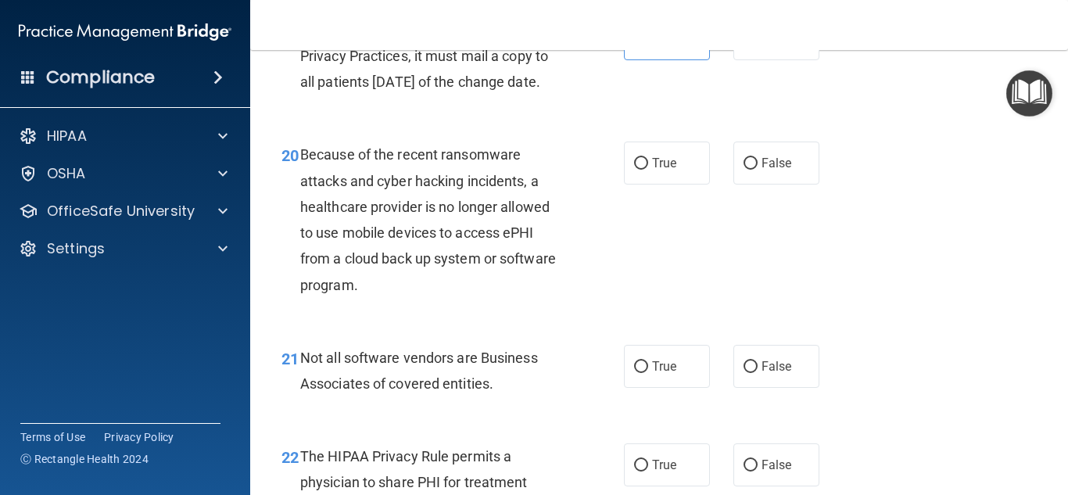
scroll to position [2901, 0]
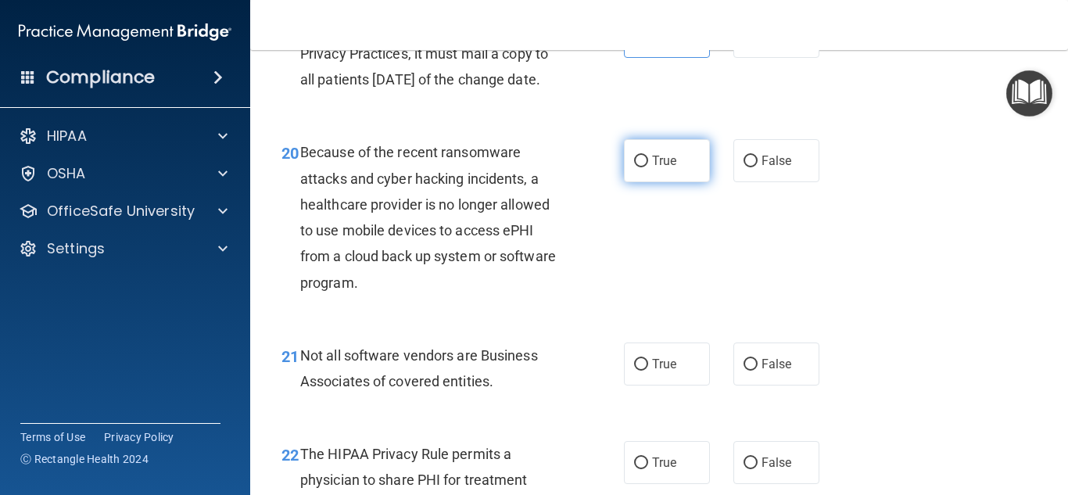
click at [684, 182] on label "True" at bounding box center [667, 160] width 86 height 43
click at [648, 167] on input "True" at bounding box center [641, 162] width 14 height 12
radio input "true"
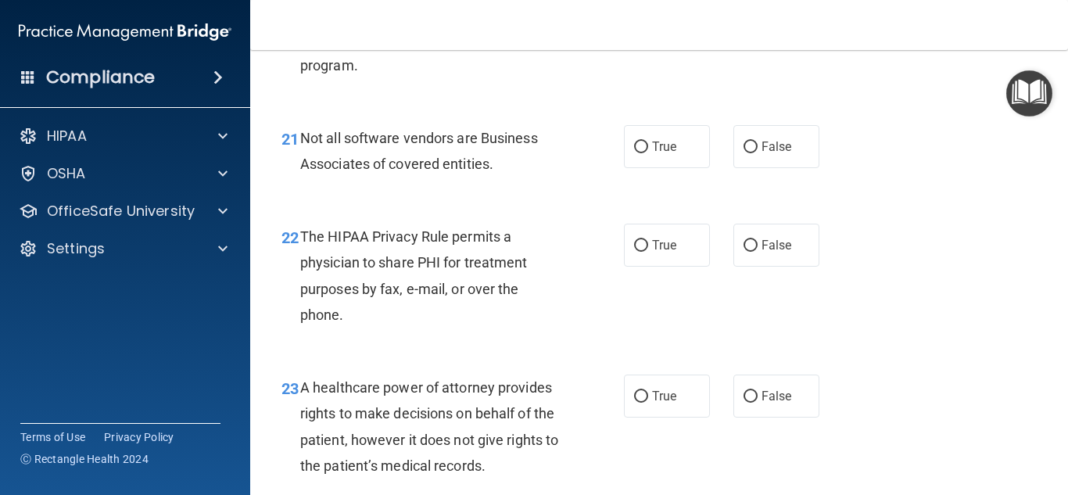
scroll to position [3143, 0]
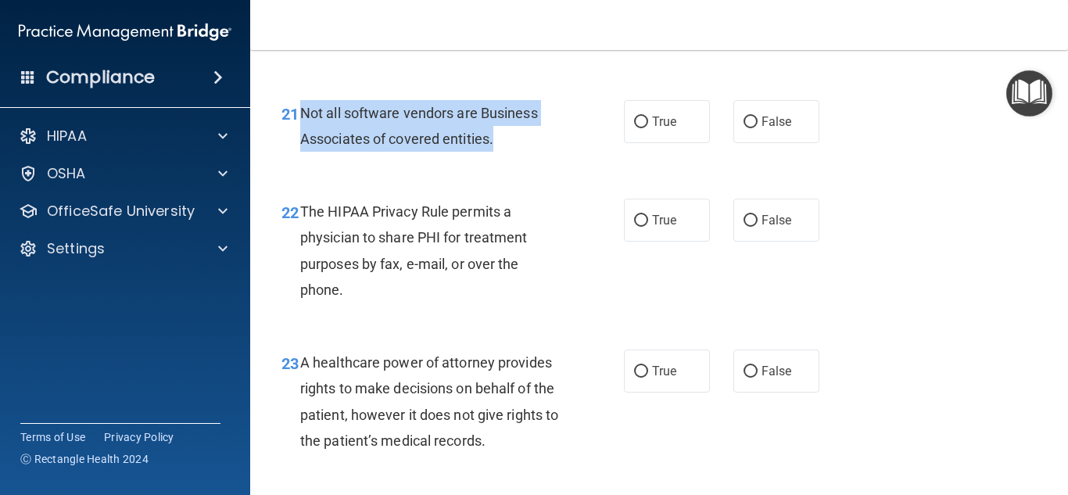
drag, startPoint x: 518, startPoint y: 165, endPoint x: 310, endPoint y: 141, distance: 210.0
click at [306, 138] on div "Not all software vendors are Business Associates of covered entities." at bounding box center [437, 126] width 274 height 52
drag, startPoint x: 353, startPoint y: 149, endPoint x: 306, endPoint y: 139, distance: 47.8
click at [307, 139] on div "Not all software vendors are Business Associates of covered entities." at bounding box center [437, 126] width 274 height 52
drag, startPoint x: 302, startPoint y: 143, endPoint x: 483, endPoint y: 166, distance: 182.1
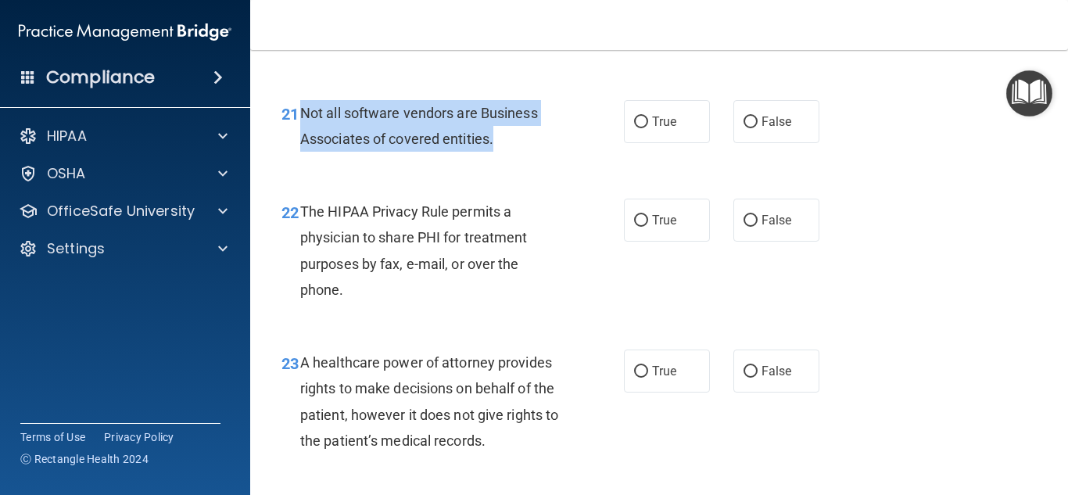
click at [502, 152] on div "Not all software vendors are Business Associates of covered entities." at bounding box center [437, 126] width 274 height 52
copy span "Not all software vendors are Business Associates of covered entities."
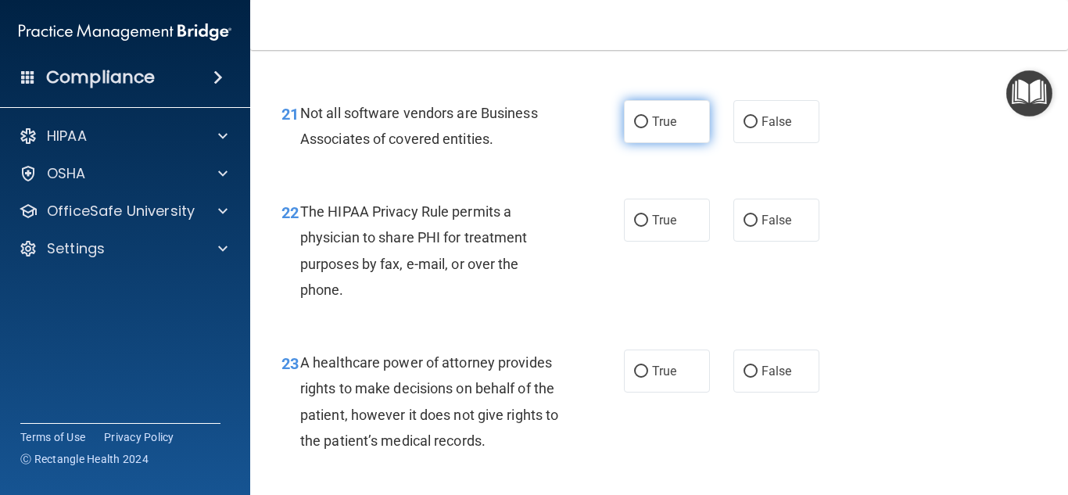
click at [661, 129] on span "True" at bounding box center [664, 121] width 24 height 15
click at [648, 128] on input "True" at bounding box center [641, 122] width 14 height 12
radio input "true"
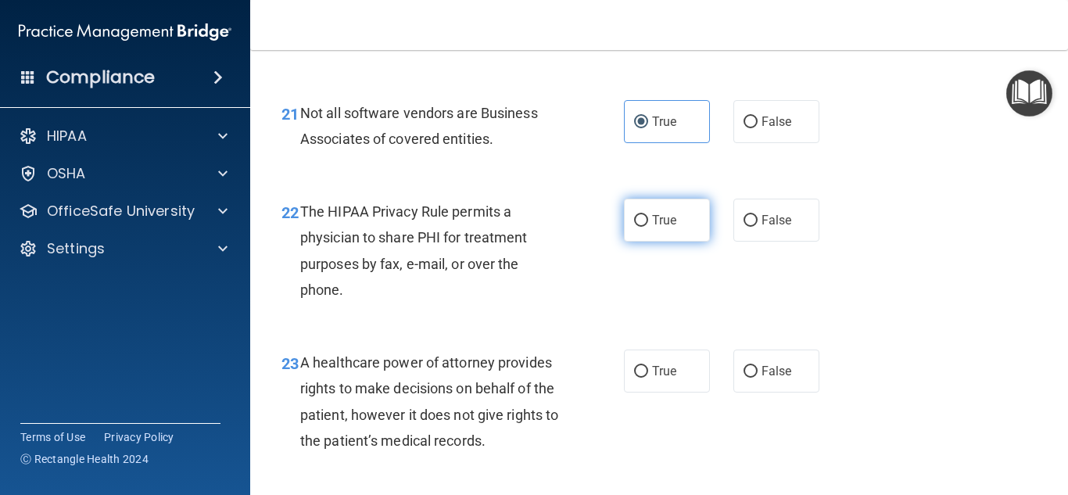
click at [653, 227] on span "True" at bounding box center [664, 220] width 24 height 15
click at [648, 227] on input "True" at bounding box center [641, 221] width 14 height 12
radio input "true"
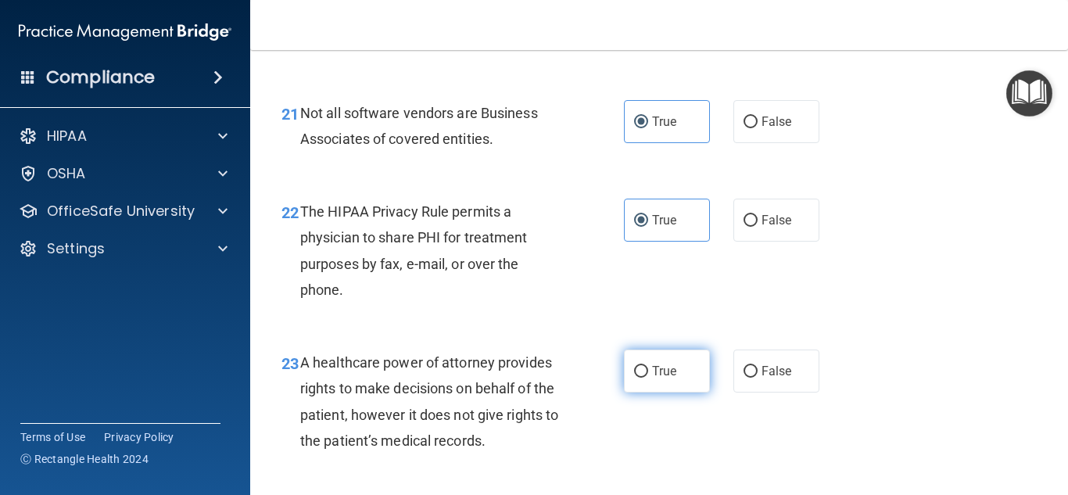
click at [663, 378] on span "True" at bounding box center [664, 370] width 24 height 15
click at [648, 378] on input "True" at bounding box center [641, 372] width 14 height 12
radio input "true"
click at [986, 396] on div "23 A healthcare power of attorney provides rights to make decisions on behalf o…" at bounding box center [659, 405] width 779 height 151
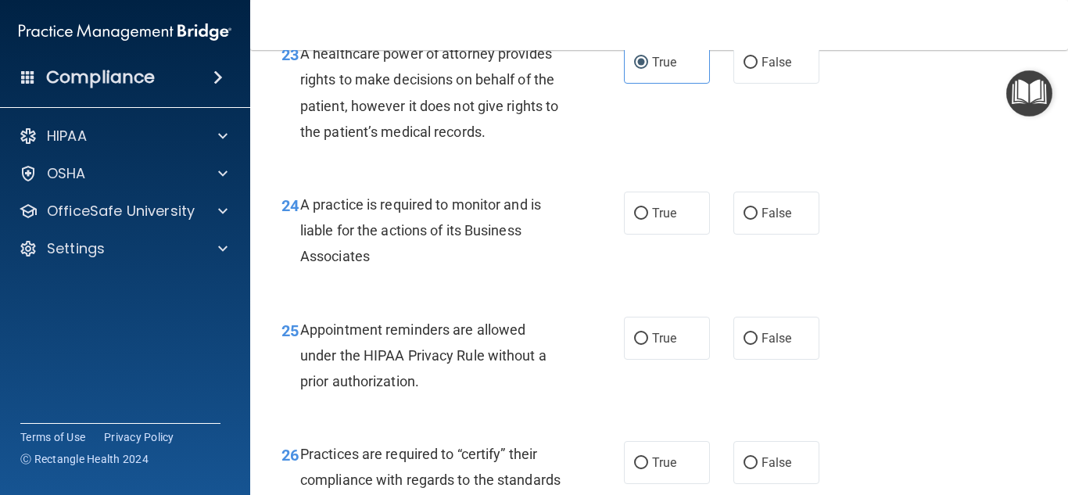
scroll to position [3477, 0]
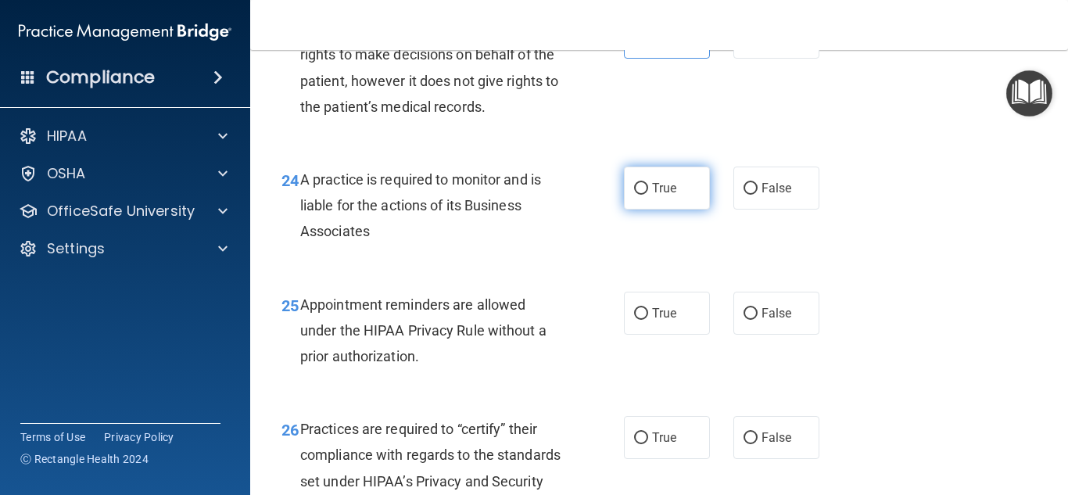
drag, startPoint x: 650, startPoint y: 219, endPoint x: 650, endPoint y: 229, distance: 10.2
click at [650, 209] on label "True" at bounding box center [667, 187] width 86 height 43
click at [648, 195] on input "True" at bounding box center [641, 189] width 14 height 12
radio input "true"
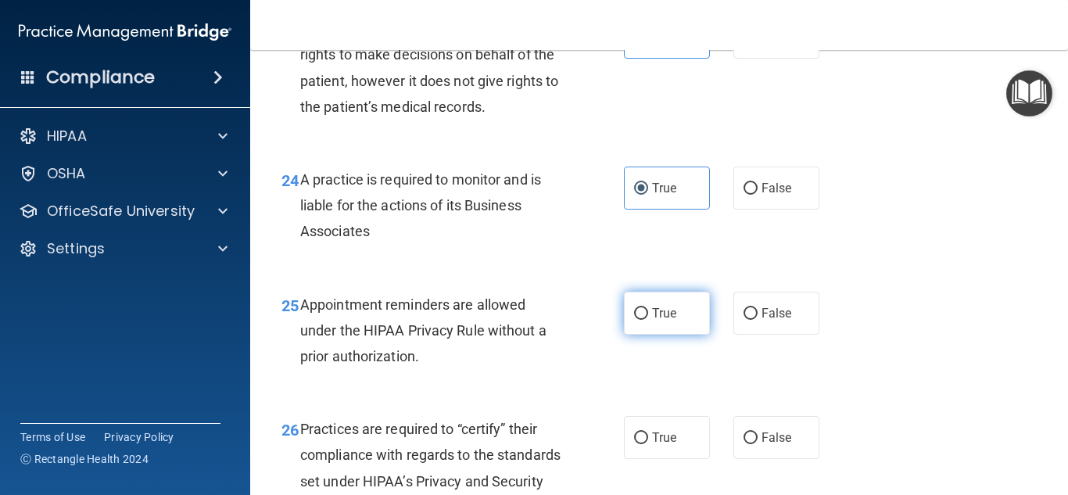
click at [646, 335] on label "True" at bounding box center [667, 313] width 86 height 43
click at [646, 320] on input "True" at bounding box center [641, 314] width 14 height 12
radio input "true"
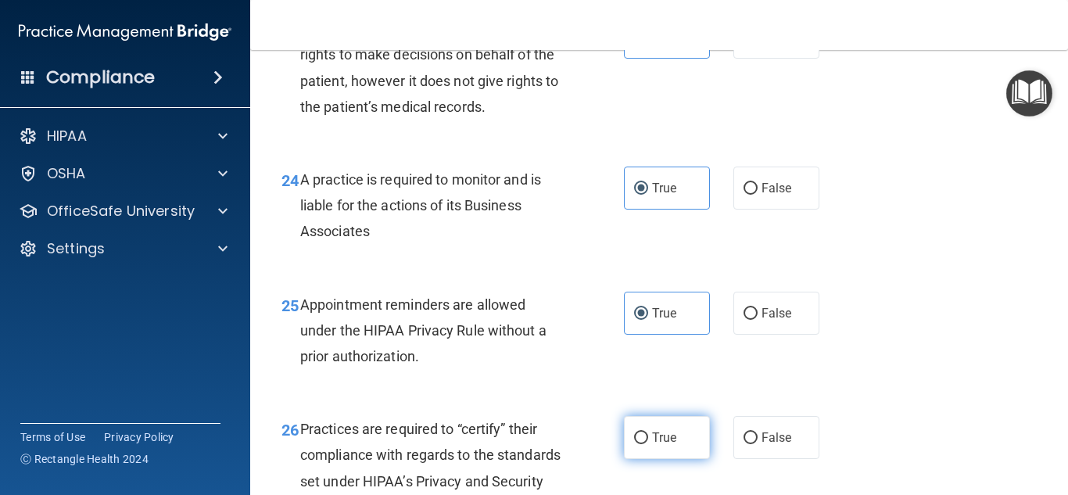
click at [645, 444] on input "True" at bounding box center [641, 438] width 14 height 12
radio input "true"
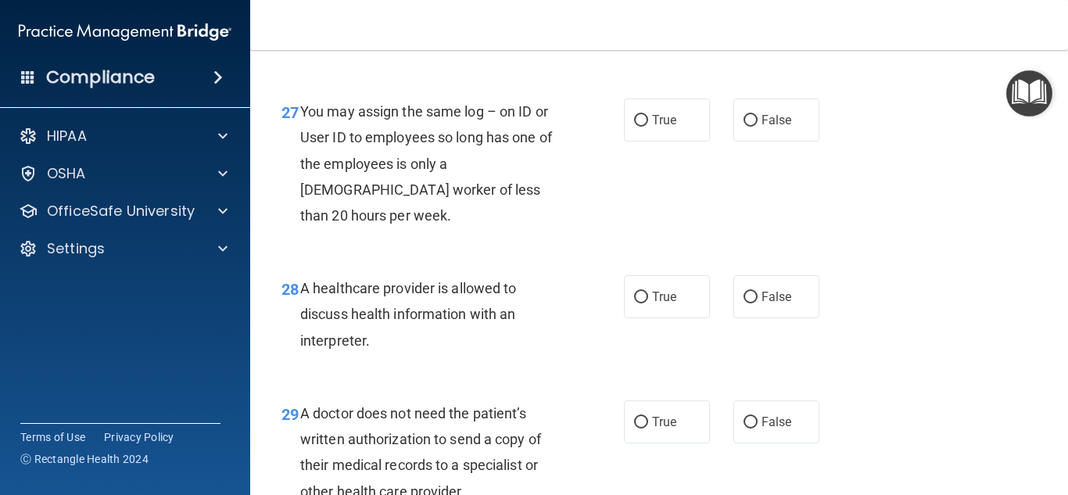
scroll to position [3982, 0]
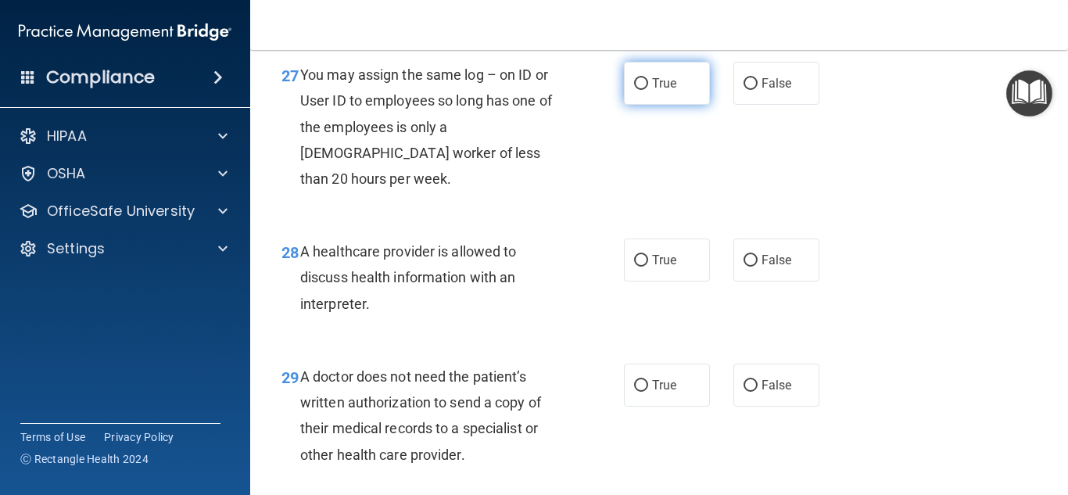
click at [668, 91] on span "True" at bounding box center [664, 83] width 24 height 15
click at [648, 90] on input "True" at bounding box center [641, 84] width 14 height 12
radio input "true"
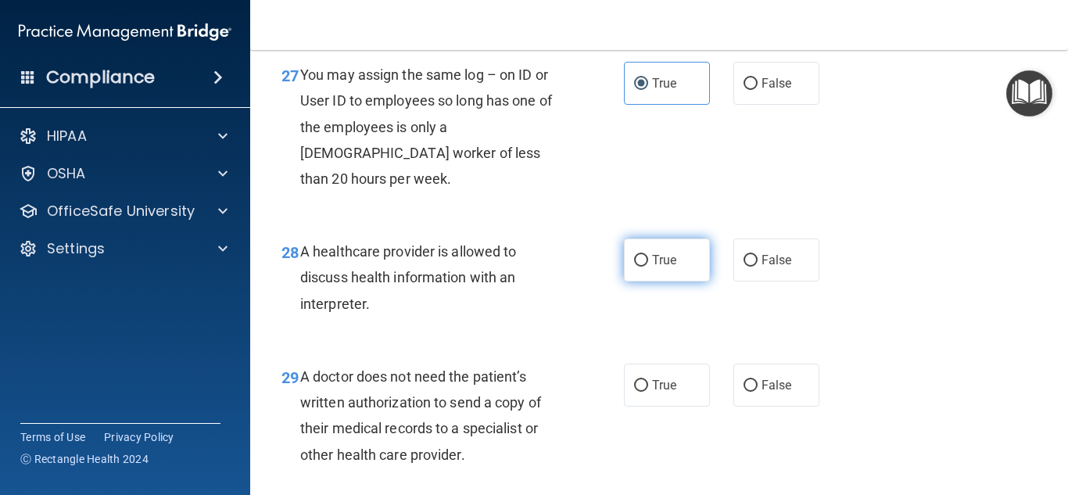
click at [659, 261] on span "True" at bounding box center [664, 259] width 24 height 15
click at [648, 261] on input "True" at bounding box center [641, 261] width 14 height 12
radio input "true"
drag, startPoint x: 660, startPoint y: 385, endPoint x: 714, endPoint y: 383, distance: 54.0
click at [661, 384] on span "True" at bounding box center [664, 385] width 24 height 15
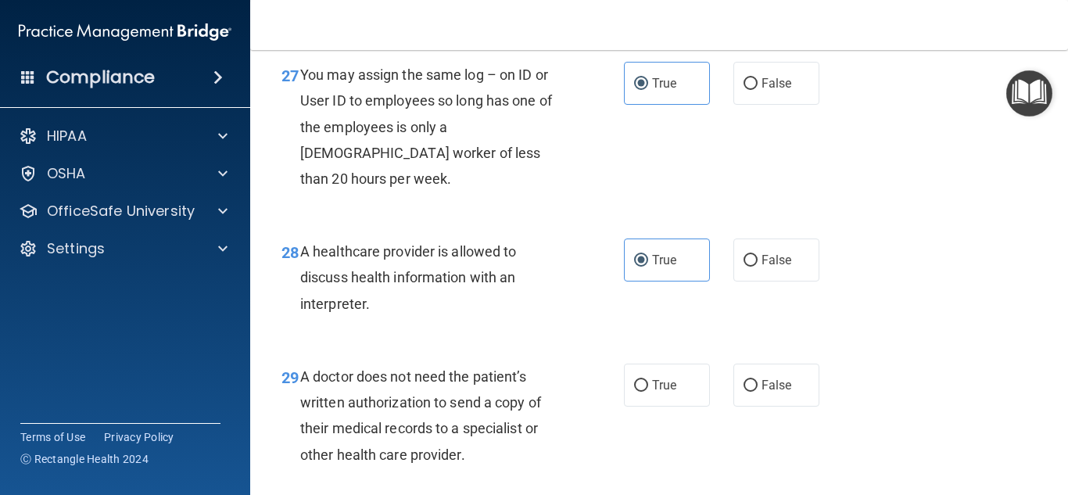
click at [648, 384] on input "True" at bounding box center [641, 386] width 14 height 12
radio input "true"
click at [961, 355] on div "29 A doctor does not need the patient’s written authorization to send a copy of…" at bounding box center [659, 419] width 779 height 151
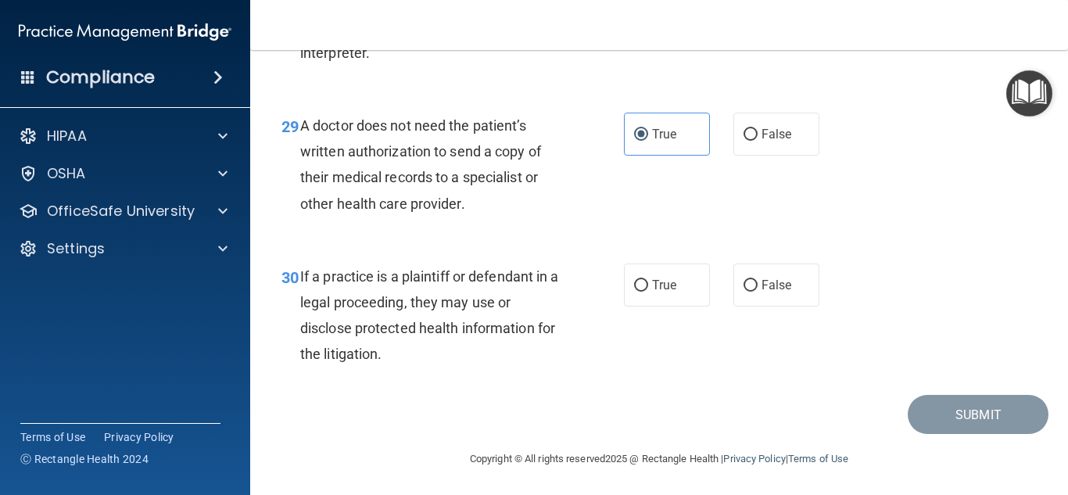
scroll to position [4234, 0]
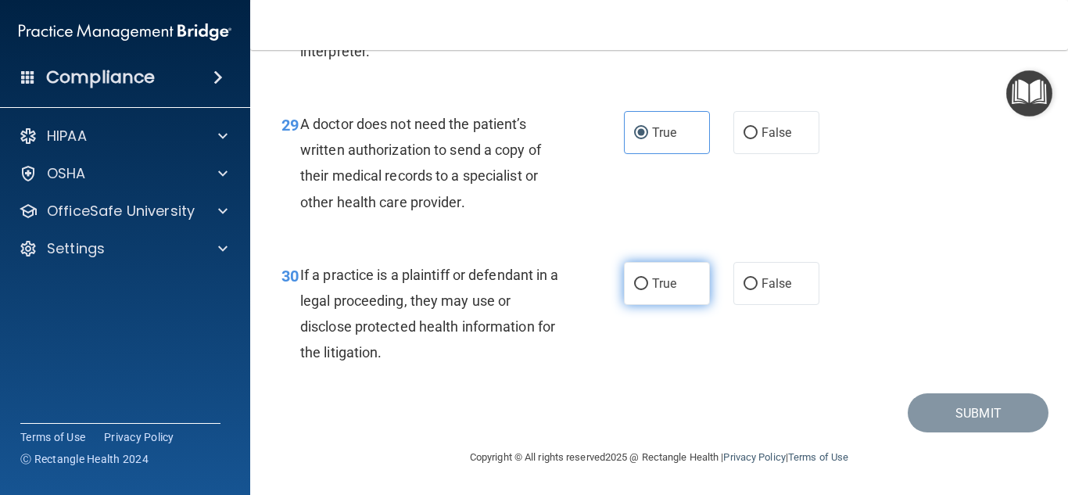
click at [660, 293] on label "True" at bounding box center [667, 283] width 86 height 43
click at [648, 290] on input "True" at bounding box center [641, 284] width 14 height 12
radio input "true"
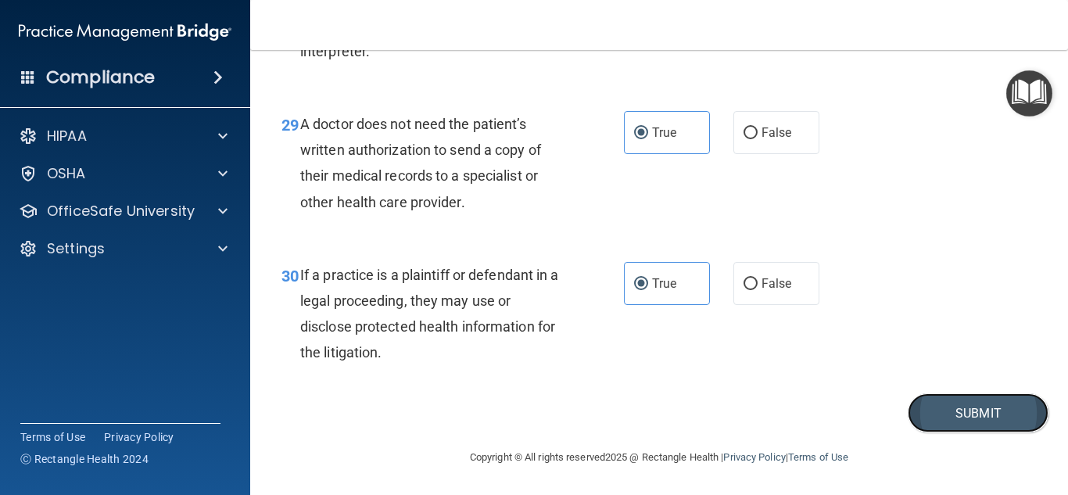
click at [984, 415] on button "Submit" at bounding box center [977, 413] width 141 height 40
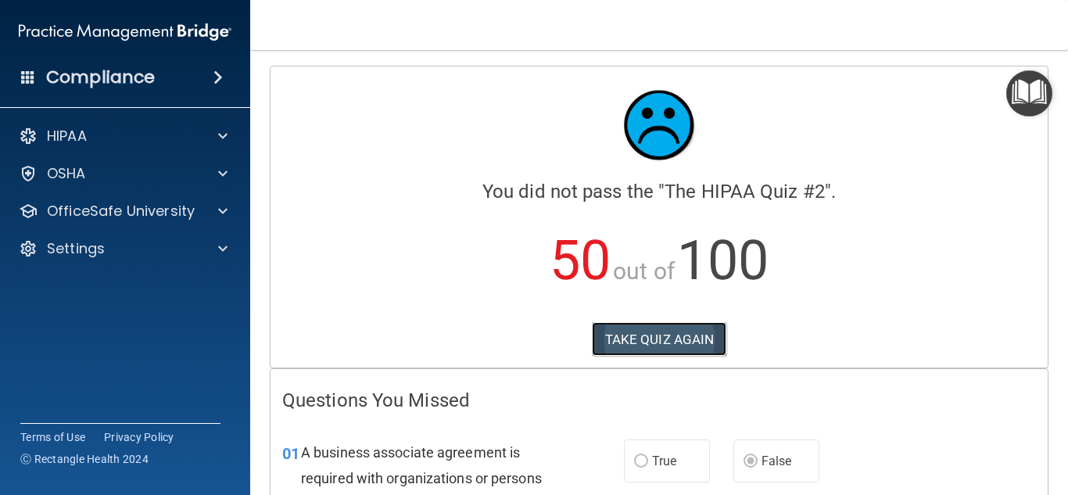
click at [649, 345] on button "TAKE QUIZ AGAIN" at bounding box center [659, 339] width 135 height 34
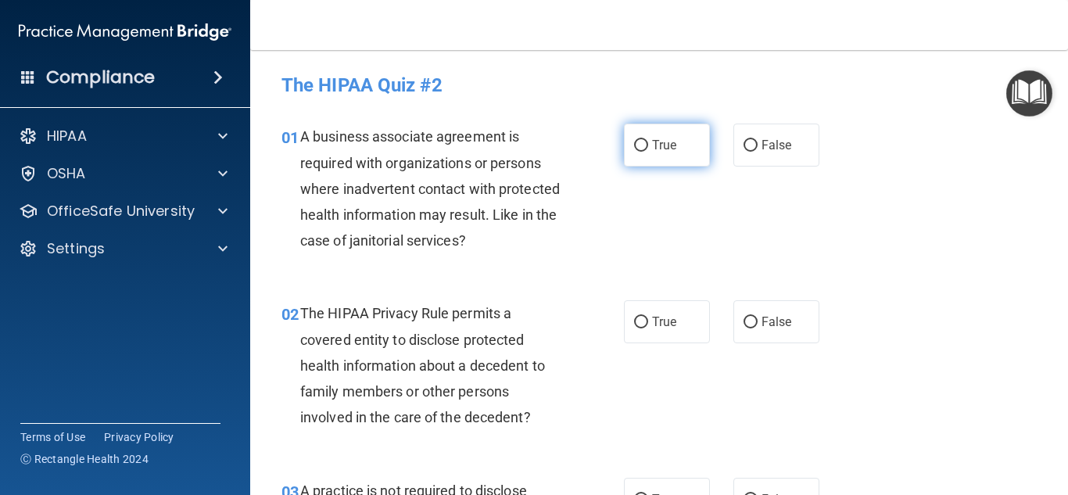
click at [637, 149] on input "True" at bounding box center [641, 146] width 14 height 12
radio input "true"
click at [948, 256] on div "01 A business associate agreement is required with organizations or persons whe…" at bounding box center [659, 192] width 779 height 177
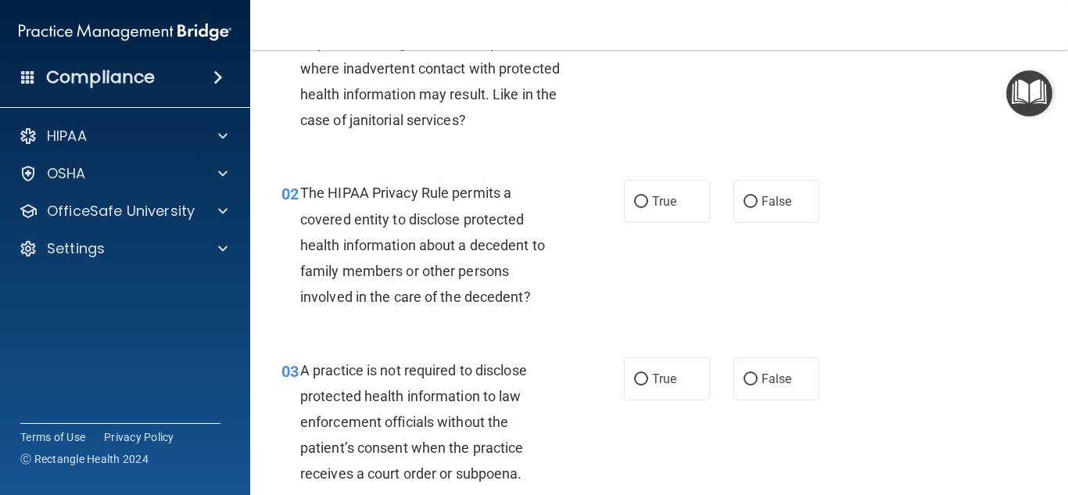
scroll to position [128, 0]
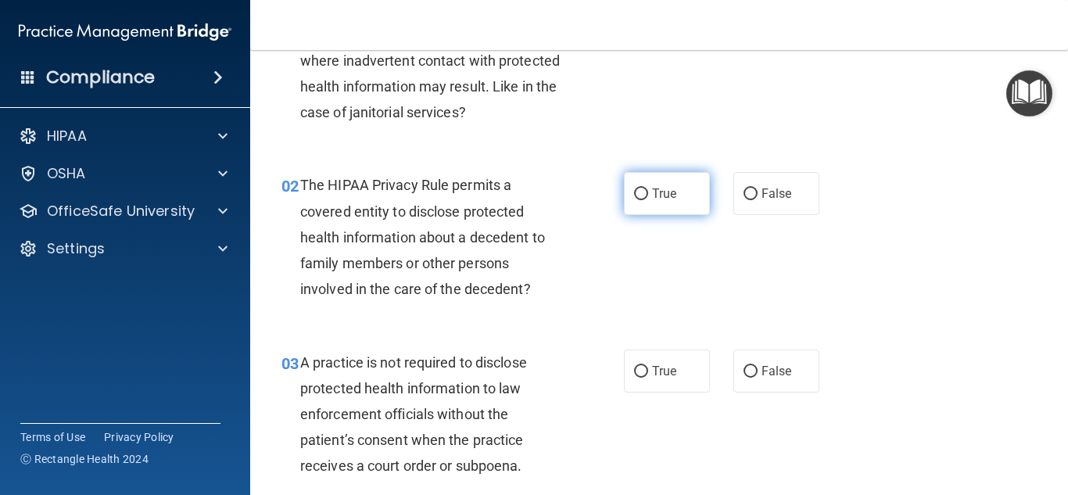
click at [653, 202] on label "True" at bounding box center [667, 193] width 86 height 43
click at [648, 200] on input "True" at bounding box center [641, 194] width 14 height 12
radio input "true"
click at [901, 292] on div "02 The HIPAA Privacy Rule permits a covered entity to disclose protected health…" at bounding box center [659, 240] width 779 height 177
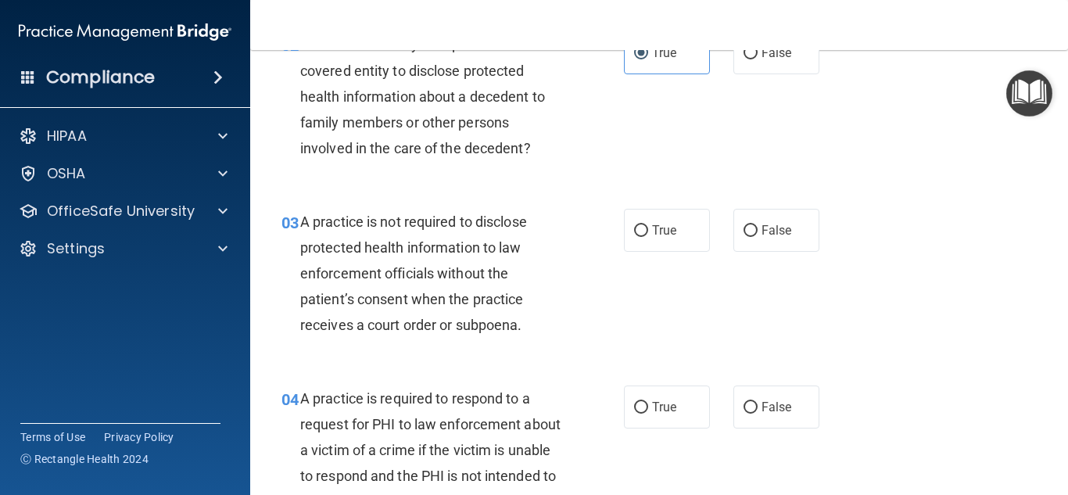
scroll to position [290, 0]
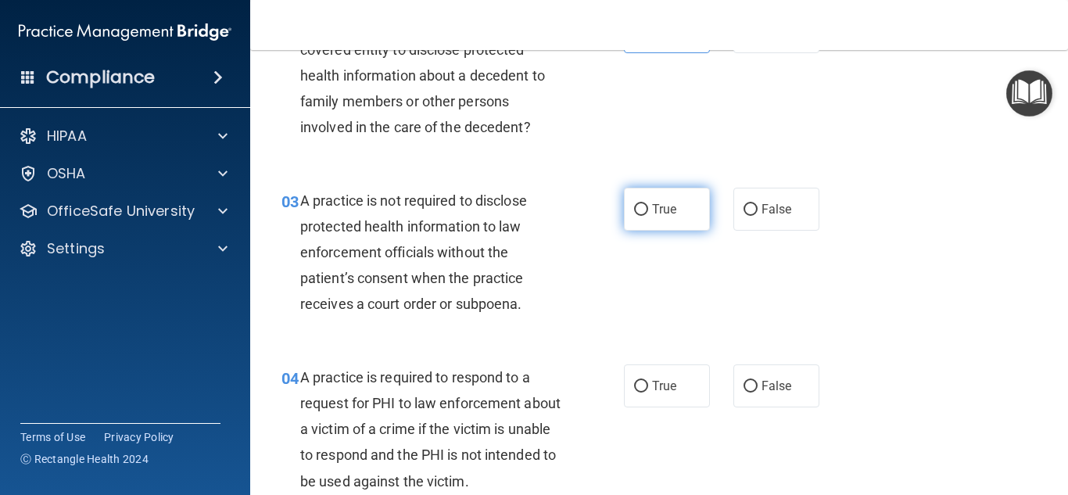
click at [635, 212] on input "True" at bounding box center [641, 210] width 14 height 12
radio input "true"
click at [950, 313] on div "03 A practice is not required to disclose protected health information to law e…" at bounding box center [659, 256] width 779 height 177
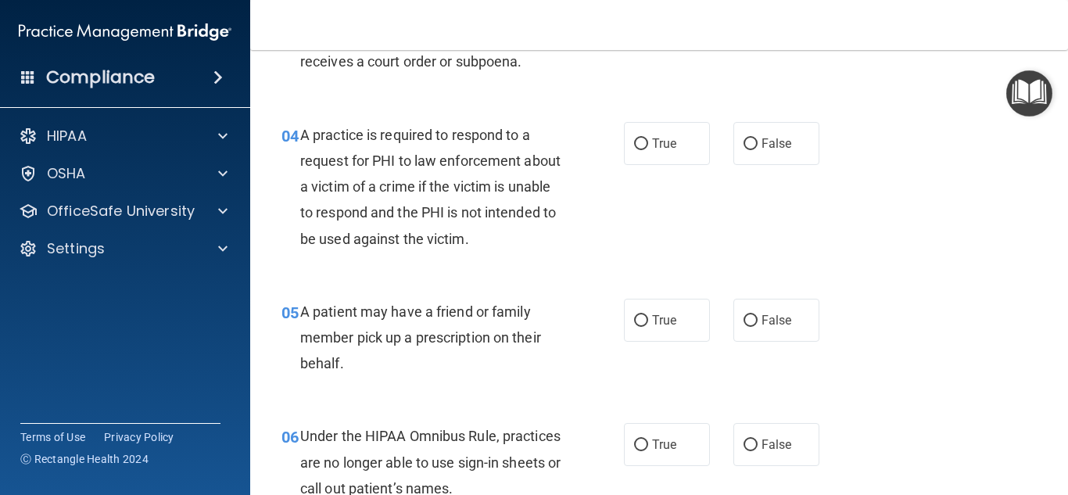
scroll to position [533, 0]
click at [682, 331] on label "True" at bounding box center [667, 319] width 86 height 43
click at [648, 326] on input "True" at bounding box center [641, 320] width 14 height 12
radio input "true"
click at [649, 149] on label "True" at bounding box center [667, 142] width 86 height 43
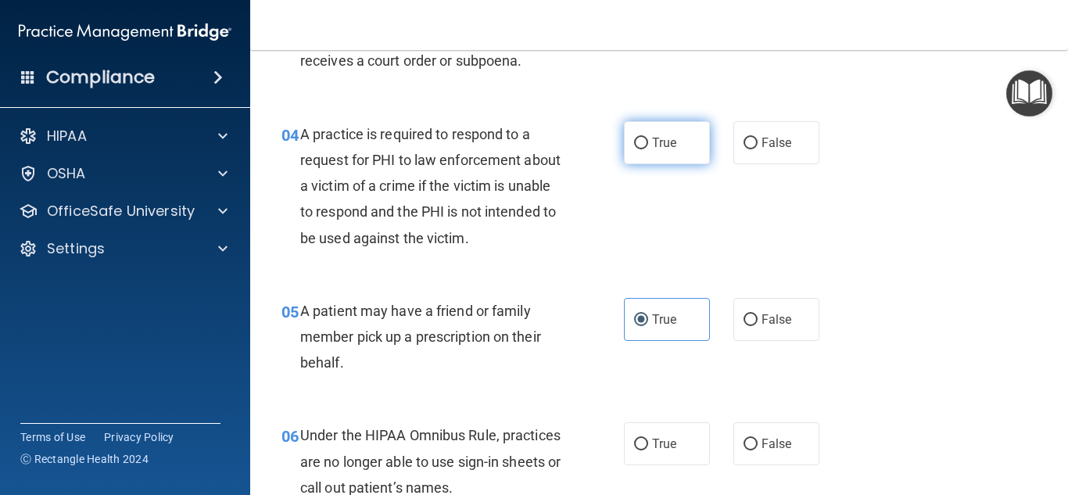
click at [648, 149] on input "True" at bounding box center [641, 144] width 14 height 12
radio input "true"
click at [941, 314] on div "05 A patient may have a friend or family member pick up a prescription on their…" at bounding box center [659, 340] width 779 height 125
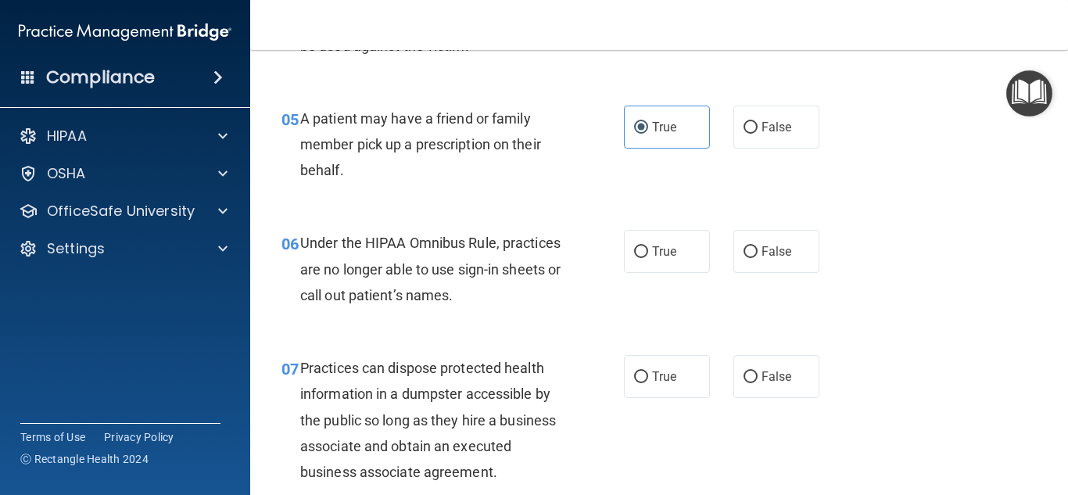
scroll to position [728, 0]
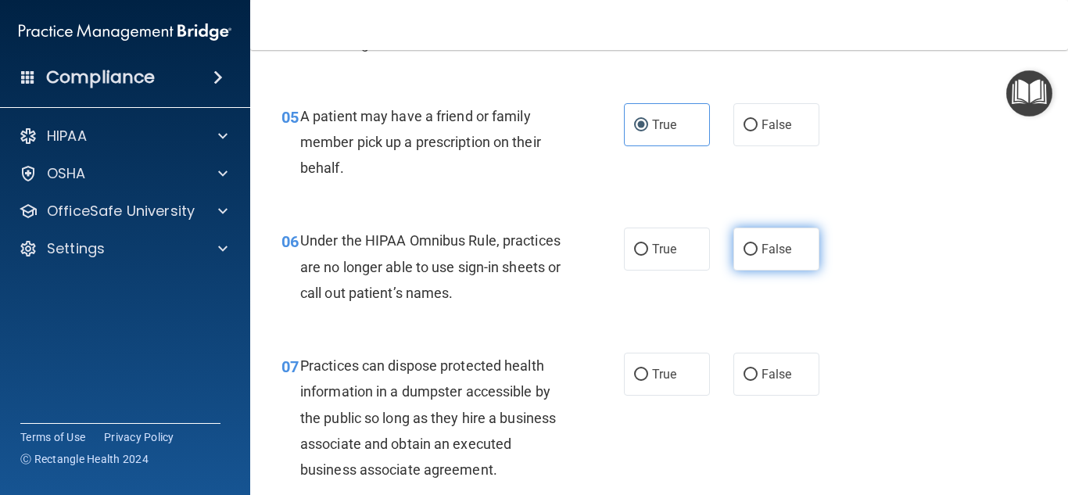
click at [776, 252] on span "False" at bounding box center [776, 249] width 30 height 15
click at [757, 252] on input "False" at bounding box center [750, 250] width 14 height 12
radio input "true"
click at [968, 295] on div "06 Under the HIPAA Omnibus Rule, practices are no longer able to use sign-in sh…" at bounding box center [659, 270] width 779 height 125
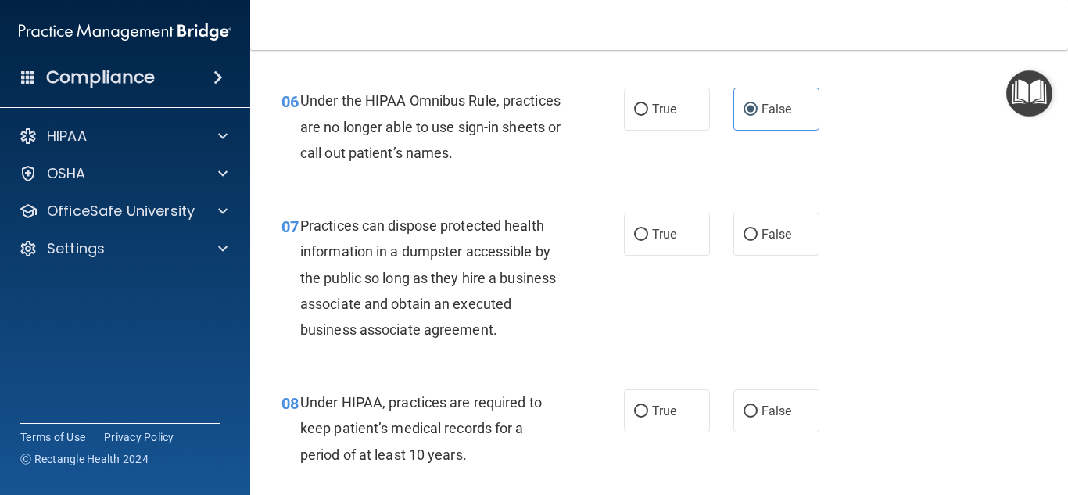
scroll to position [870, 0]
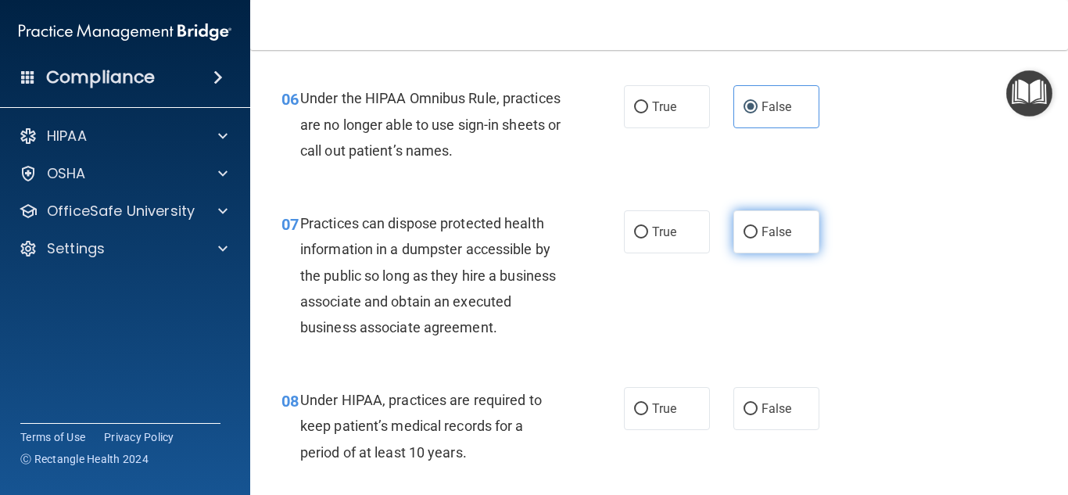
click at [740, 217] on label "False" at bounding box center [776, 231] width 86 height 43
click at [743, 227] on input "False" at bounding box center [750, 233] width 14 height 12
radio input "true"
click at [918, 271] on div "07 Practices can dispose protected health information in a dumpster accessible …" at bounding box center [659, 279] width 779 height 177
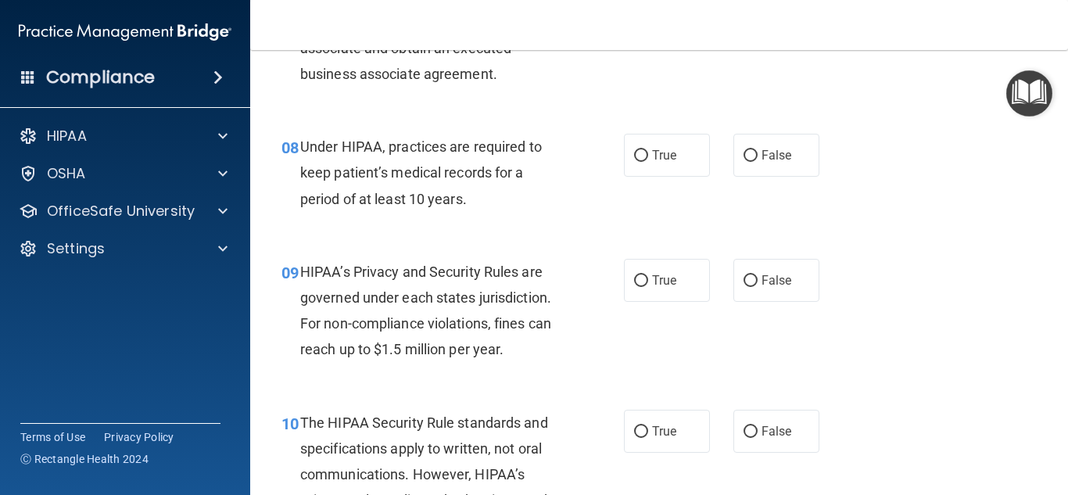
scroll to position [1124, 0]
click at [643, 164] on label "True" at bounding box center [667, 154] width 86 height 43
click at [643, 161] on input "True" at bounding box center [641, 155] width 14 height 12
radio input "true"
click at [961, 256] on div "09 HIPAA’s Privacy and Security Rules are governed under each states jurisdicti…" at bounding box center [659, 313] width 779 height 151
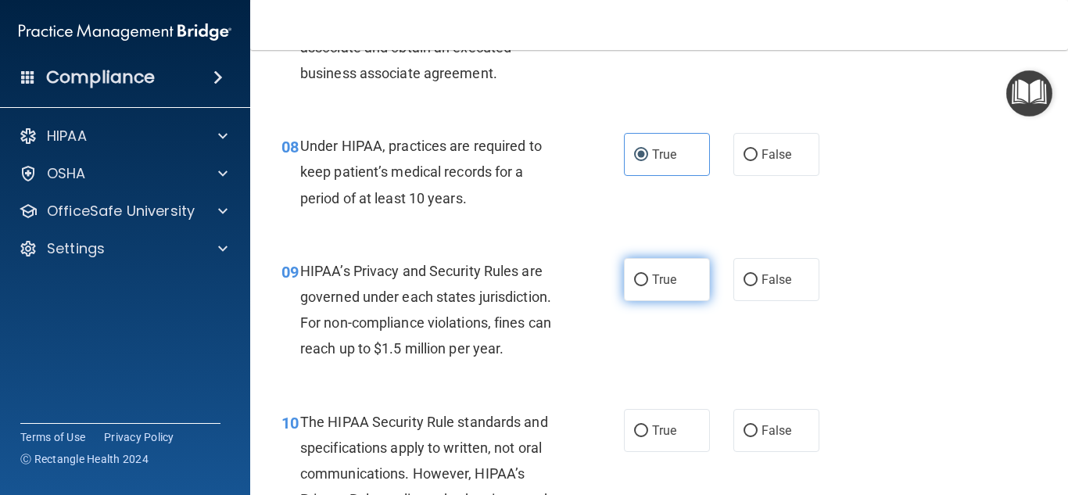
click at [665, 285] on span "True" at bounding box center [664, 279] width 24 height 15
click at [648, 285] on input "True" at bounding box center [641, 280] width 14 height 12
radio input "true"
click at [923, 353] on div "09 HIPAA’s Privacy and Security Rules are governed under each states jurisdicti…" at bounding box center [659, 313] width 779 height 151
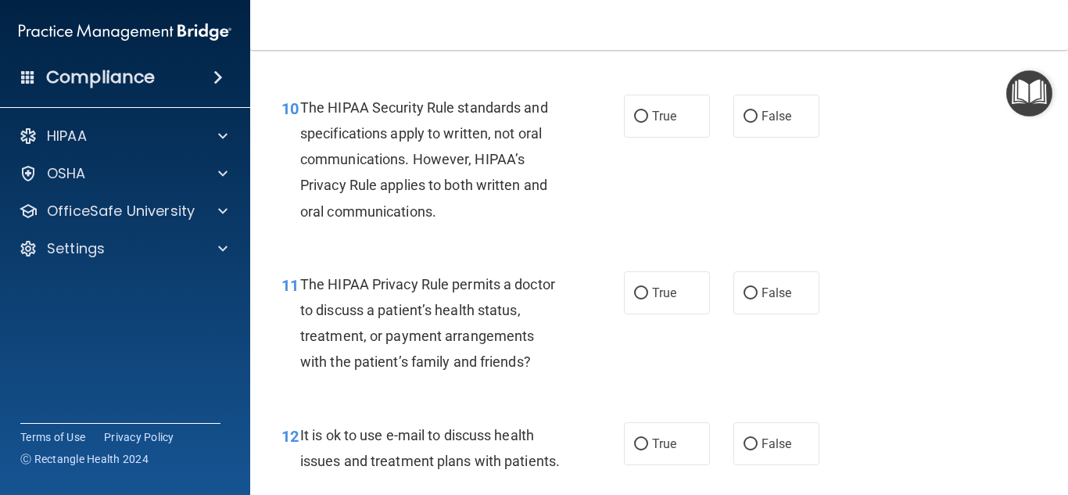
scroll to position [1440, 0]
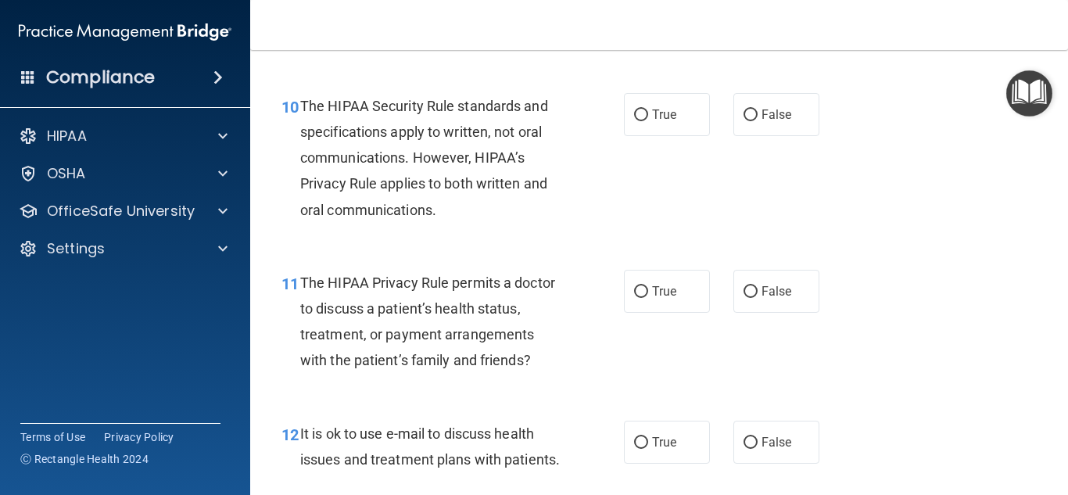
drag, startPoint x: 774, startPoint y: 127, endPoint x: 829, endPoint y: 144, distance: 58.1
click at [777, 130] on label "False" at bounding box center [776, 114] width 86 height 43
click at [1030, 313] on div "11 The HIPAA Privacy Rule permits a doctor to discuss a patient’s health status…" at bounding box center [659, 325] width 779 height 151
click at [746, 120] on label "False" at bounding box center [776, 114] width 86 height 43
click at [750, 120] on input "False" at bounding box center [750, 115] width 14 height 12
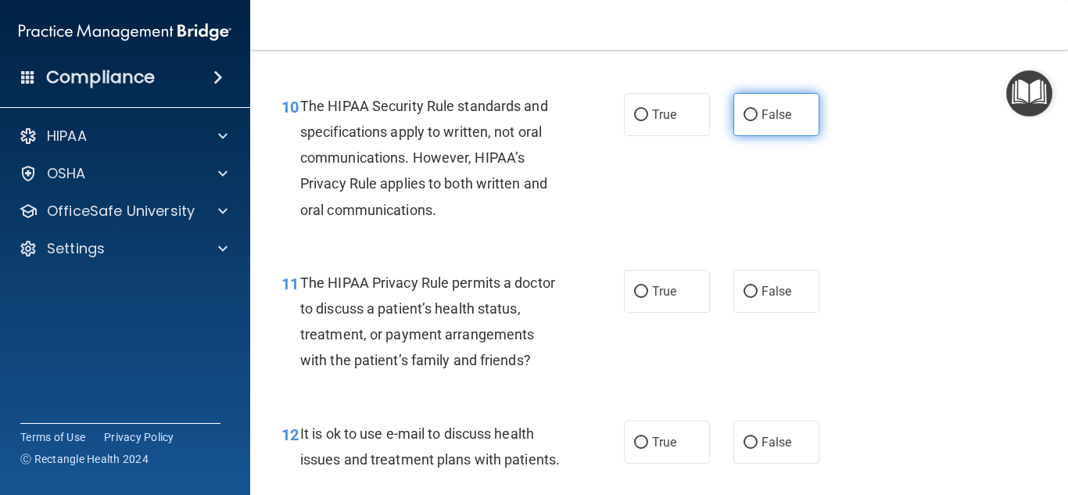
radio input "true"
click at [971, 227] on div "10 The HIPAA Security Rule standards and specifications apply to written, not o…" at bounding box center [659, 161] width 779 height 177
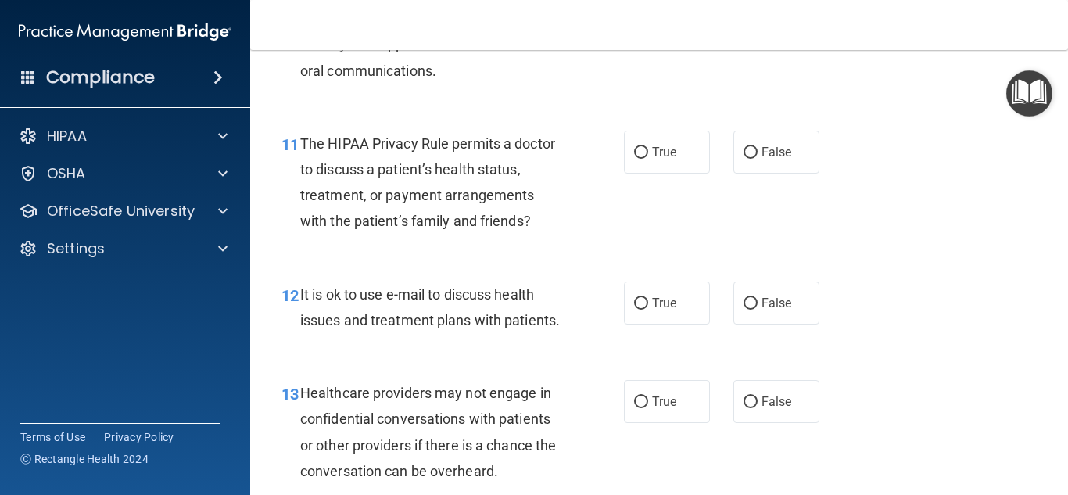
scroll to position [1581, 0]
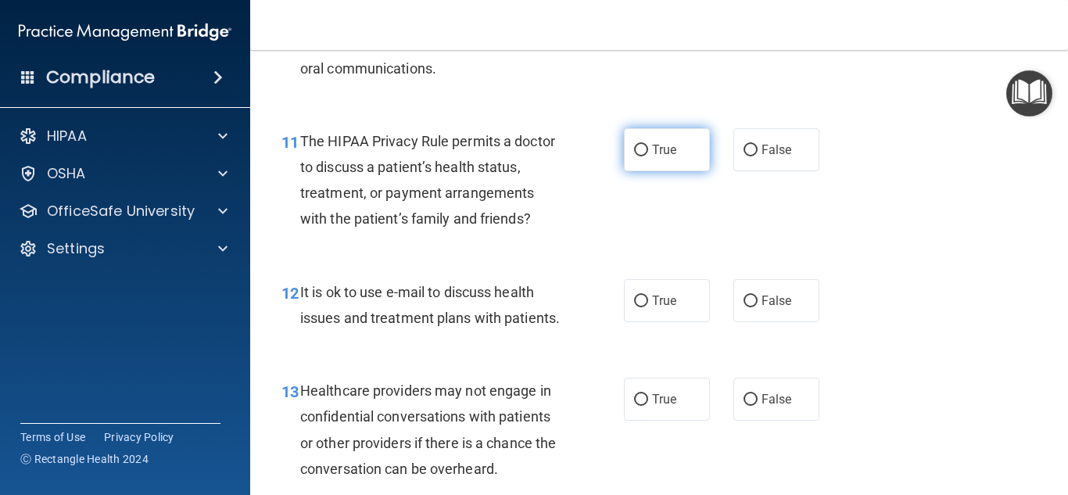
click at [659, 159] on label "True" at bounding box center [667, 149] width 86 height 43
click at [648, 156] on input "True" at bounding box center [641, 151] width 14 height 12
radio input "true"
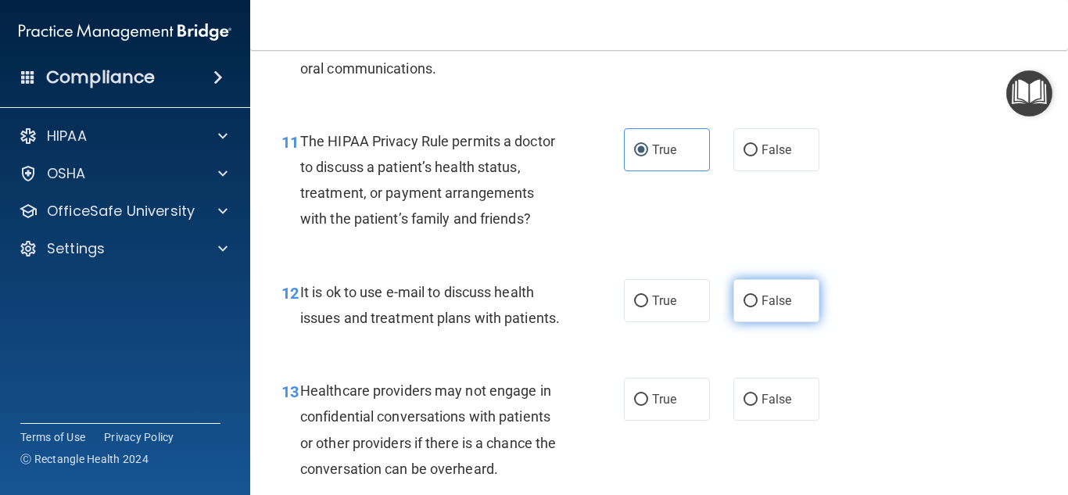
click at [771, 302] on span "False" at bounding box center [776, 300] width 30 height 15
click at [757, 302] on input "False" at bounding box center [750, 301] width 14 height 12
radio input "true"
click at [1026, 302] on div "12 It is ok to use e-mail to discuss health issues and treatment plans with pat…" at bounding box center [659, 309] width 779 height 98
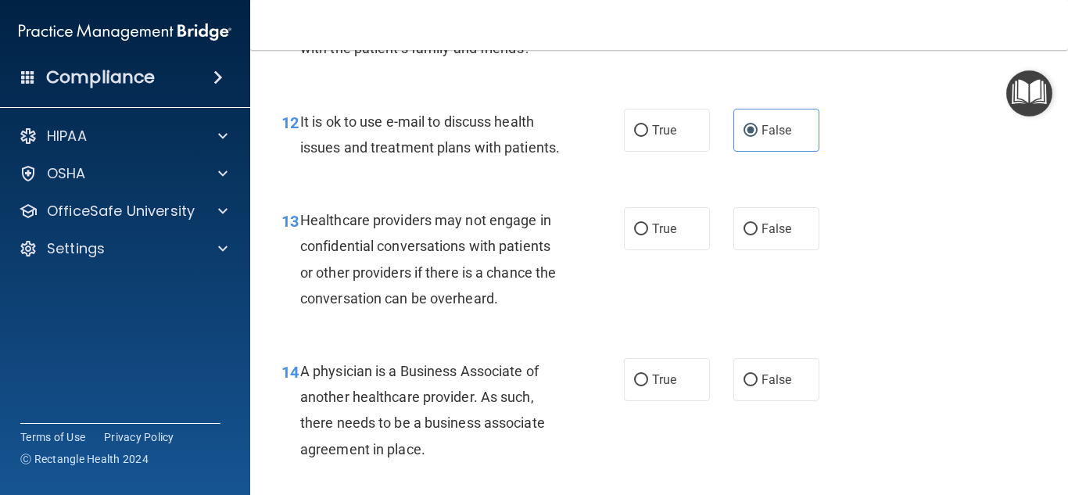
scroll to position [1826, 0]
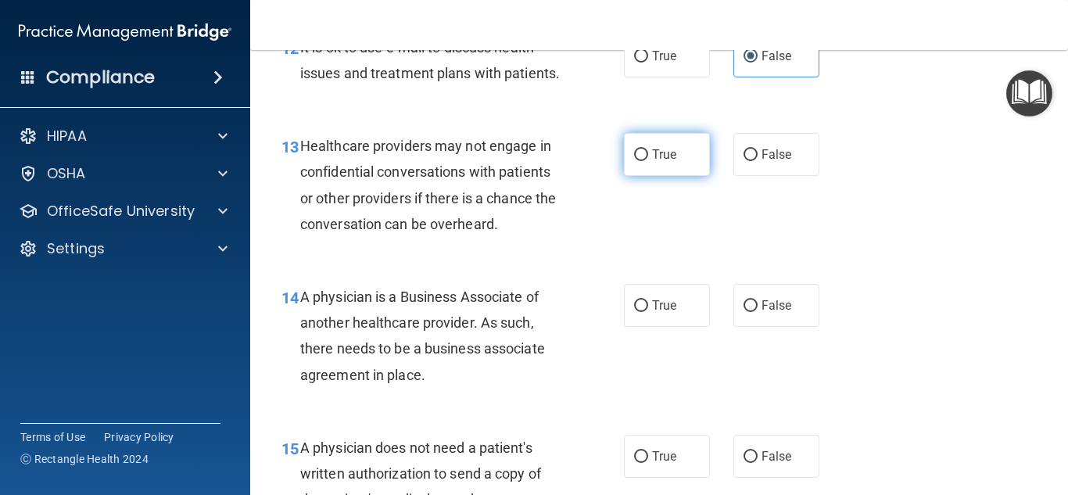
click at [630, 159] on label "True" at bounding box center [667, 154] width 86 height 43
click at [634, 159] on input "True" at bounding box center [641, 155] width 14 height 12
radio input "true"
click at [946, 236] on div "13 Healthcare providers may not engage in confidential conversations with patie…" at bounding box center [659, 188] width 779 height 151
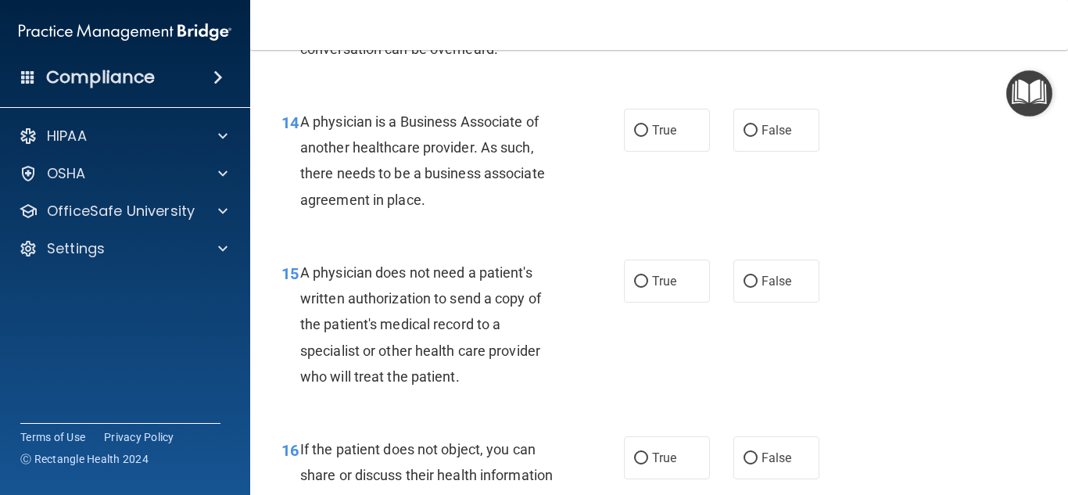
scroll to position [2006, 0]
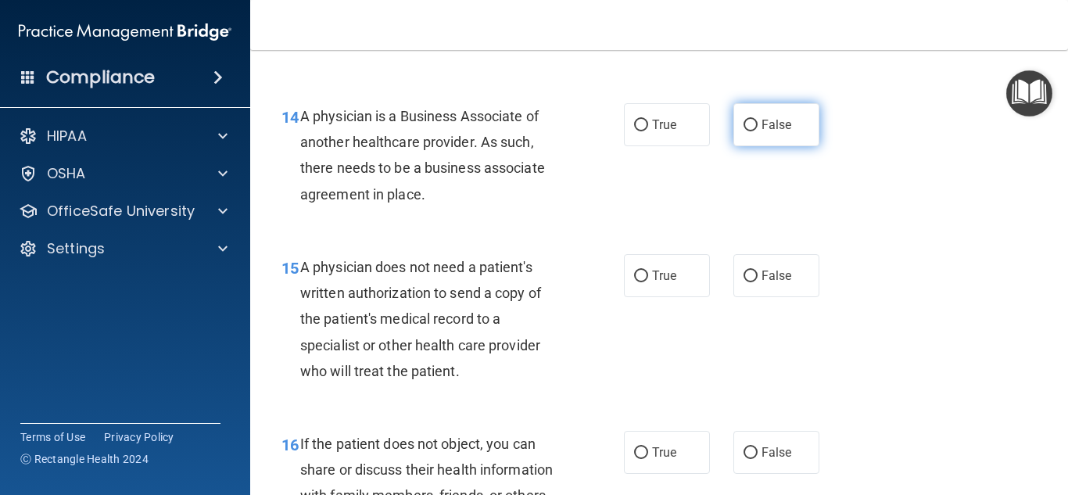
click at [771, 124] on span "False" at bounding box center [776, 124] width 30 height 15
click at [757, 124] on input "False" at bounding box center [750, 126] width 14 height 12
radio input "true"
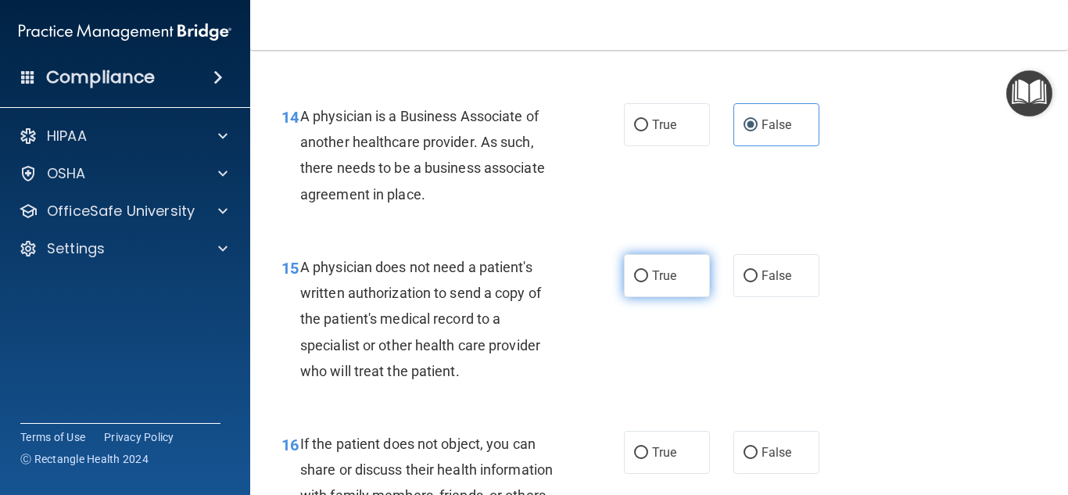
click at [640, 281] on input "True" at bounding box center [641, 276] width 14 height 12
radio input "true"
click at [890, 309] on div "15 A physician does not need a patient's written authorization to send a copy o…" at bounding box center [659, 322] width 779 height 177
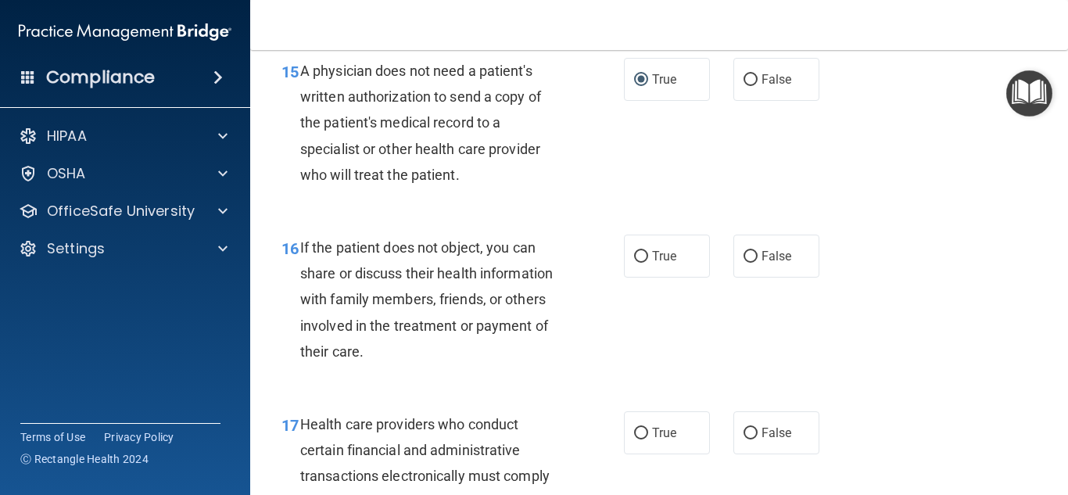
scroll to position [2204, 0]
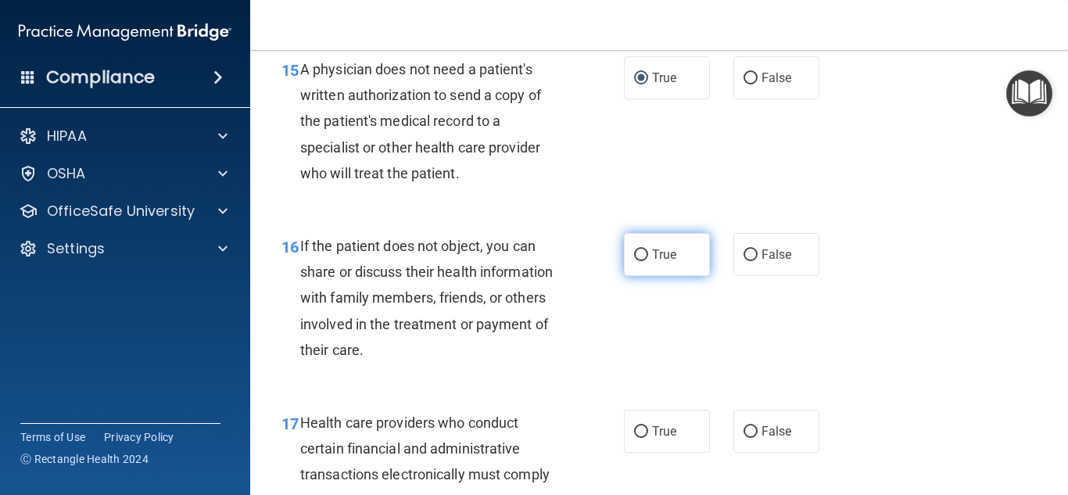
click at [660, 267] on label "True" at bounding box center [667, 254] width 86 height 43
click at [648, 261] on input "True" at bounding box center [641, 255] width 14 height 12
radio input "true"
click at [992, 335] on div "16 If the patient does not object, you can share or discuss their health inform…" at bounding box center [659, 301] width 779 height 177
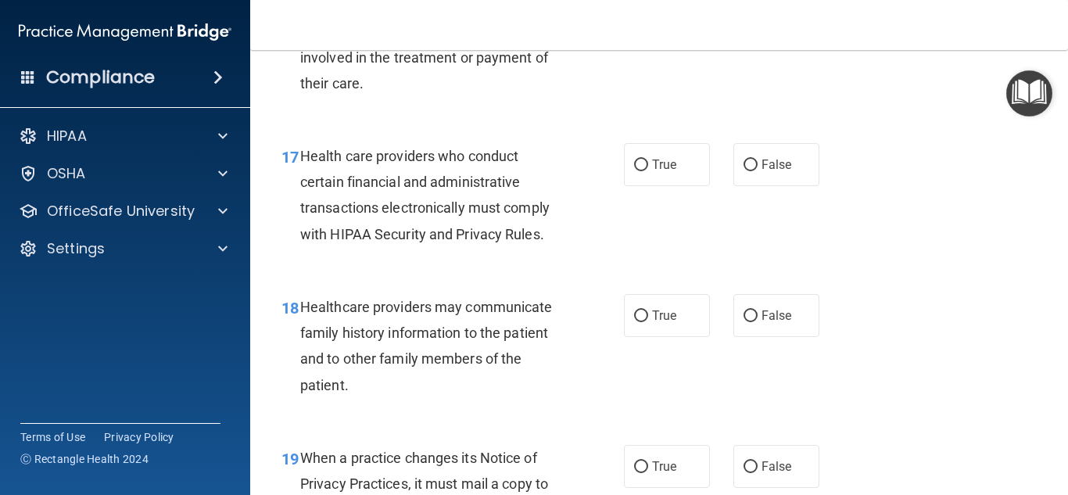
scroll to position [2474, 0]
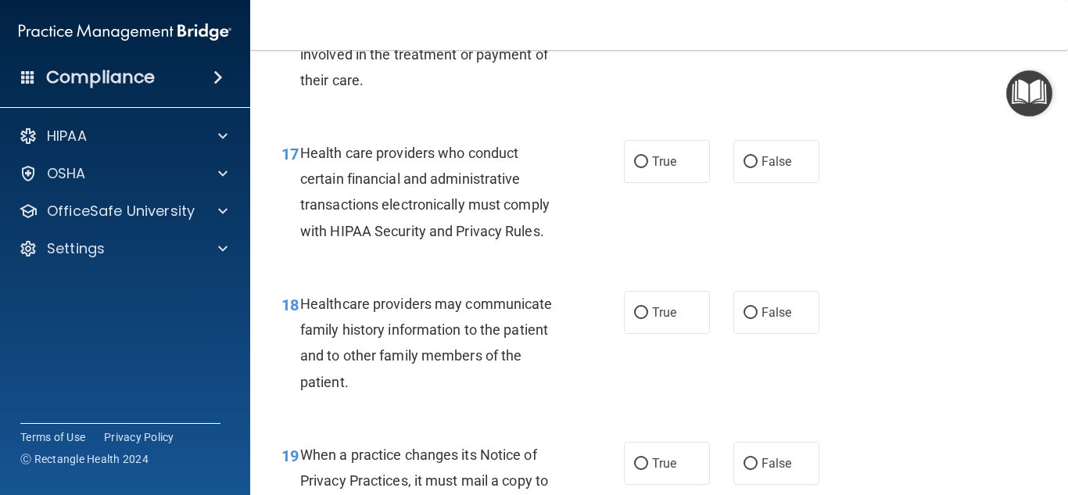
drag, startPoint x: 757, startPoint y: 163, endPoint x: 885, endPoint y: 211, distance: 136.8
click at [759, 170] on label "False" at bounding box center [776, 161] width 86 height 43
click at [757, 168] on input "False" at bounding box center [750, 162] width 14 height 12
radio input "true"
click at [1015, 290] on div "18 Healthcare providers may communicate family history information to the patie…" at bounding box center [659, 346] width 779 height 151
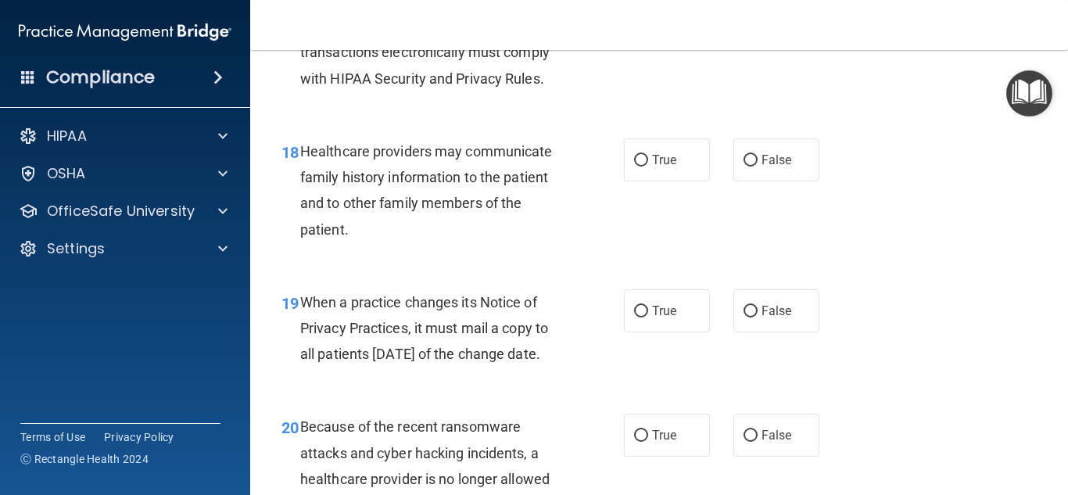
scroll to position [2647, 0]
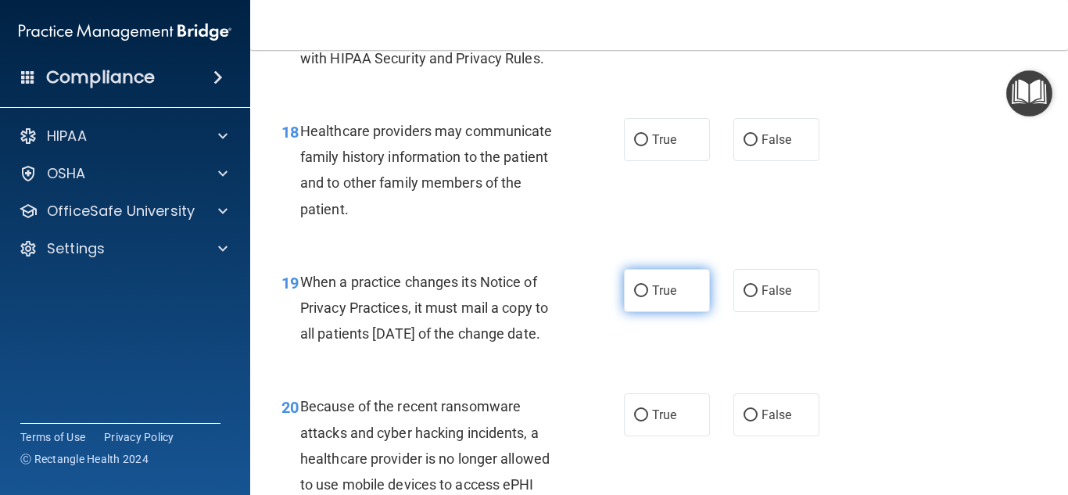
click at [661, 305] on label "True" at bounding box center [667, 290] width 86 height 43
click at [648, 297] on input "True" at bounding box center [641, 291] width 14 height 12
radio input "true"
click at [929, 293] on div "19 When a practice changes its Notice of Privacy Practices, it must mail a copy…" at bounding box center [659, 311] width 779 height 125
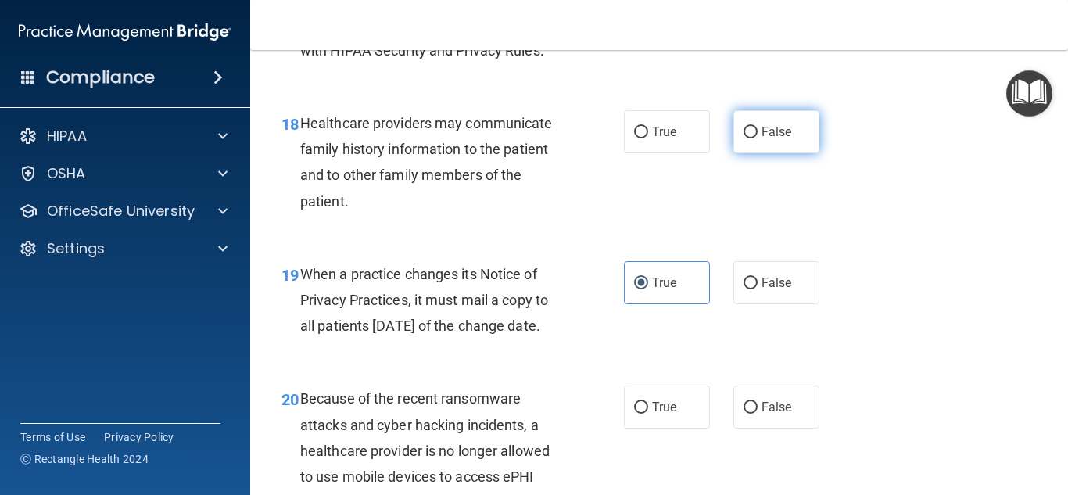
click at [791, 145] on label "False" at bounding box center [776, 131] width 86 height 43
click at [757, 138] on input "False" at bounding box center [750, 133] width 14 height 12
radio input "true"
click at [940, 240] on div "18 Healthcare providers may communicate family history information to the patie…" at bounding box center [659, 166] width 779 height 151
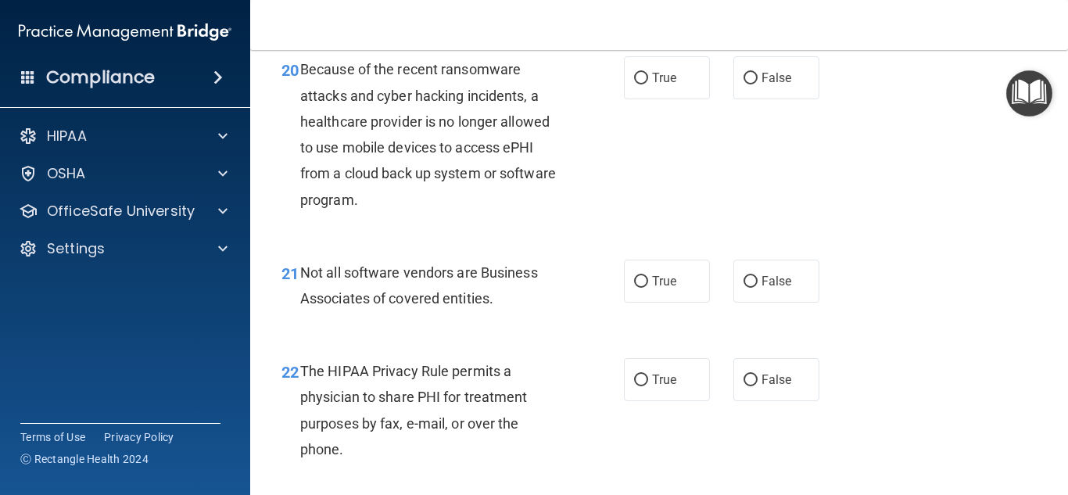
scroll to position [2994, 0]
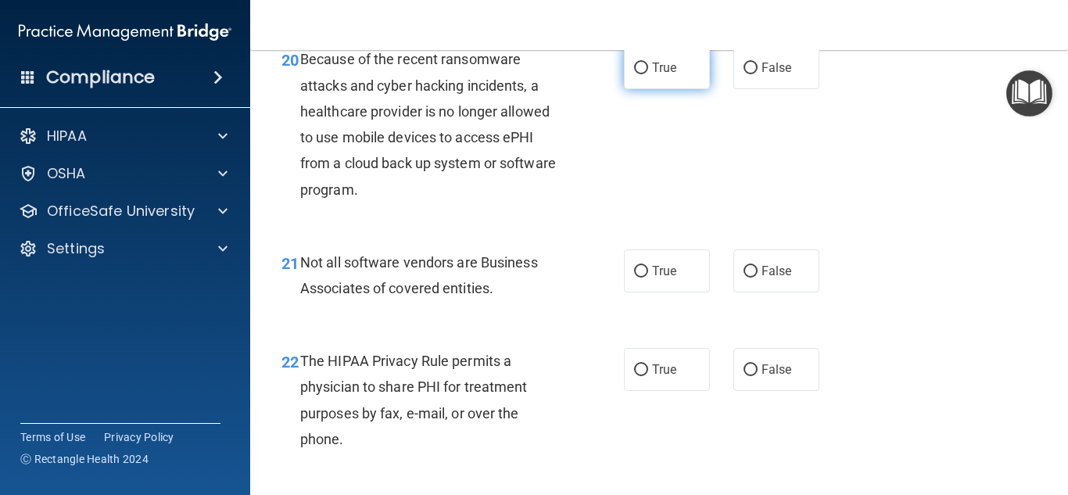
click at [647, 89] on label "True" at bounding box center [667, 67] width 86 height 43
click at [647, 74] on input "True" at bounding box center [641, 69] width 14 height 12
radio input "true"
click at [701, 229] on div "20 Because of the recent ransomware attacks and cyber hacking incidents, a heal…" at bounding box center [659, 128] width 779 height 202
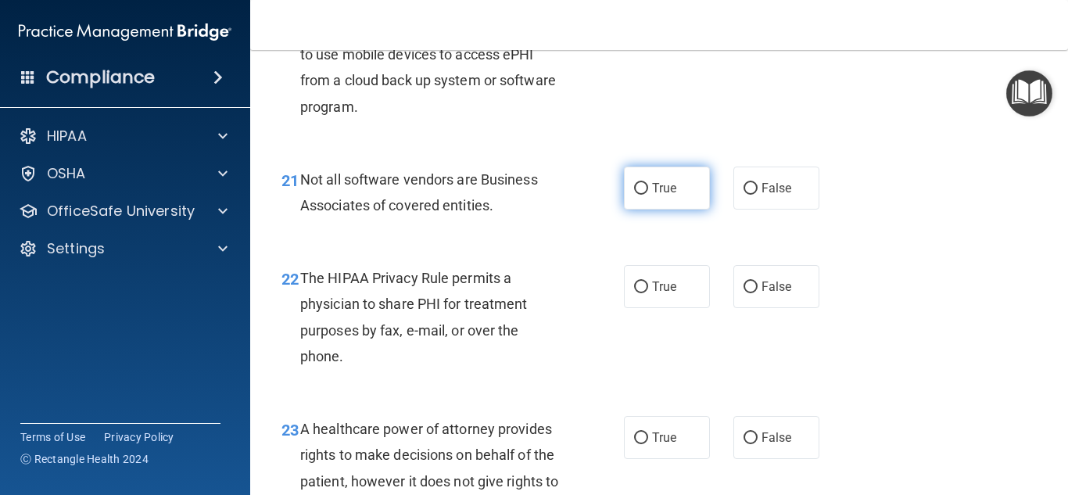
scroll to position [3080, 0]
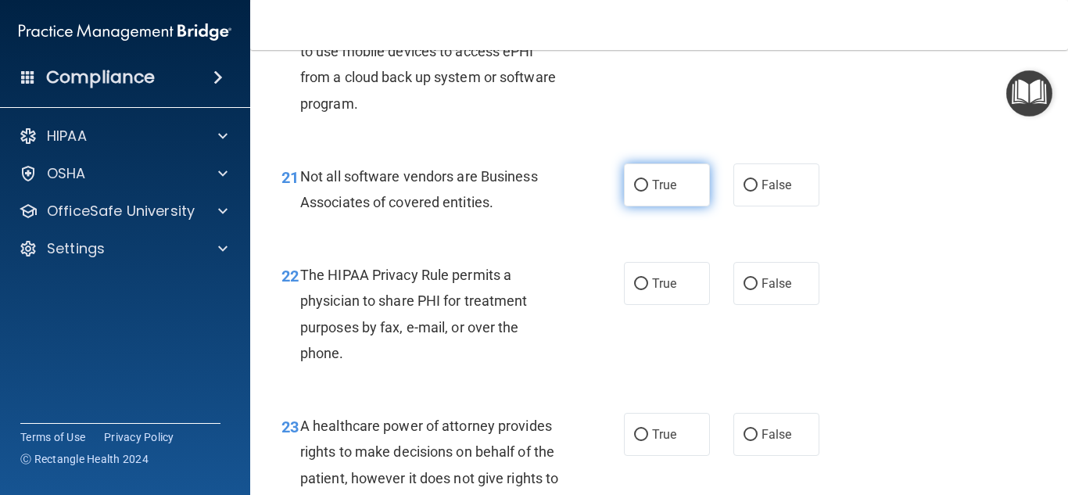
click at [656, 192] on span "True" at bounding box center [664, 184] width 24 height 15
click at [648, 192] on input "True" at bounding box center [641, 186] width 14 height 12
radio input "true"
click at [962, 271] on div "22 The HIPAA Privacy Rule permits a physician to share PHI for treatment purpos…" at bounding box center [659, 317] width 779 height 151
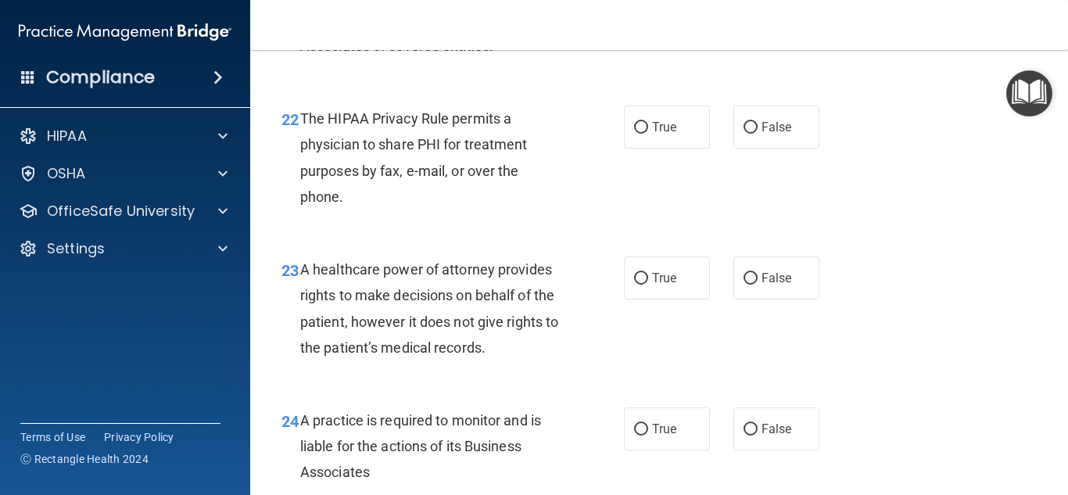
scroll to position [3238, 0]
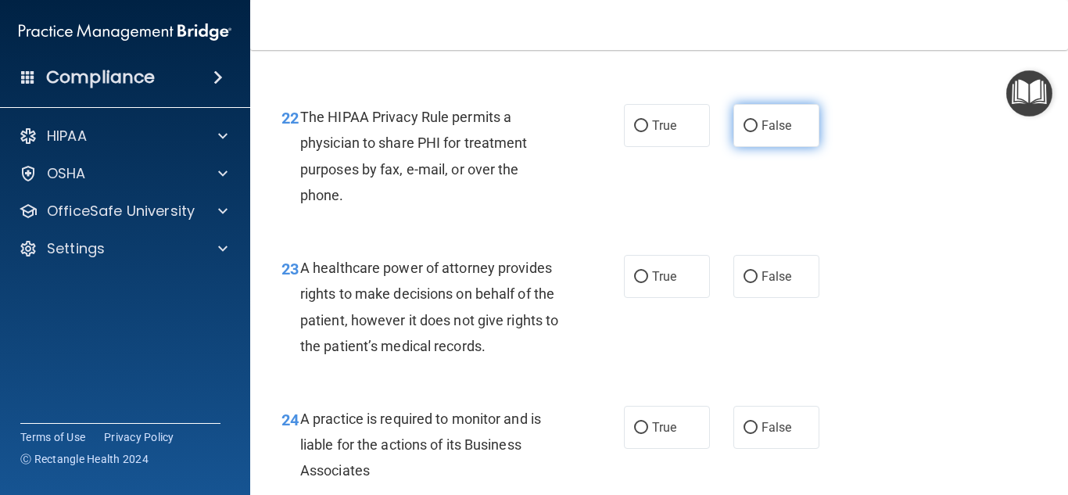
click at [779, 133] on span "False" at bounding box center [776, 125] width 30 height 15
click at [757, 132] on input "False" at bounding box center [750, 126] width 14 height 12
radio input "true"
click at [1037, 374] on div "23 A healthcare power of attorney provides rights to make decisions on behalf o…" at bounding box center [659, 310] width 779 height 151
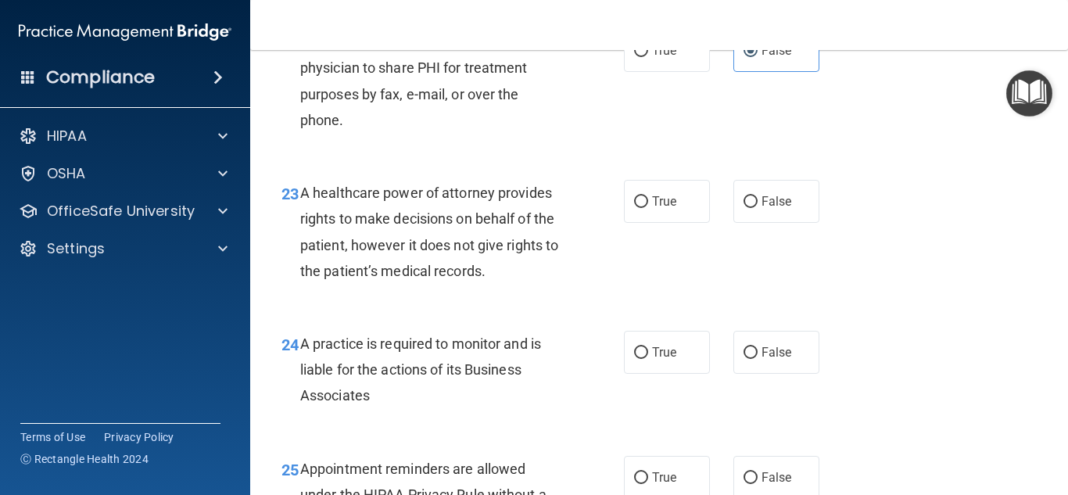
scroll to position [3320, 0]
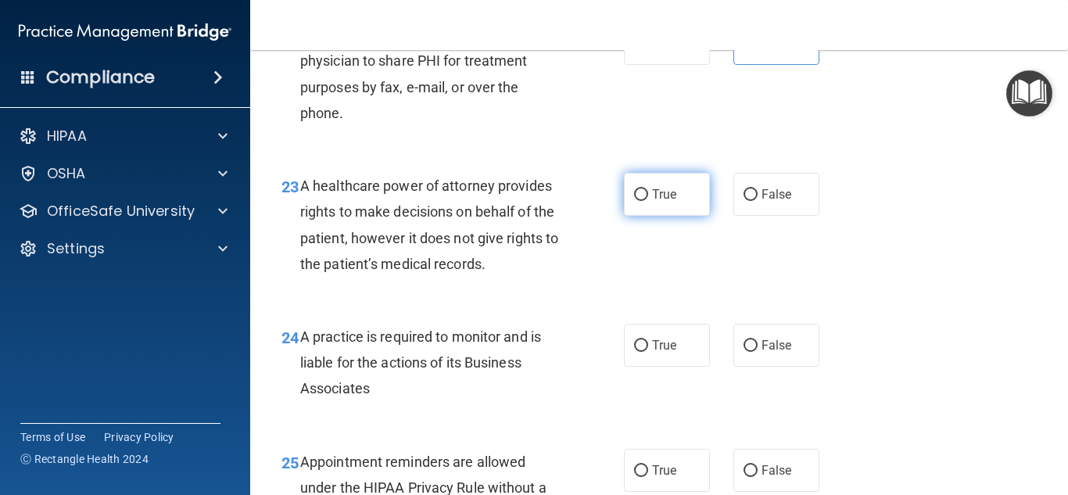
click at [680, 216] on label "True" at bounding box center [667, 194] width 86 height 43
click at [648, 201] on input "True" at bounding box center [641, 195] width 14 height 12
radio input "true"
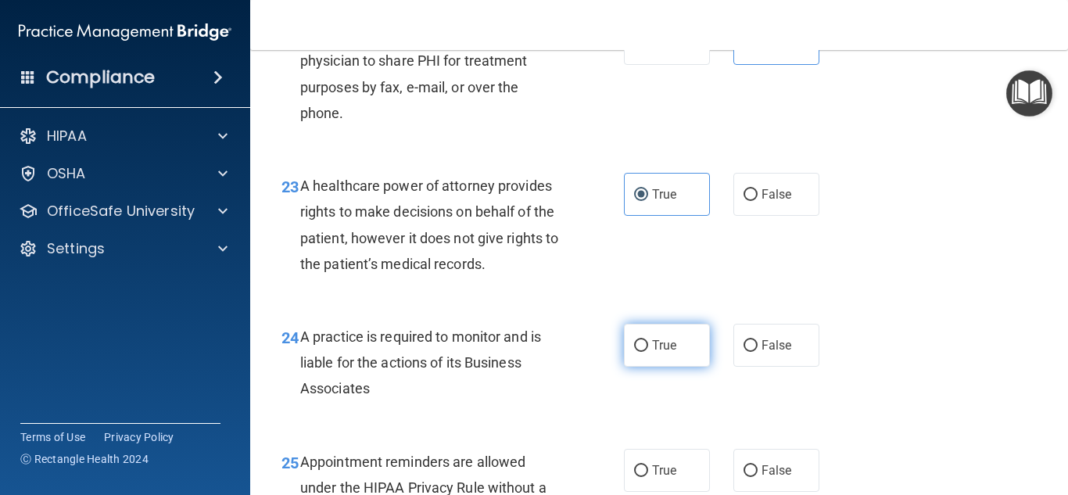
click at [676, 353] on span "True" at bounding box center [664, 345] width 24 height 15
click at [648, 352] on input "True" at bounding box center [641, 346] width 14 height 12
radio input "true"
click at [964, 358] on div "24 A practice is required to monitor and is liable for the actions of its Busin…" at bounding box center [659, 366] width 779 height 125
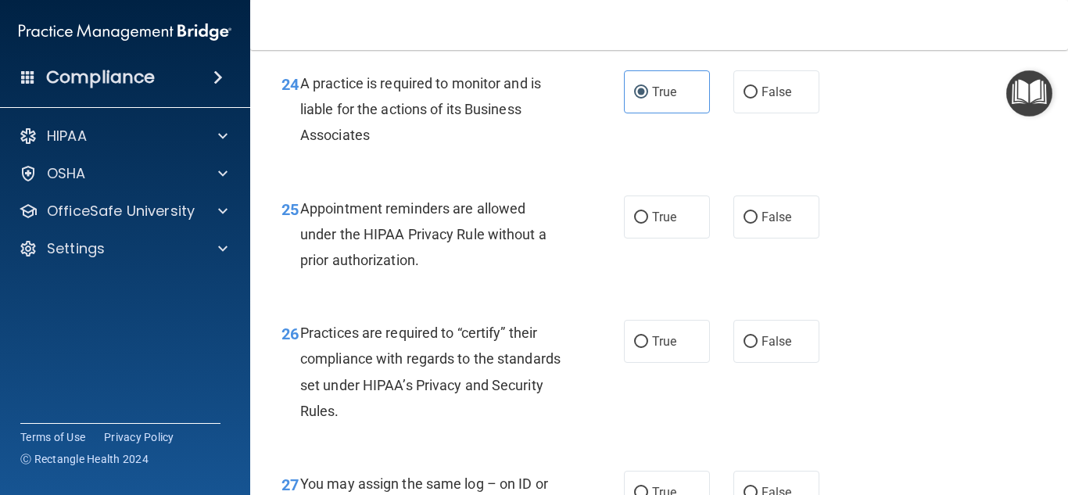
scroll to position [3577, 0]
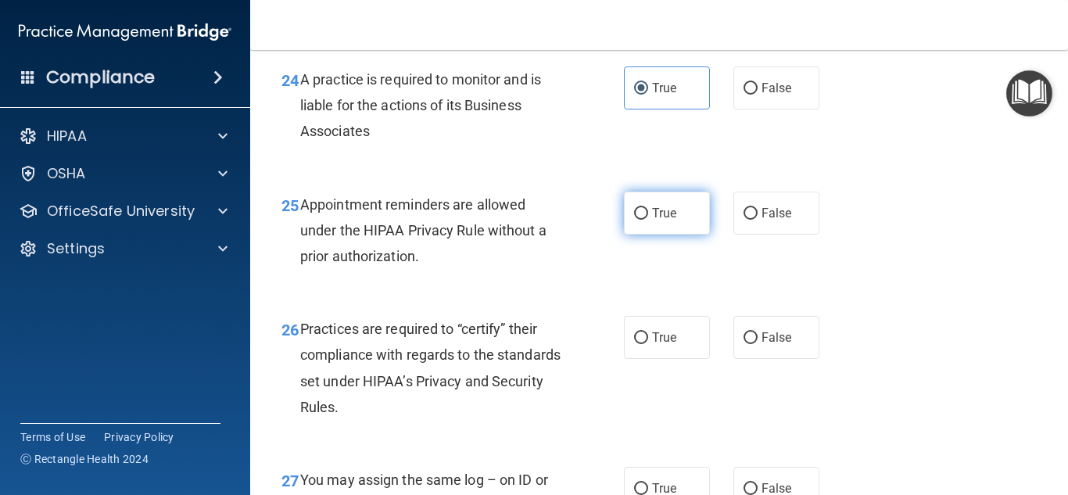
click at [683, 234] on label "True" at bounding box center [667, 213] width 86 height 43
click at [648, 220] on input "True" at bounding box center [641, 214] width 14 height 12
radio input "true"
click at [949, 325] on div "26 Practices are required to “certify” their compliance with regards to the sta…" at bounding box center [659, 371] width 779 height 151
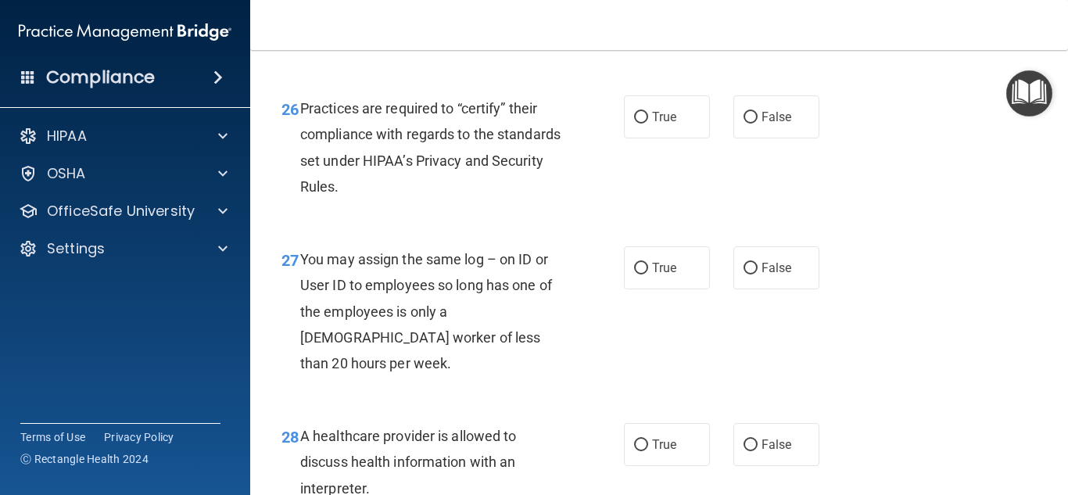
scroll to position [3811, 0]
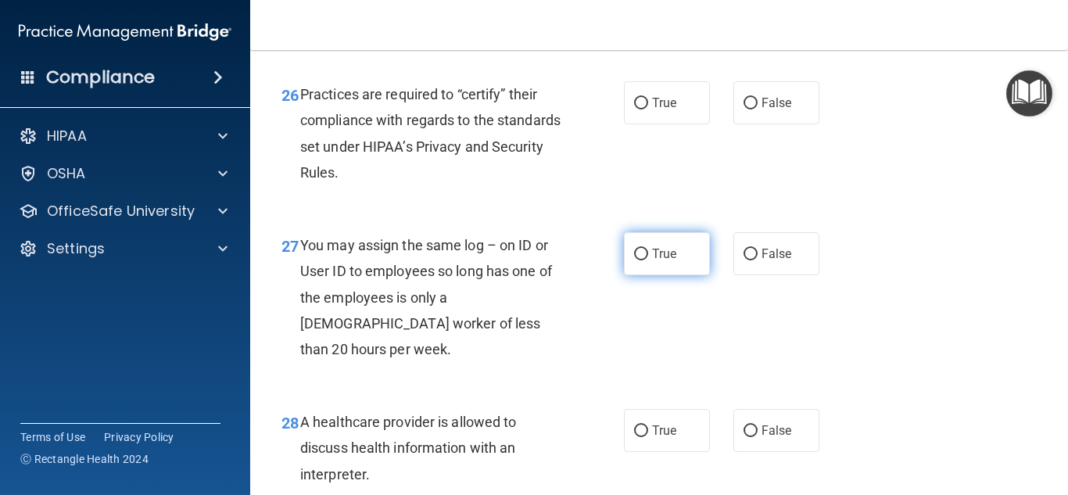
click at [642, 260] on input "True" at bounding box center [641, 255] width 14 height 12
radio input "true"
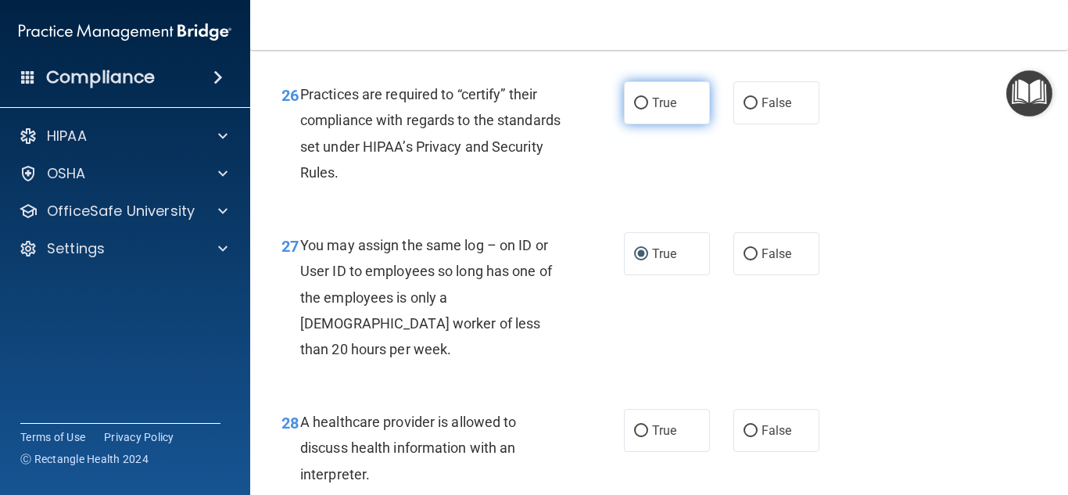
click at [656, 110] on span "True" at bounding box center [664, 102] width 24 height 15
click at [648, 109] on input "True" at bounding box center [641, 104] width 14 height 12
radio input "true"
click at [1020, 280] on div "27 You may assign the same log – on ID or User ID to employees so long has one …" at bounding box center [659, 301] width 779 height 177
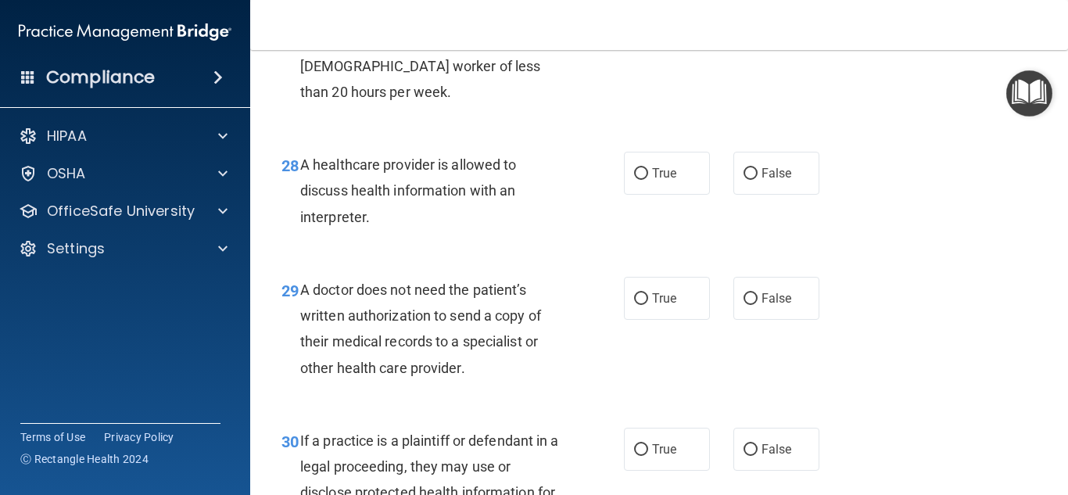
scroll to position [4079, 0]
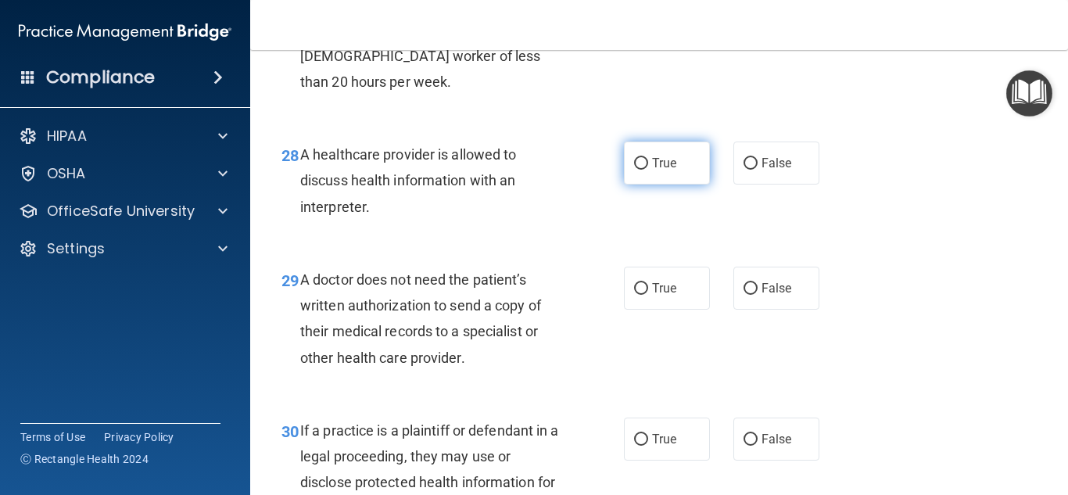
click at [678, 169] on label "True" at bounding box center [667, 162] width 86 height 43
click at [648, 169] on input "True" at bounding box center [641, 164] width 14 height 12
radio input "true"
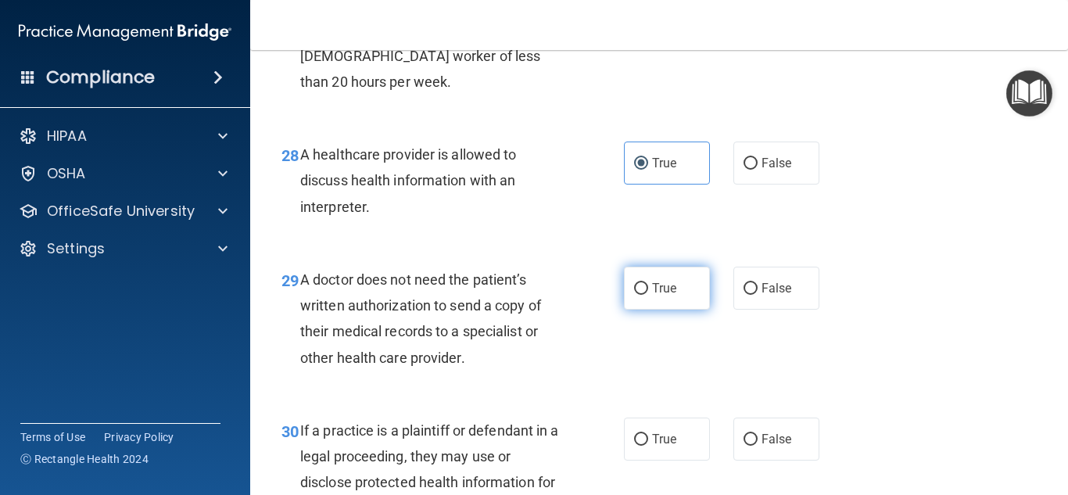
click at [662, 293] on span "True" at bounding box center [664, 288] width 24 height 15
click at [648, 293] on input "True" at bounding box center [641, 289] width 14 height 12
radio input "true"
click at [1008, 362] on div "29 A doctor does not need the patient’s written authorization to send a copy of…" at bounding box center [659, 322] width 779 height 151
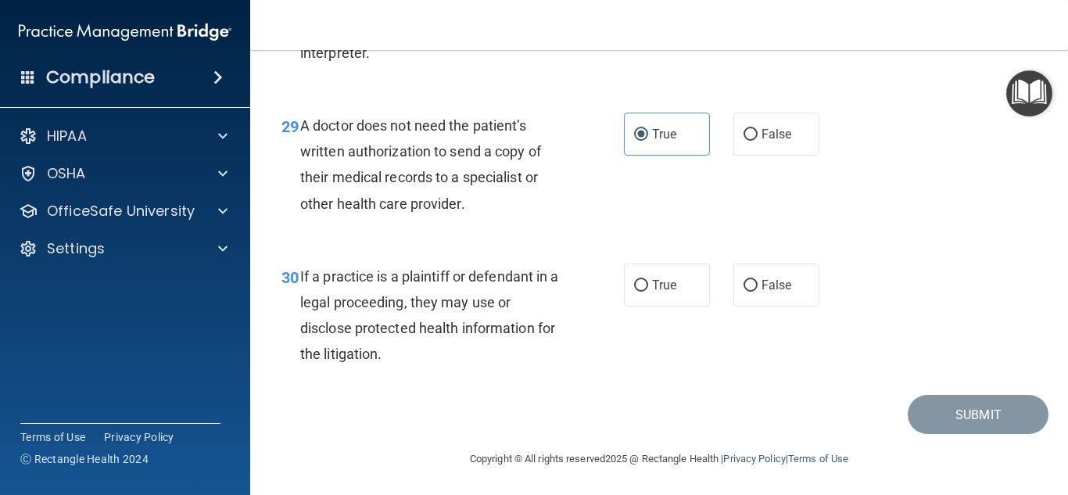
scroll to position [4234, 0]
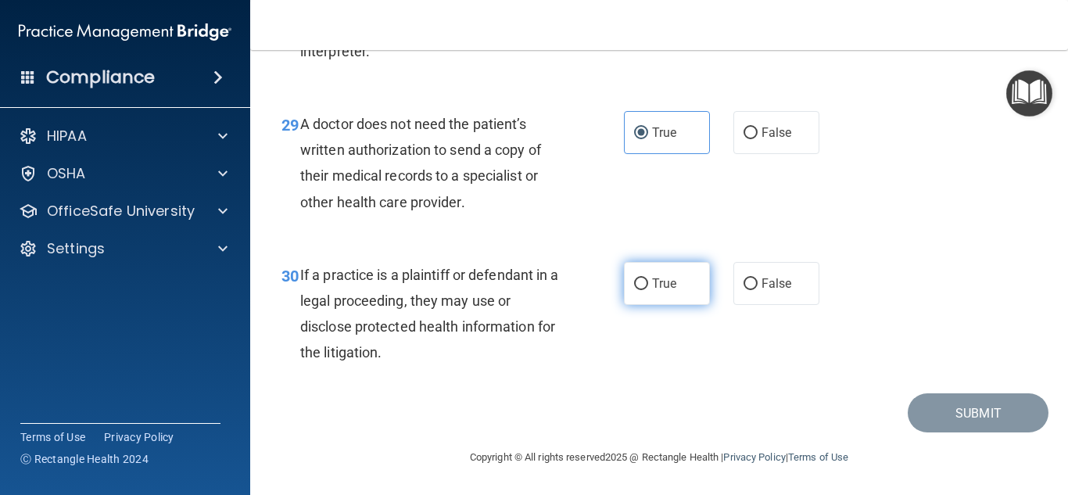
click at [652, 292] on label "True" at bounding box center [667, 283] width 86 height 43
click at [648, 290] on input "True" at bounding box center [641, 284] width 14 height 12
radio input "true"
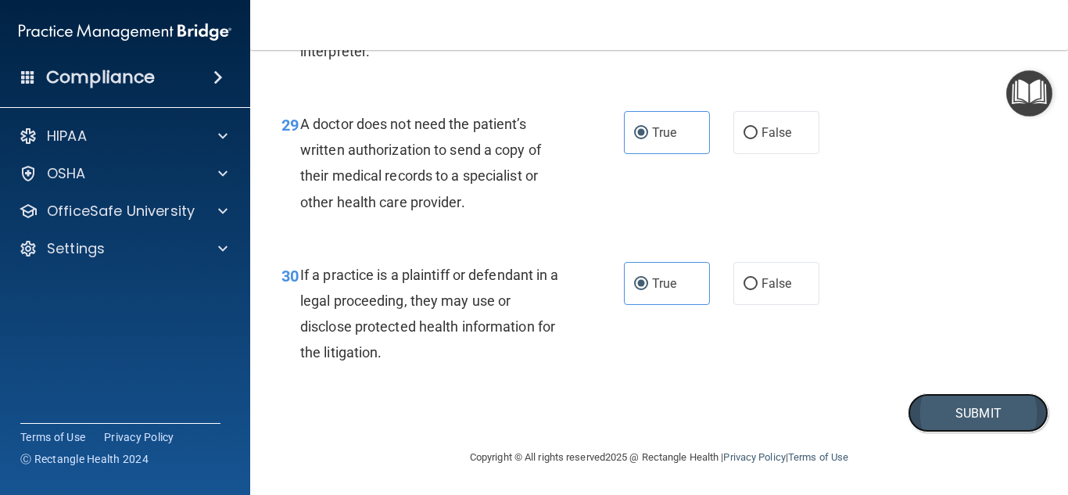
click at [983, 413] on button "Submit" at bounding box center [977, 413] width 141 height 40
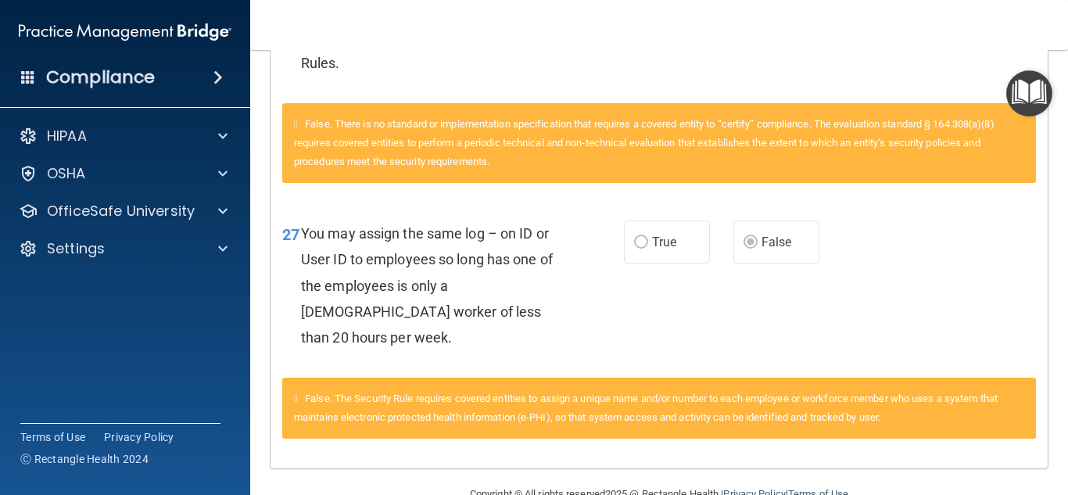
scroll to position [3733, 0]
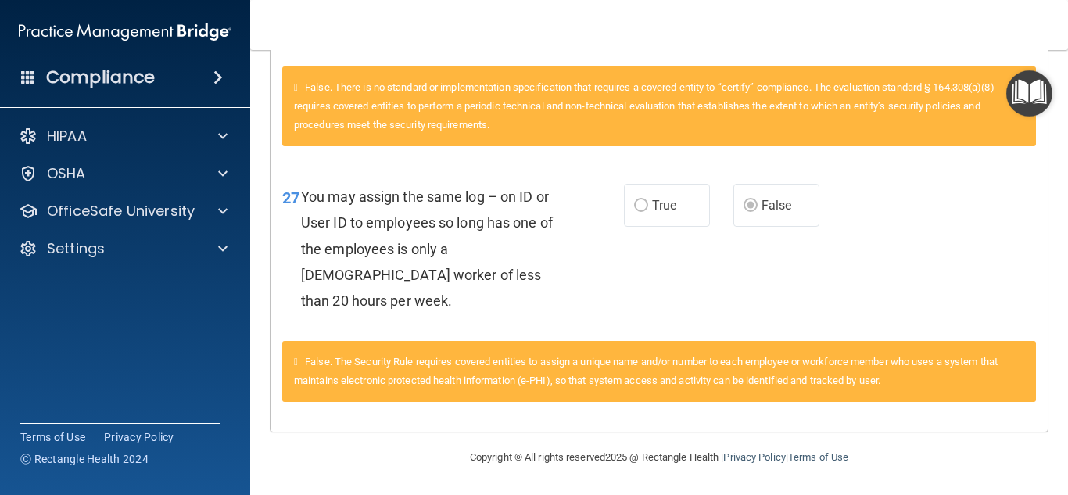
click at [1030, 95] on img "Open Resource Center" at bounding box center [1029, 93] width 46 height 46
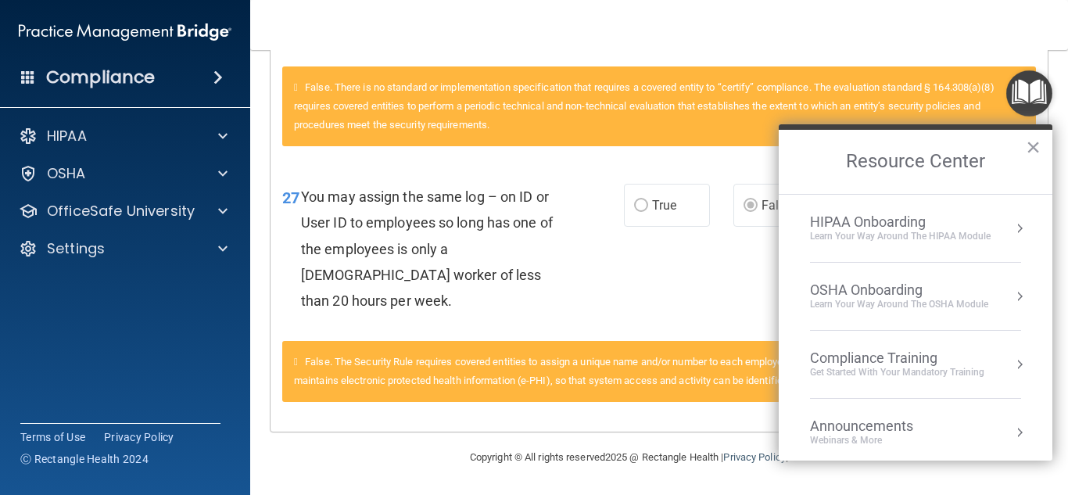
click at [868, 366] on div "Get Started with your mandatory training" at bounding box center [897, 372] width 174 height 13
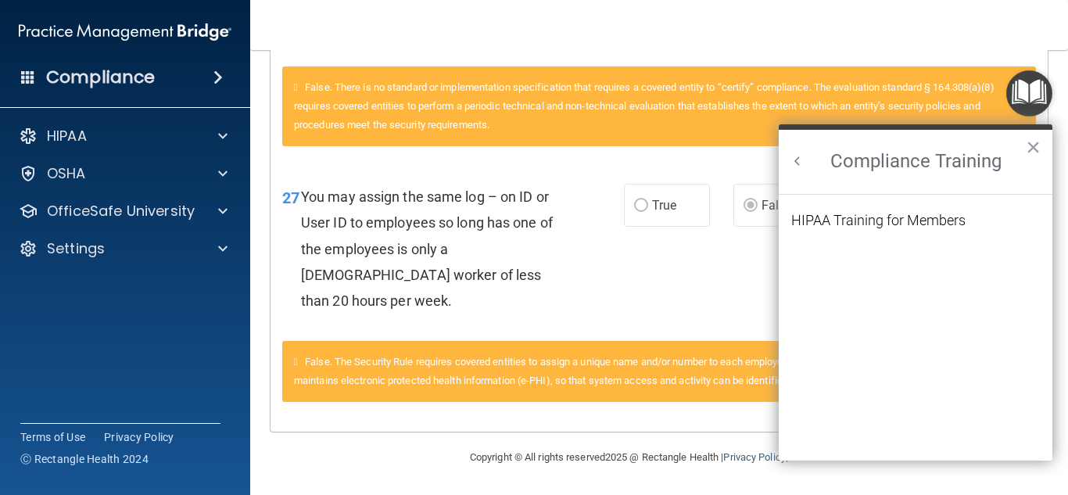
scroll to position [0, 0]
click at [868, 223] on div "HIPAA Training for Members" at bounding box center [878, 220] width 174 height 14
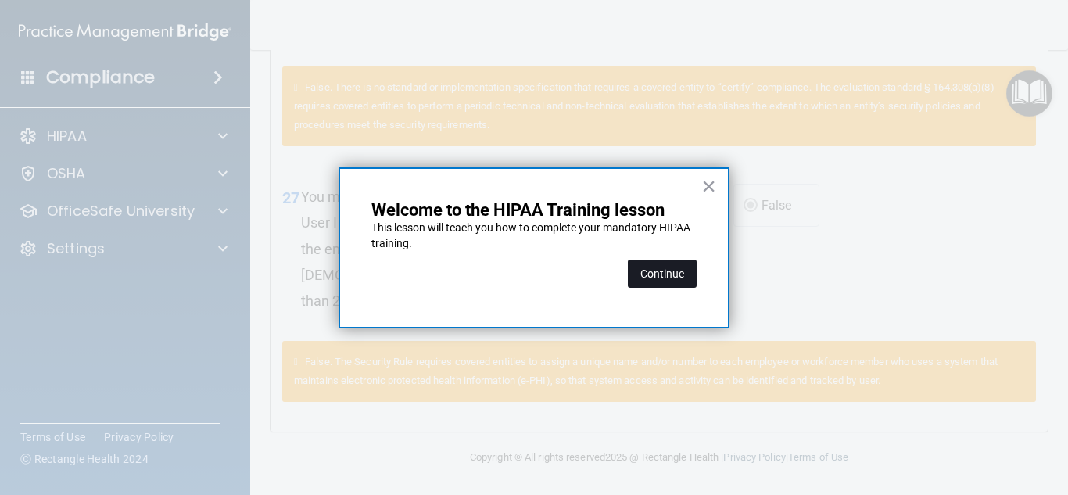
click at [649, 271] on button "Continue" at bounding box center [662, 274] width 69 height 28
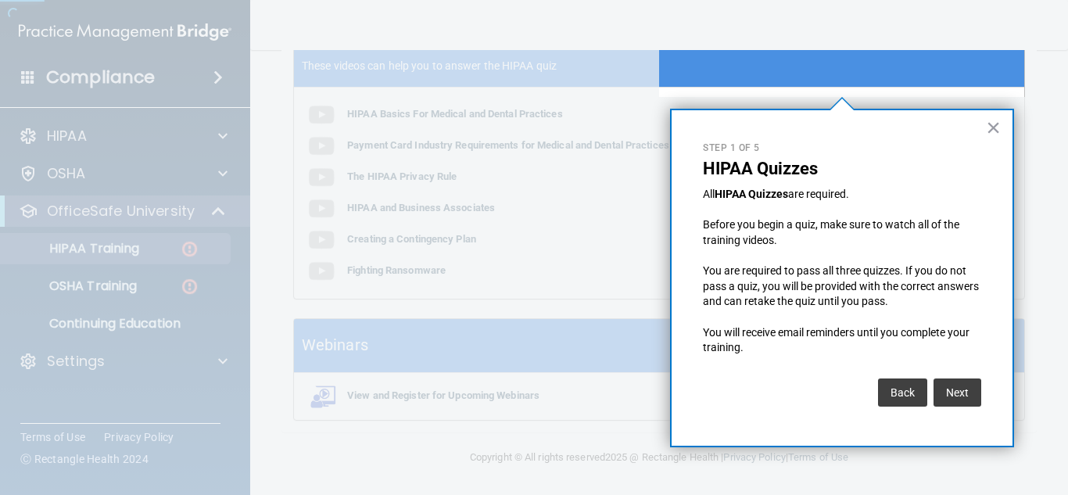
scroll to position [121, 0]
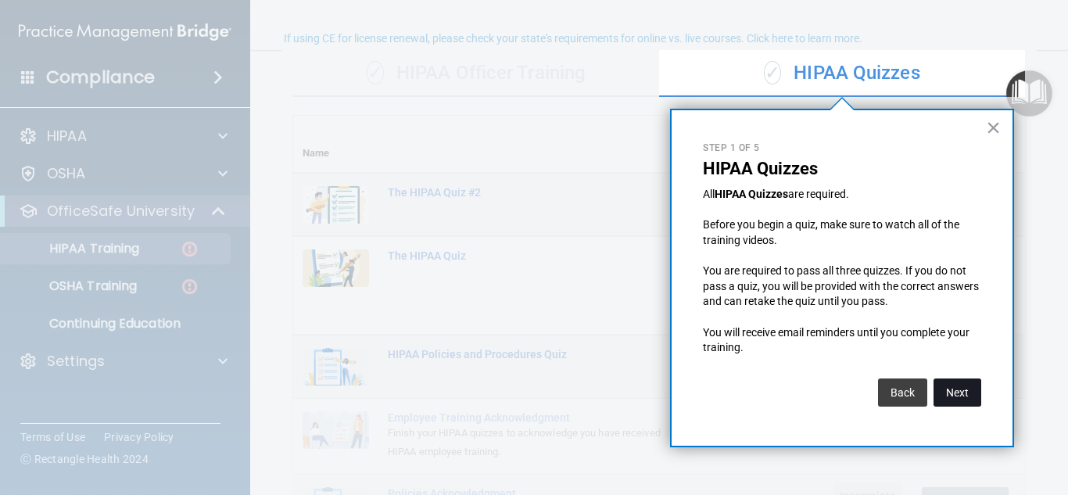
click at [951, 401] on button "Next" at bounding box center [957, 392] width 48 height 28
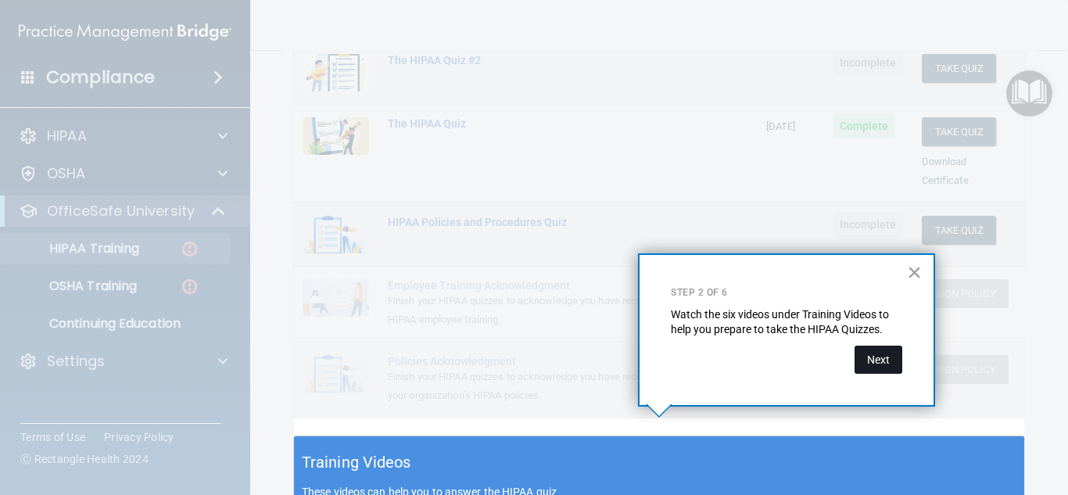
click at [892, 366] on button "Next" at bounding box center [878, 359] width 48 height 28
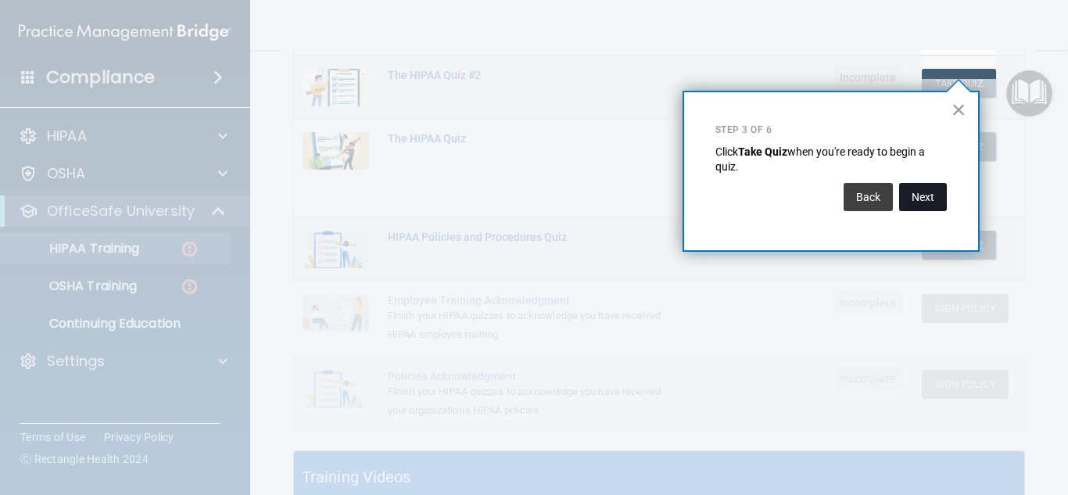
click at [925, 204] on button "Next" at bounding box center [923, 197] width 48 height 28
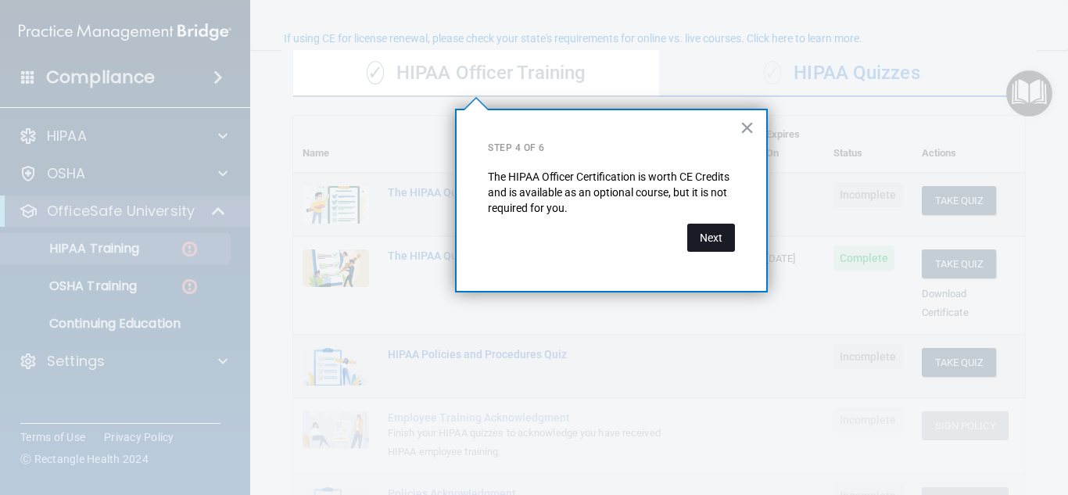
click at [728, 238] on button "Next" at bounding box center [711, 238] width 48 height 28
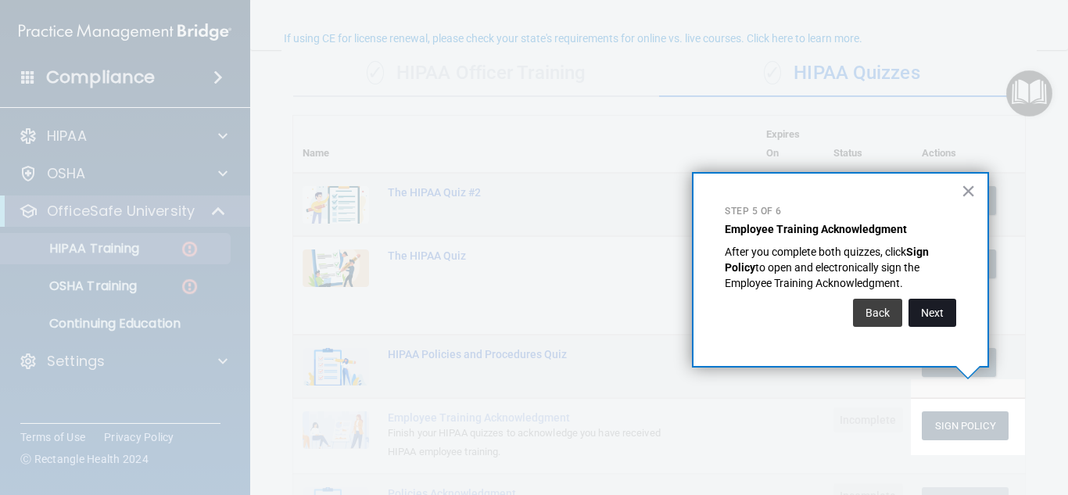
click at [930, 307] on button "Next" at bounding box center [932, 313] width 48 height 28
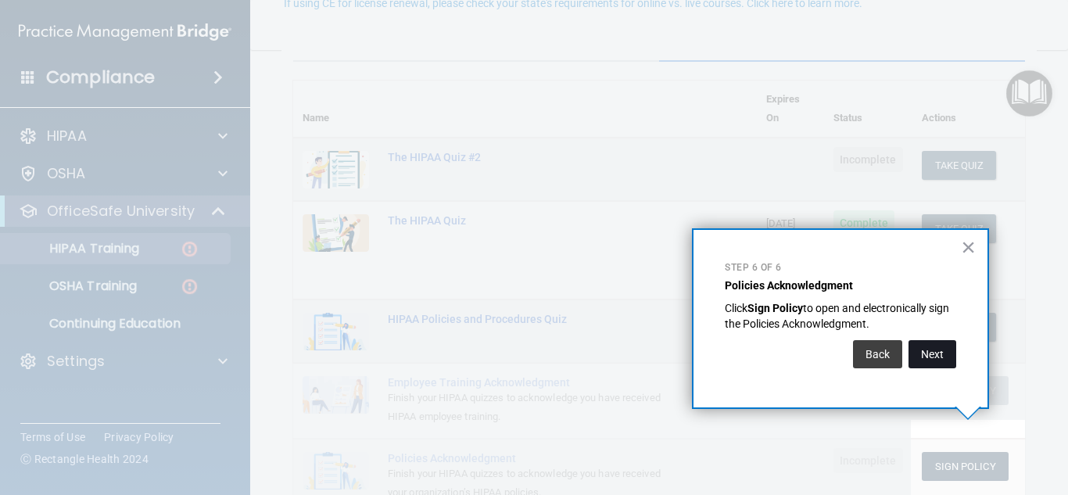
click at [937, 343] on button "Next" at bounding box center [932, 354] width 48 height 28
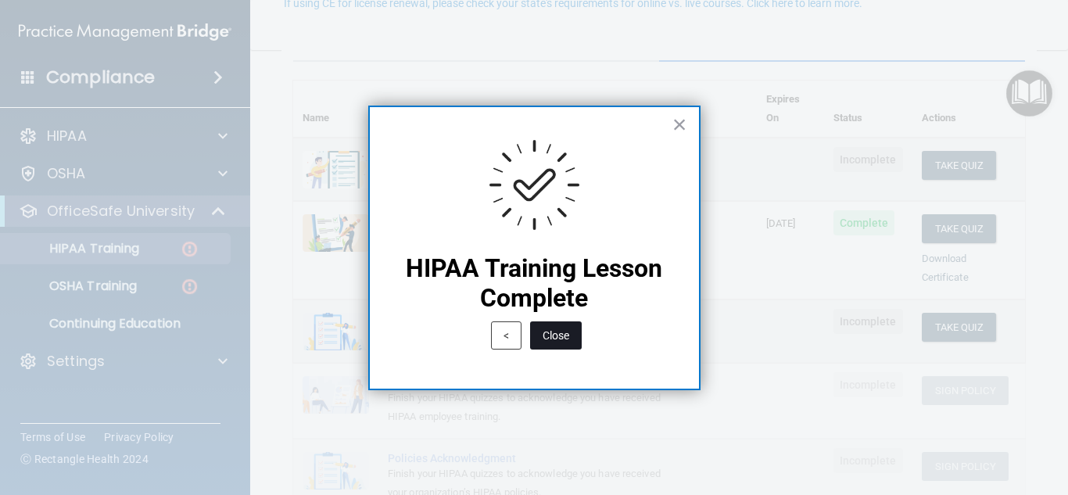
click at [571, 330] on button "Close" at bounding box center [556, 335] width 52 height 28
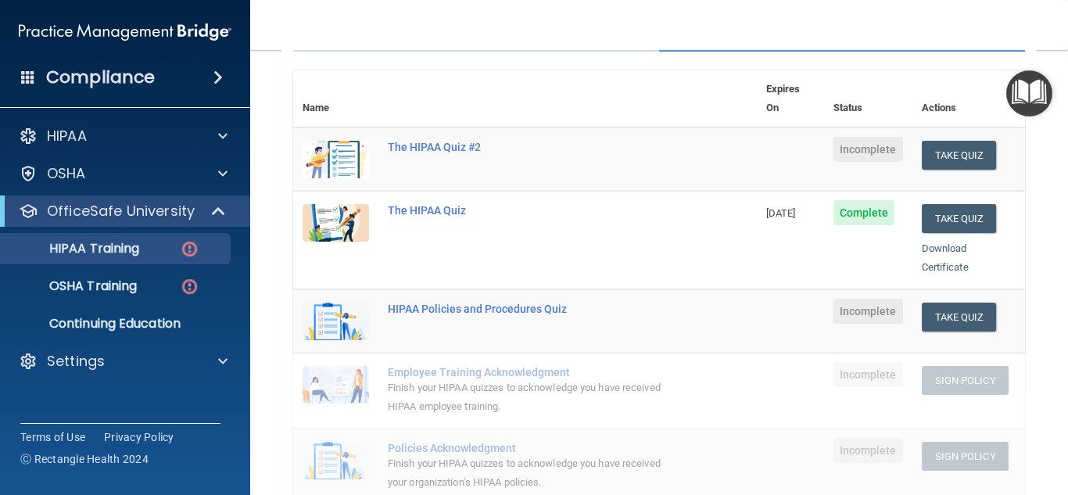
scroll to position [181, 0]
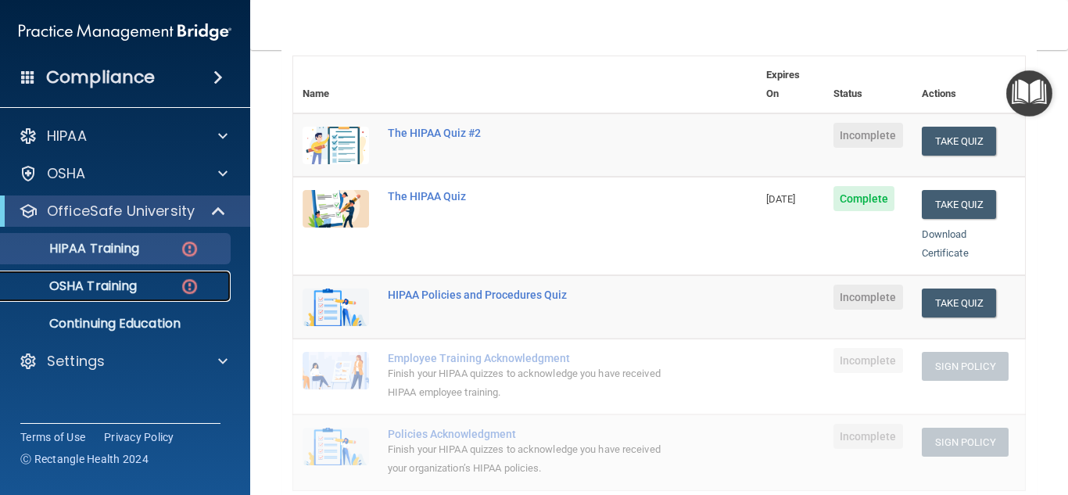
click at [186, 291] on img at bounding box center [190, 287] width 20 height 20
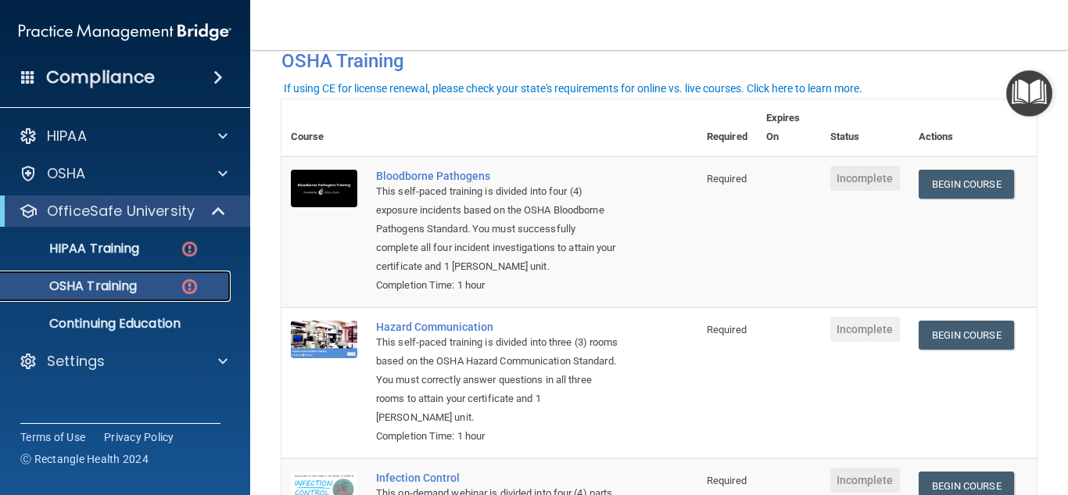
scroll to position [84, 0]
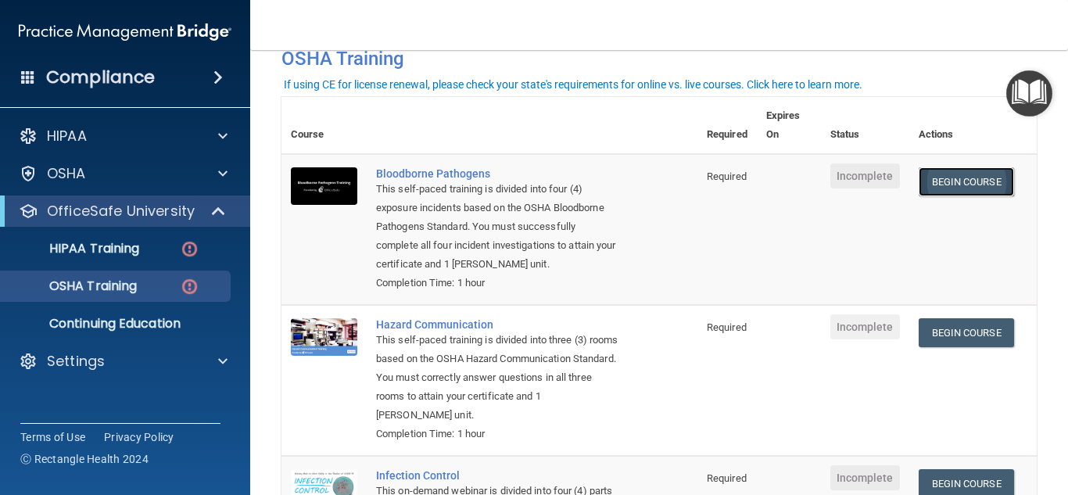
click at [966, 185] on link "Begin Course" at bounding box center [965, 181] width 95 height 29
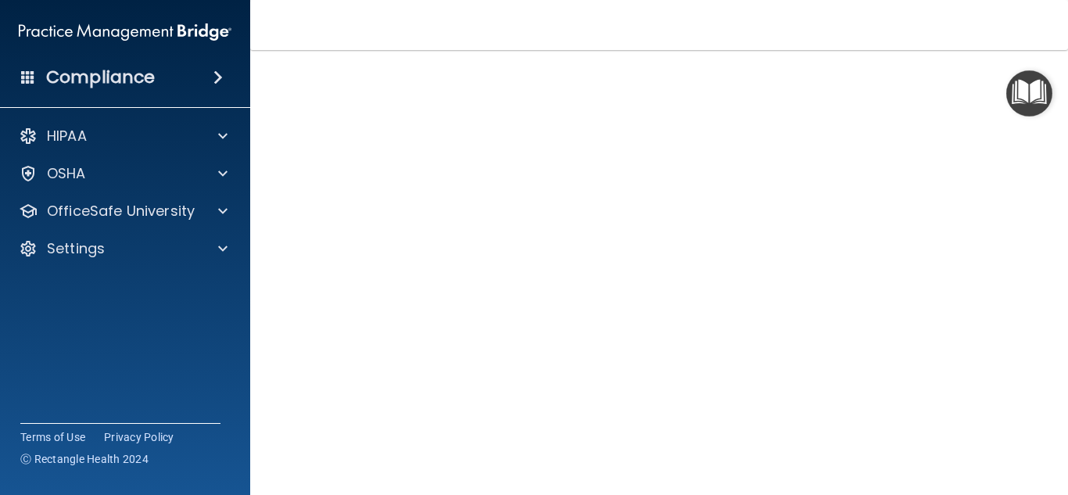
scroll to position [60, 0]
